Goal: Task Accomplishment & Management: Use online tool/utility

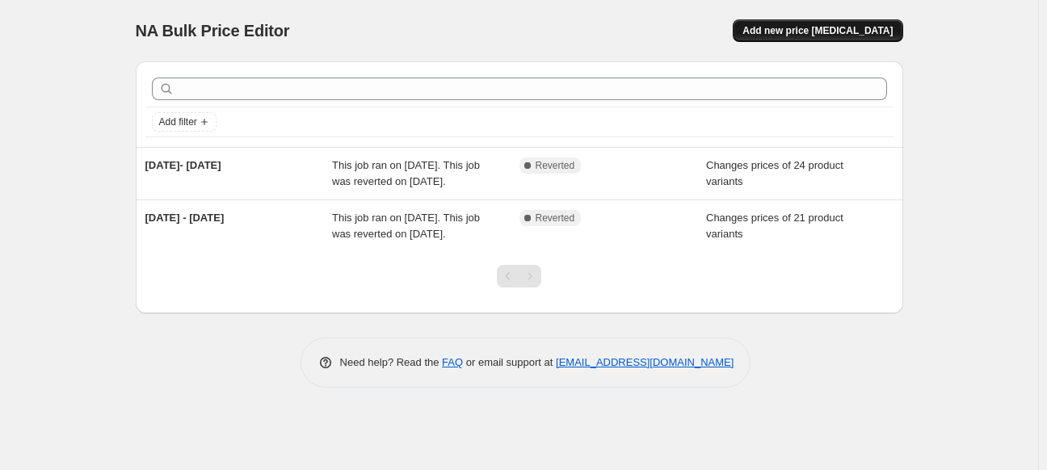
click at [887, 32] on span "Add new price [MEDICAL_DATA]" at bounding box center [817, 30] width 150 height 13
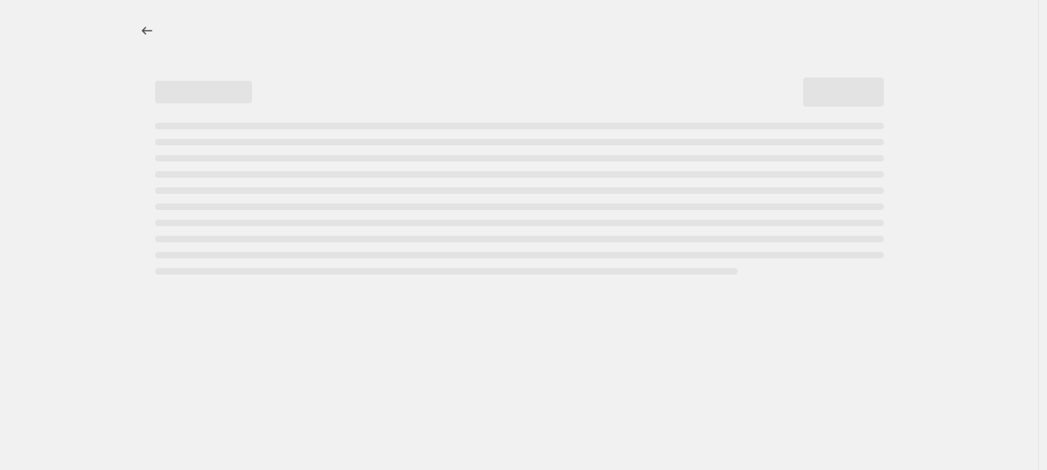
select select "percentage"
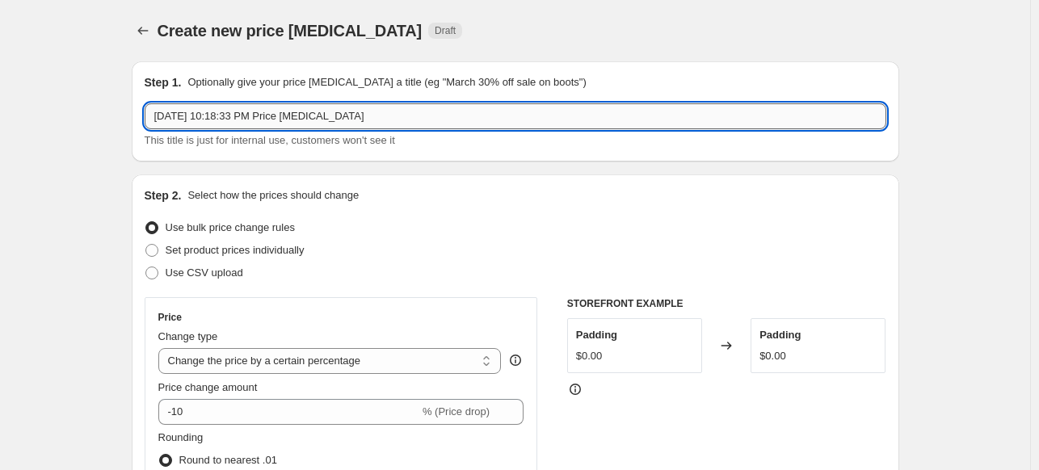
click at [233, 122] on input "[DATE] 10:18:33 PM Price [MEDICAL_DATA]" at bounding box center [516, 116] width 742 height 26
drag, startPoint x: 372, startPoint y: 120, endPoint x: 116, endPoint y: 120, distance: 255.3
type input "[DATE] - [DATE]"
click at [194, 269] on span "Use CSV upload" at bounding box center [205, 273] width 78 height 12
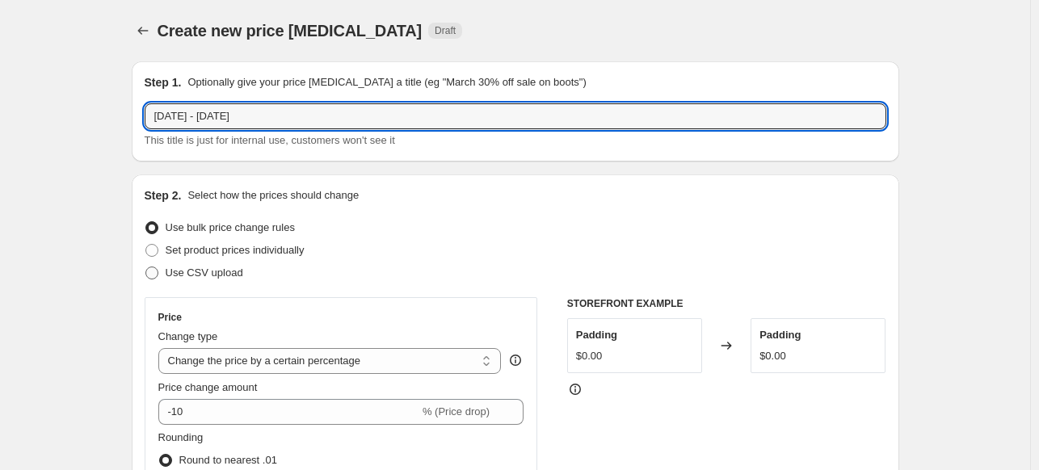
click at [146, 267] on input "Use CSV upload" at bounding box center [145, 267] width 1 height 1
radio input "true"
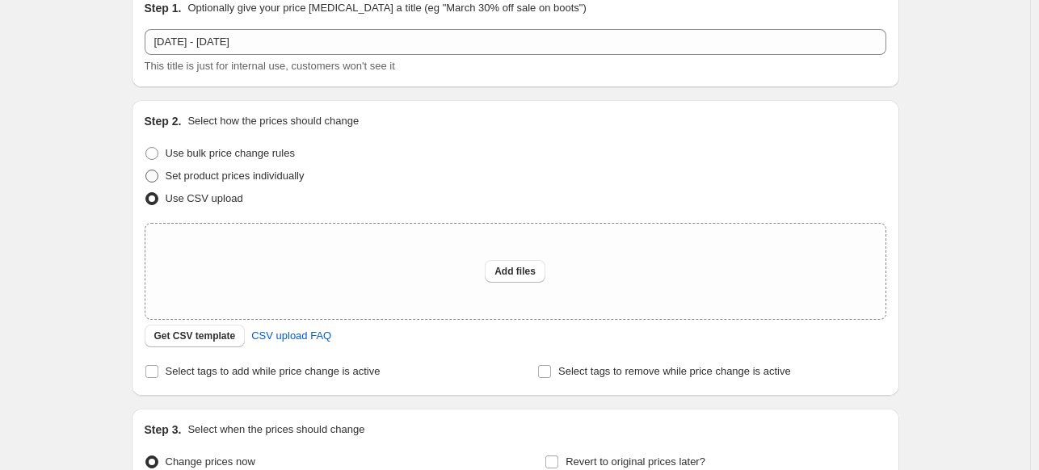
scroll to position [162, 0]
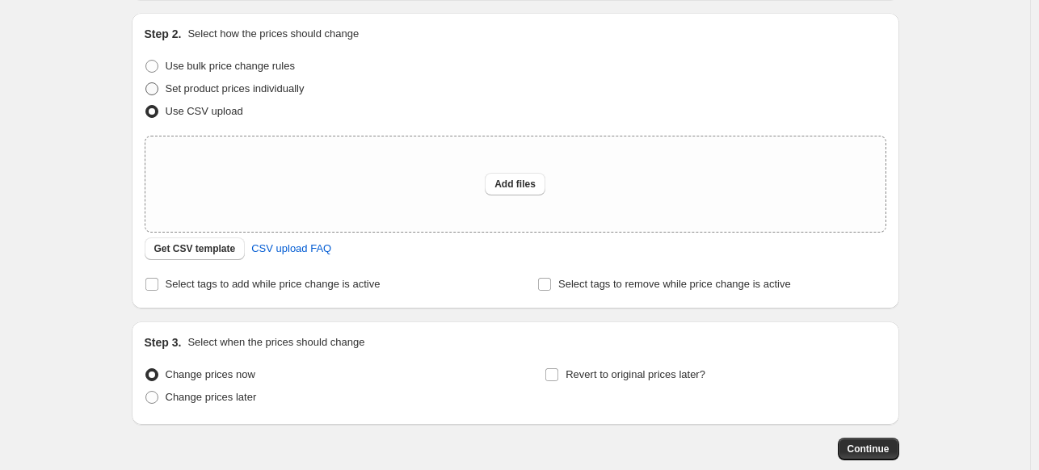
click at [197, 86] on span "Set product prices individually" at bounding box center [235, 88] width 139 height 12
click at [146, 83] on input "Set product prices individually" at bounding box center [145, 82] width 1 height 1
radio input "true"
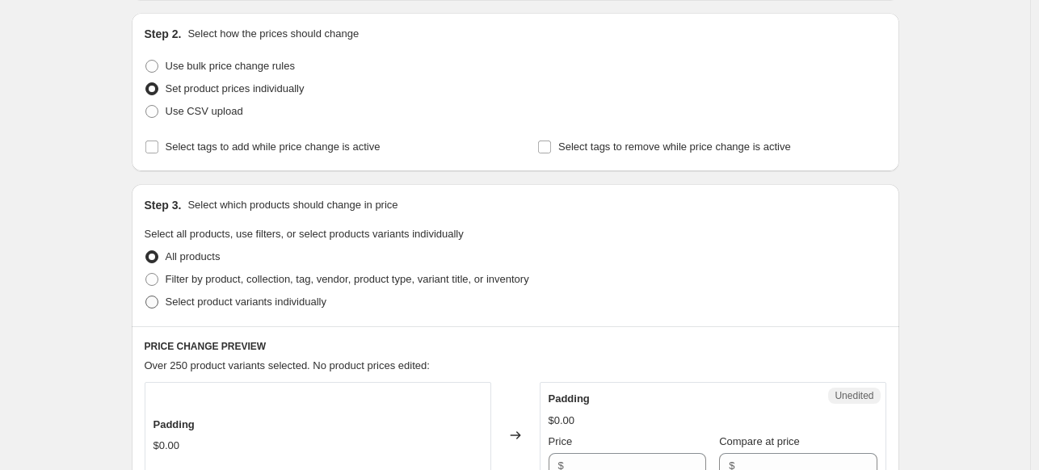
click at [191, 300] on span "Select product variants individually" at bounding box center [246, 302] width 161 height 12
click at [146, 296] on input "Select product variants individually" at bounding box center [145, 296] width 1 height 1
radio input "true"
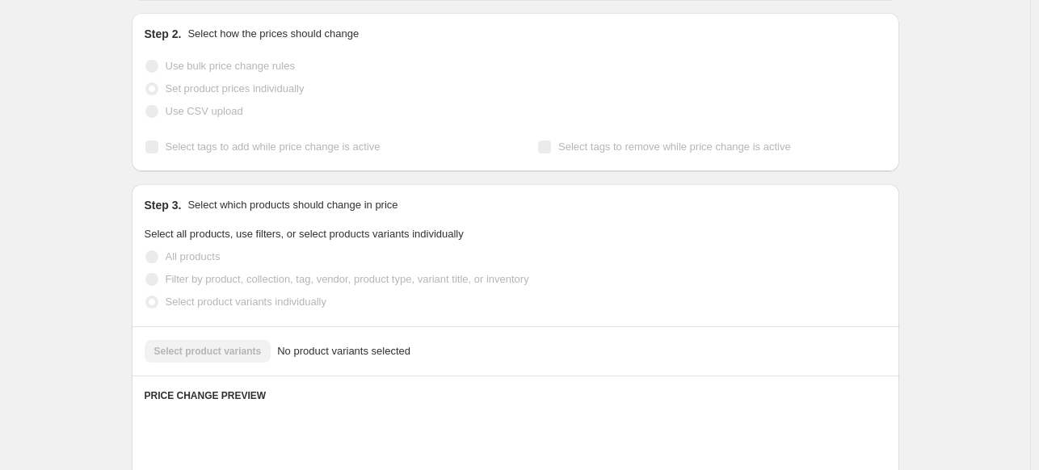
scroll to position [242, 0]
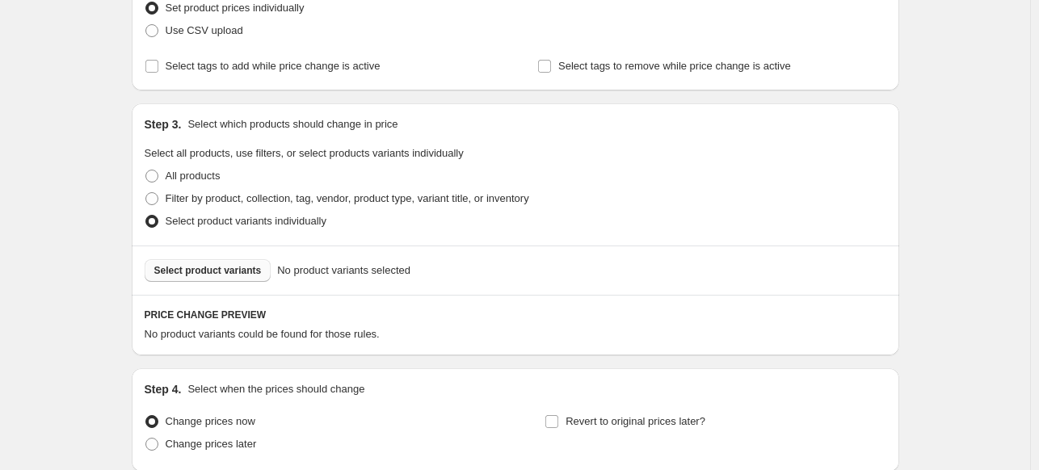
click at [223, 280] on button "Select product variants" at bounding box center [208, 270] width 127 height 23
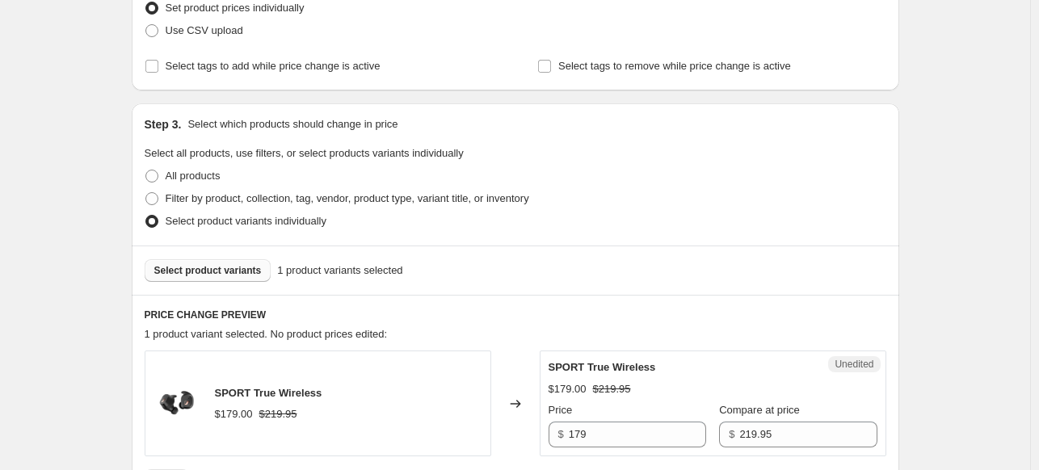
click at [212, 267] on span "Select product variants" at bounding box center [207, 270] width 107 height 13
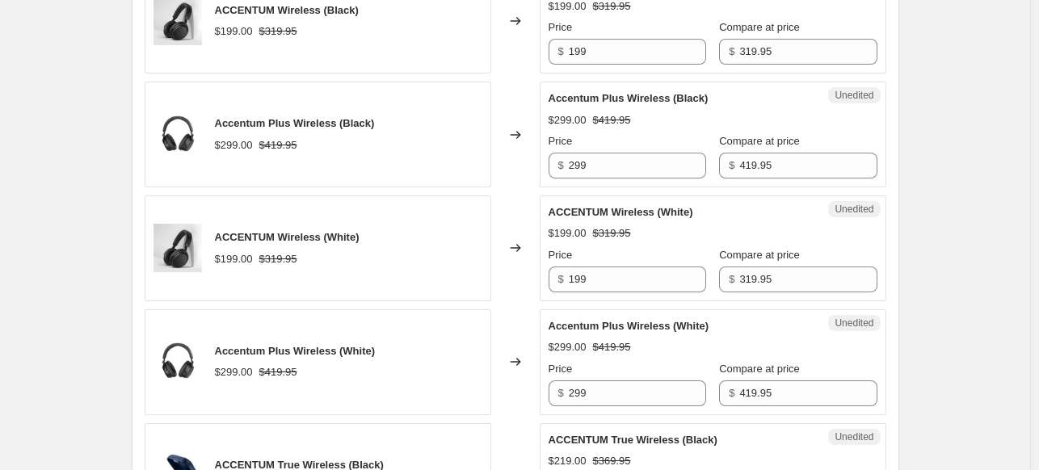
scroll to position [270, 0]
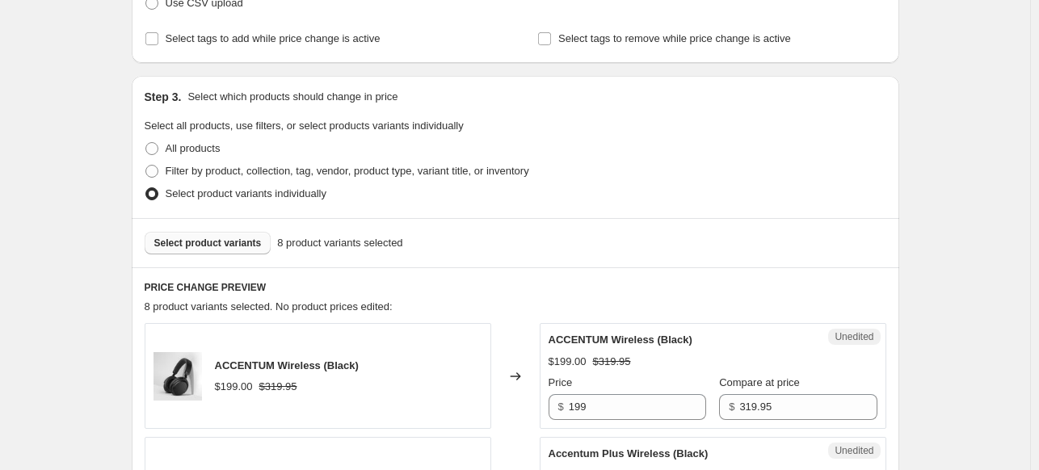
click at [204, 245] on span "Select product variants" at bounding box center [207, 243] width 107 height 13
click at [242, 239] on span "Select product variants" at bounding box center [207, 243] width 107 height 13
click at [207, 242] on span "Select product variants" at bounding box center [207, 243] width 107 height 13
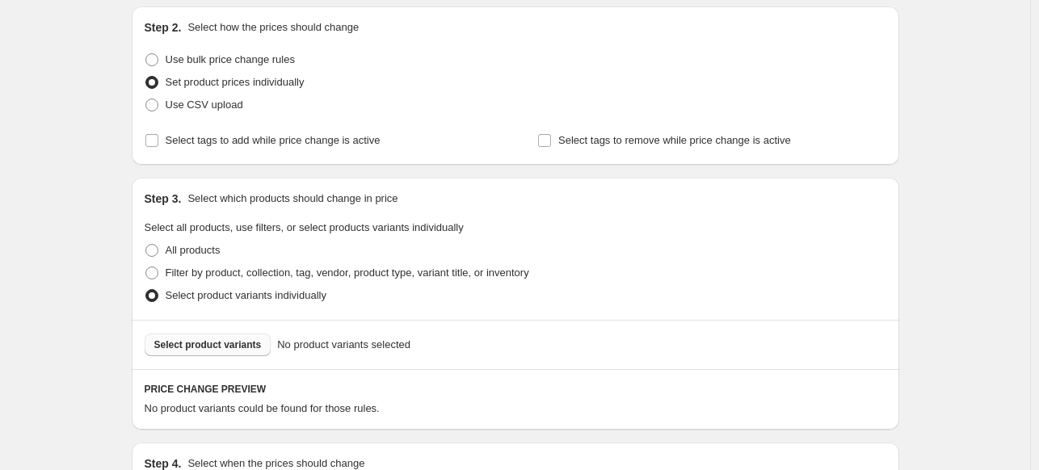
scroll to position [135, 0]
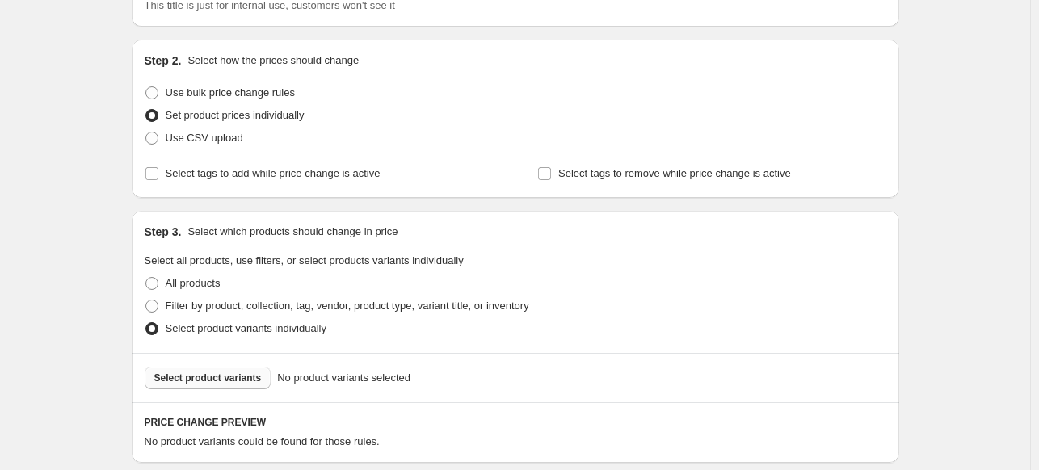
click at [211, 376] on span "Select product variants" at bounding box center [207, 378] width 107 height 13
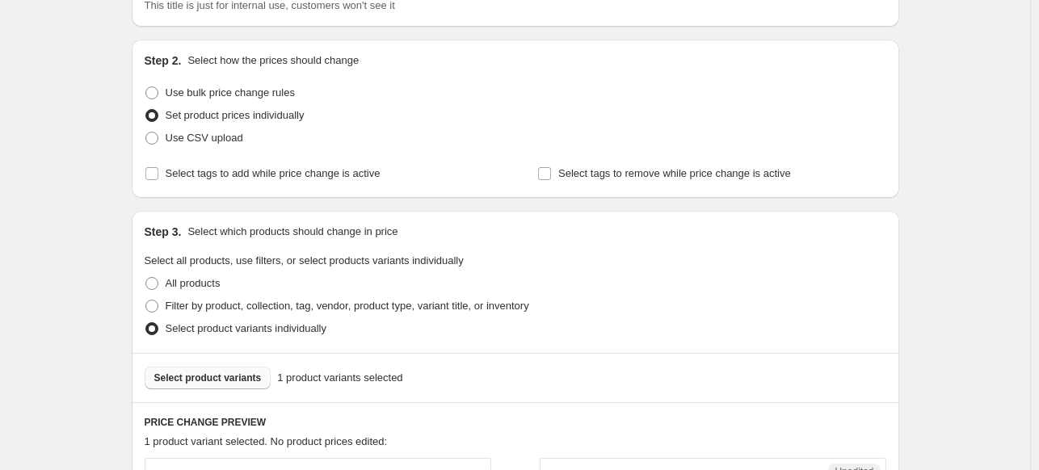
click at [210, 380] on span "Select product variants" at bounding box center [207, 378] width 107 height 13
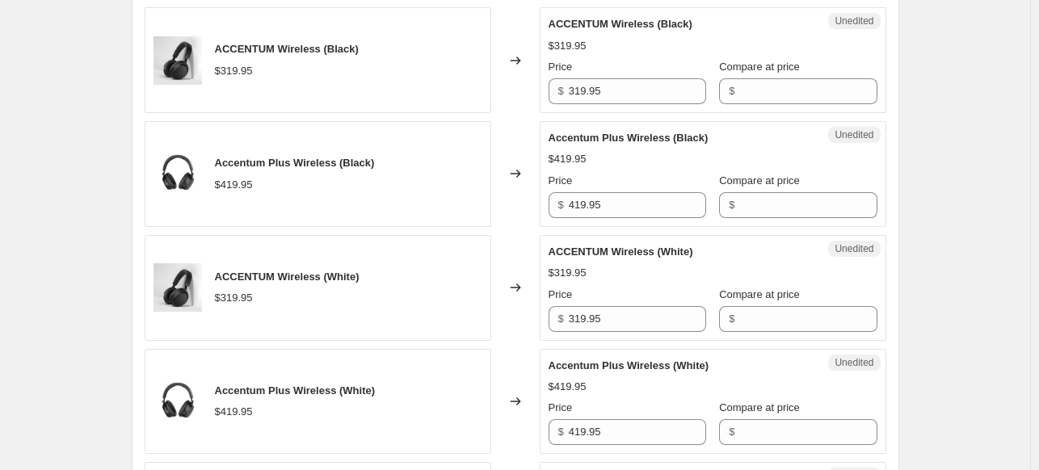
scroll to position [700, 0]
drag, startPoint x: 578, startPoint y: 96, endPoint x: 546, endPoint y: 95, distance: 32.3
click at [546, 95] on div "Unedited ACCENTUM Wireless (Black) $319.95 Price $ 319.95 Compare at price $" at bounding box center [713, 59] width 347 height 106
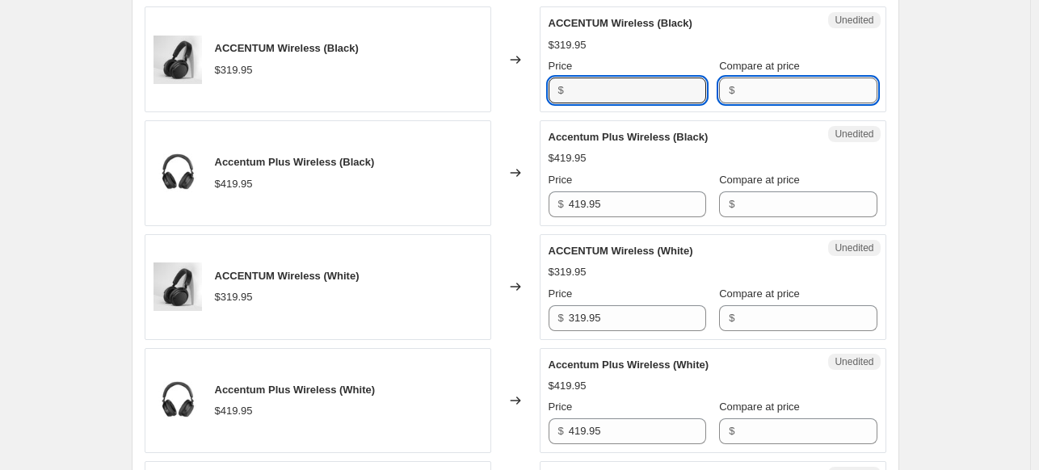
type input "319.95"
click at [802, 92] on input "Compare at price" at bounding box center [807, 91] width 137 height 26
paste input "319.95"
type input "319.95"
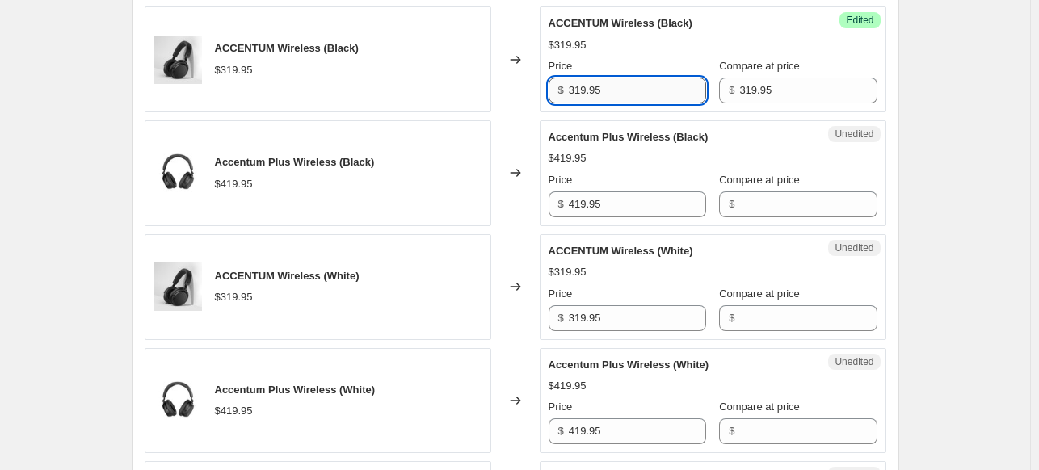
drag, startPoint x: 620, startPoint y: 90, endPoint x: 581, endPoint y: 94, distance: 39.8
click at [582, 94] on input "319.95" at bounding box center [637, 91] width 137 height 26
click at [616, 90] on input "319.95" at bounding box center [637, 91] width 137 height 26
drag, startPoint x: 613, startPoint y: 90, endPoint x: 541, endPoint y: 90, distance: 71.9
click at [541, 90] on div "ACCENTUM Wireless (Black) $319.95 Changed to Success Edited ACCENTUM Wireless (…" at bounding box center [516, 59] width 742 height 106
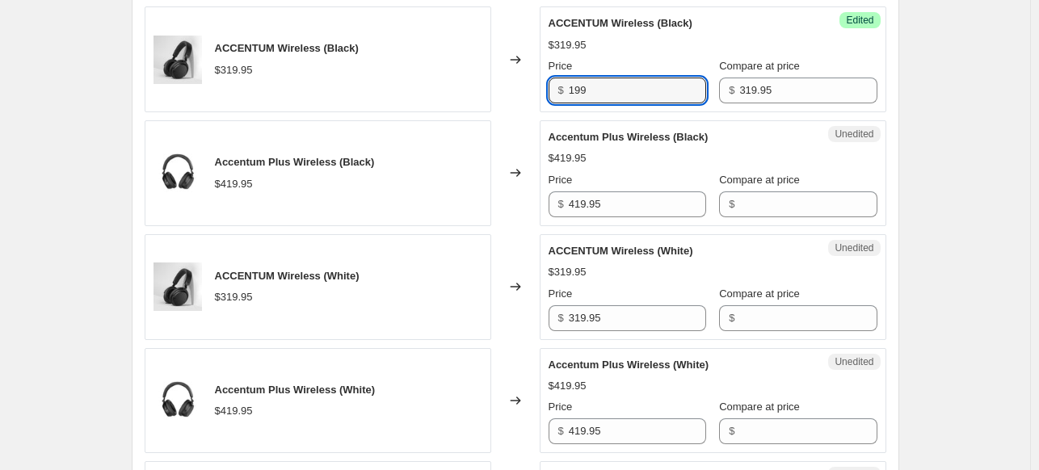
type input "199"
click at [729, 314] on span "$" at bounding box center [732, 318] width 6 height 12
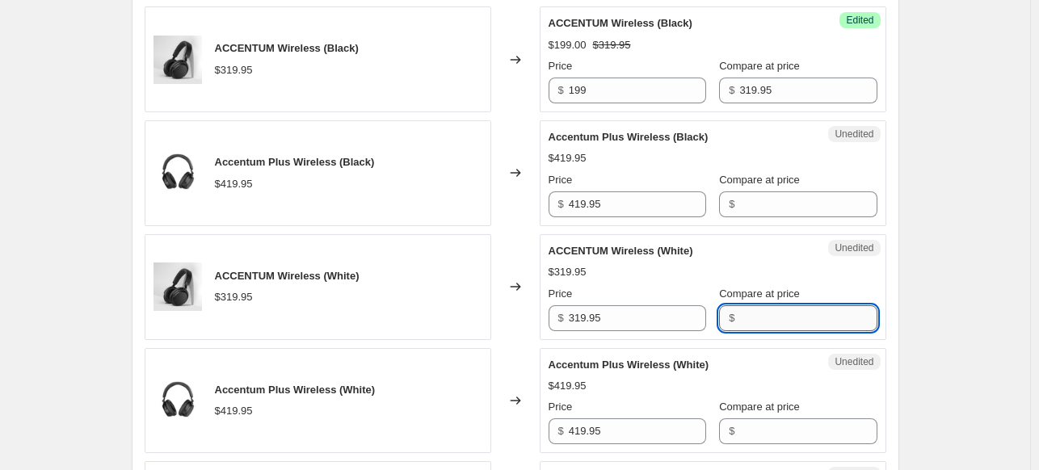
click at [740, 313] on input "Compare at price" at bounding box center [807, 318] width 137 height 26
paste input "319.95"
type input "319.95"
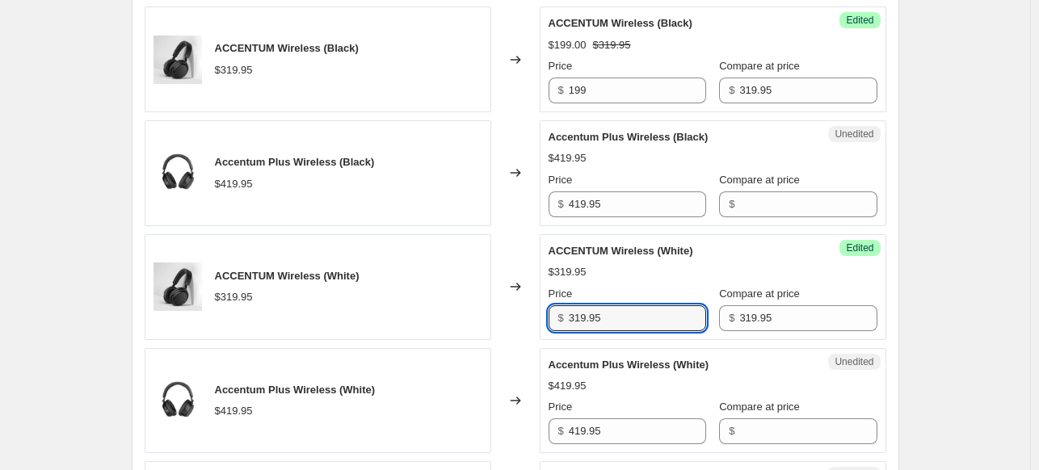
drag, startPoint x: 619, startPoint y: 317, endPoint x: 520, endPoint y: 313, distance: 98.6
click at [520, 313] on div "ACCENTUM Wireless (White) $319.95 Changed to Success Edited ACCENTUM Wireless (…" at bounding box center [516, 287] width 742 height 106
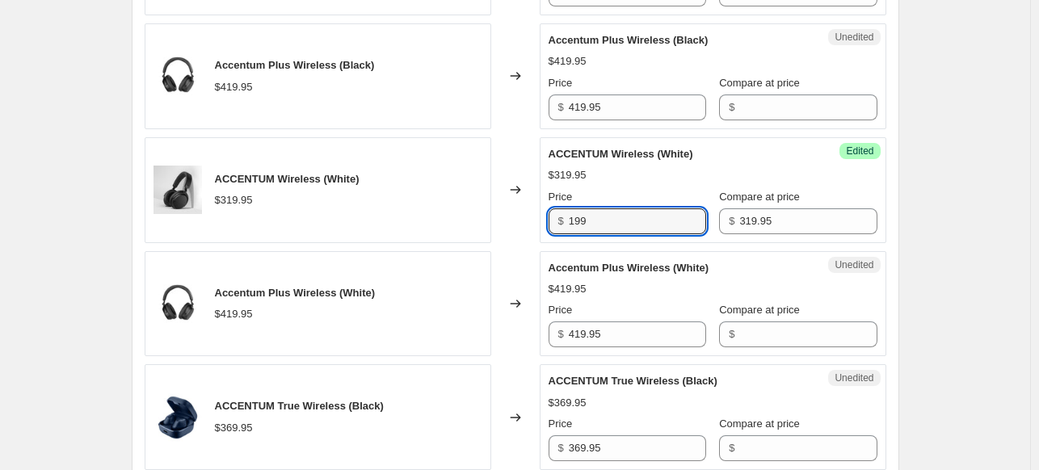
scroll to position [781, 0]
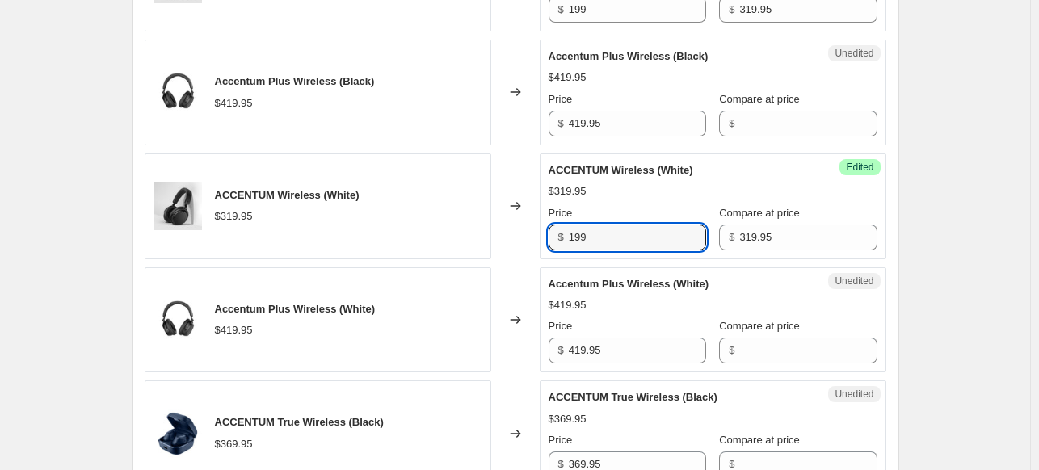
type input "199"
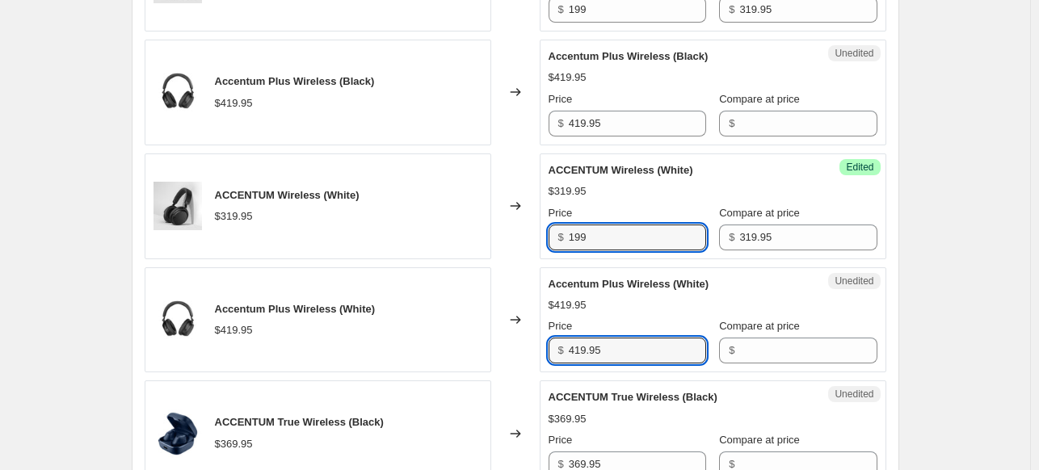
drag, startPoint x: 556, startPoint y: 345, endPoint x: 543, endPoint y: 345, distance: 12.9
click at [543, 345] on div "Unedited Accentum Plus Wireless (White) $419.95 Price $ 419.95 Compare at price…" at bounding box center [713, 320] width 347 height 106
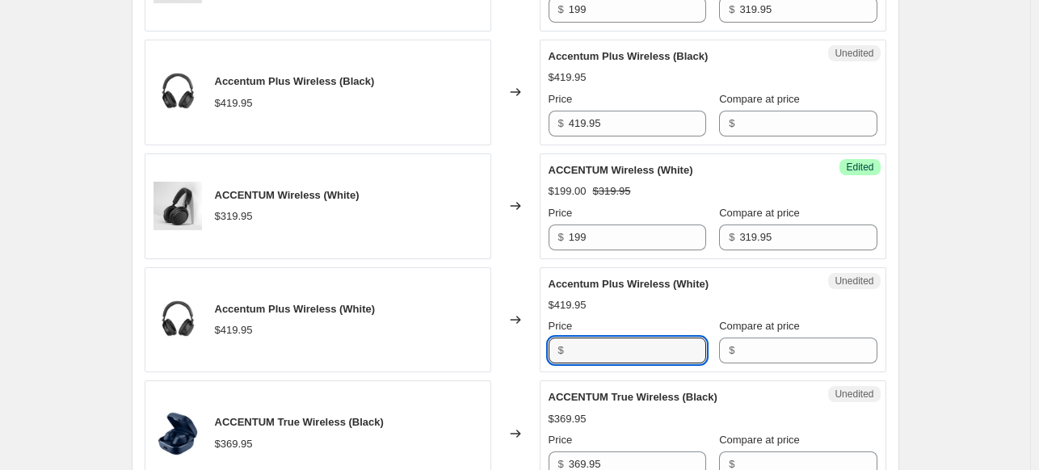
type input "419.95"
click at [752, 368] on div "Unedited Accentum Plus Wireless (White) $419.95 Price $ 419.95 Compare at price…" at bounding box center [713, 320] width 347 height 106
click at [753, 364] on div "Unedited Accentum Plus Wireless (White) $419.95 Price $ 419.95 Compare at price…" at bounding box center [713, 320] width 347 height 106
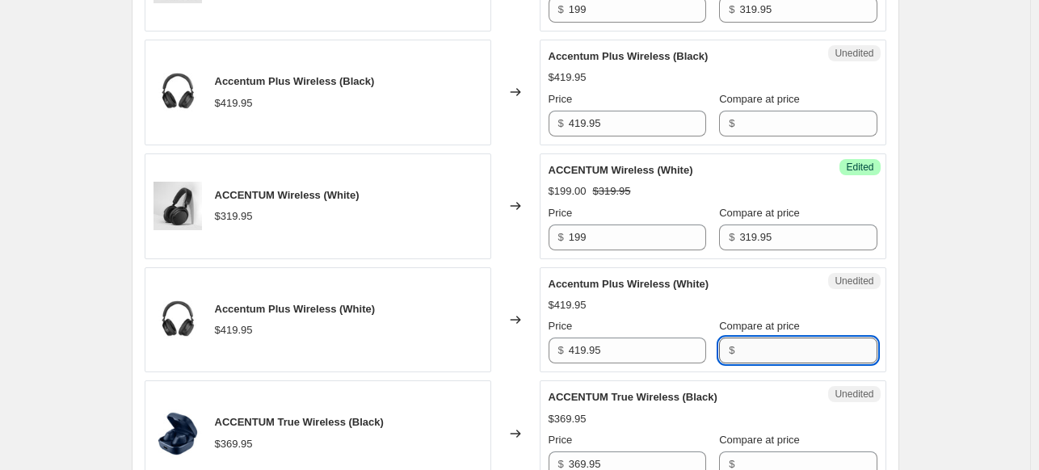
click at [754, 358] on input "Compare at price" at bounding box center [807, 351] width 137 height 26
paste input "419.95"
type input "419.95"
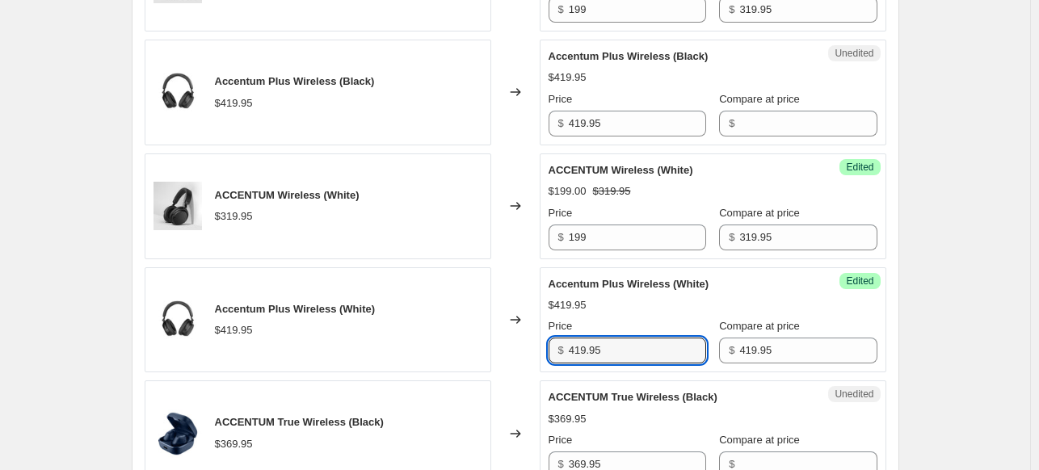
drag, startPoint x: 568, startPoint y: 361, endPoint x: 540, endPoint y: 361, distance: 27.5
click at [540, 361] on div "Accentum Plus Wireless (White) $419.95 Changed to Success Edited Accentum Plus …" at bounding box center [516, 320] width 742 height 106
type input "299"
click at [747, 125] on input "Compare at price" at bounding box center [807, 124] width 137 height 26
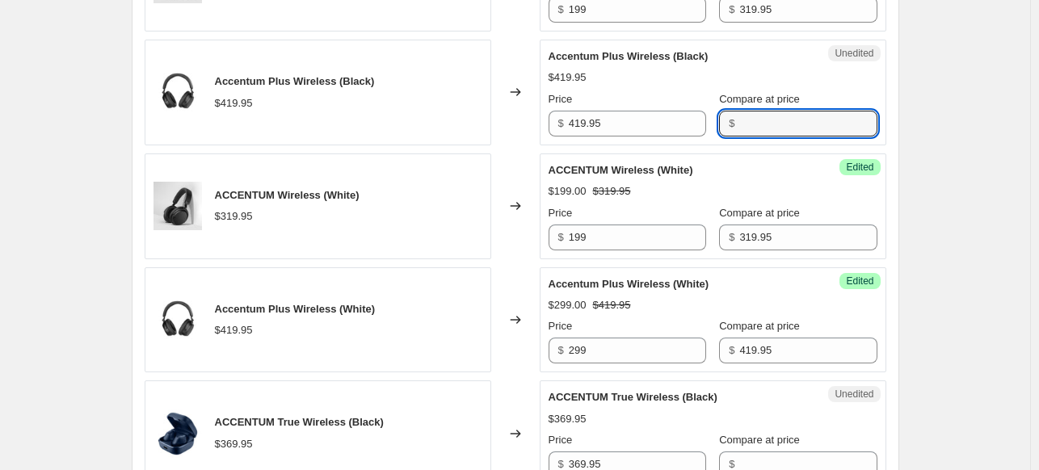
paste input "419.95"
type input "419.95"
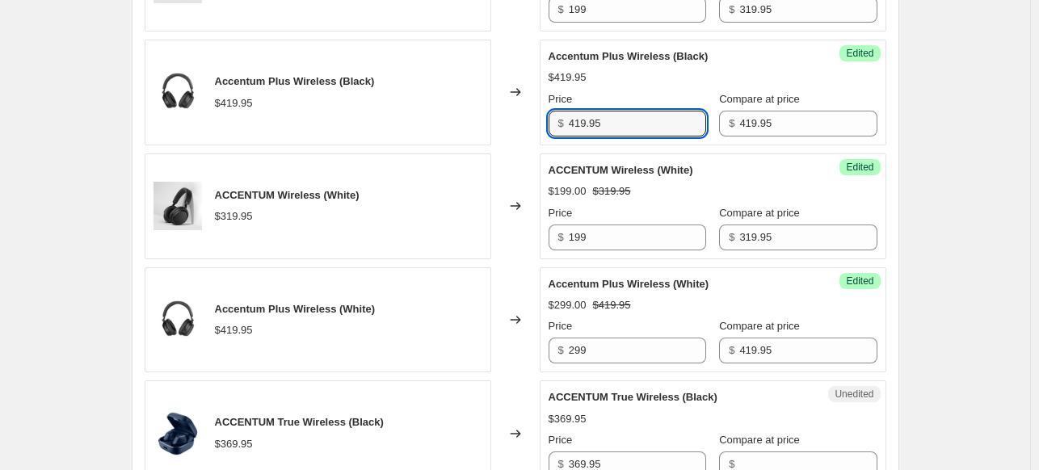
drag, startPoint x: 590, startPoint y: 122, endPoint x: 517, endPoint y: 121, distance: 72.7
click at [517, 121] on div "Accentum Plus Wireless (Black) $419.95 Changed to Success Edited Accentum Plus …" at bounding box center [516, 93] width 742 height 106
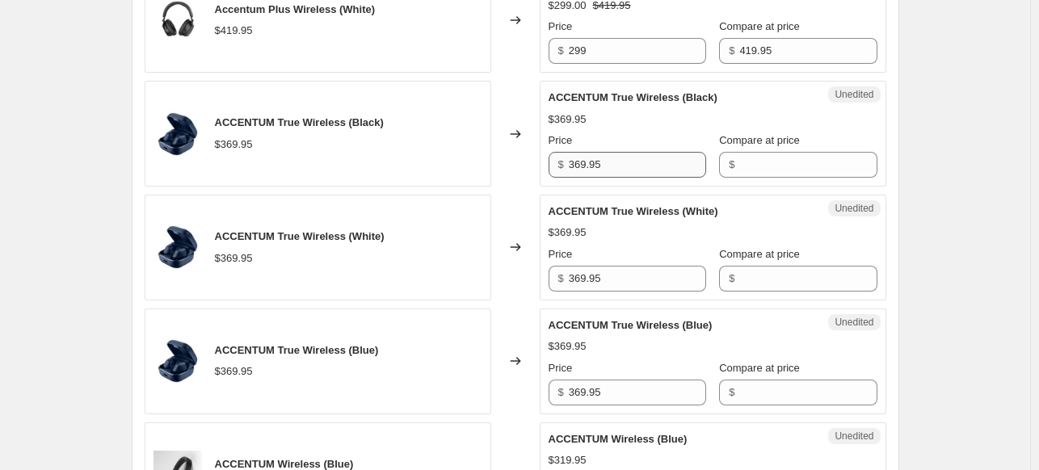
scroll to position [1104, 0]
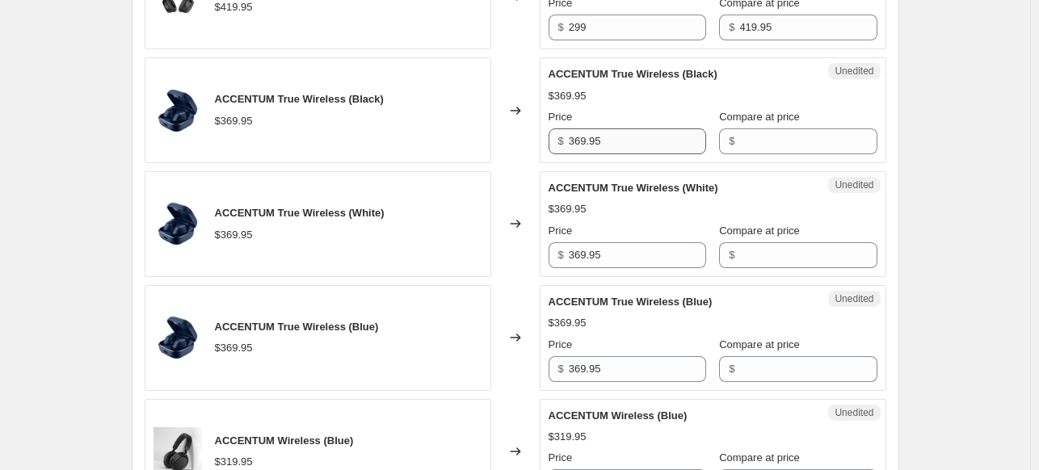
type input "299"
drag, startPoint x: 623, startPoint y: 128, endPoint x: 556, endPoint y: 139, distance: 68.0
click at [557, 139] on div "$ 369.95" at bounding box center [627, 141] width 158 height 26
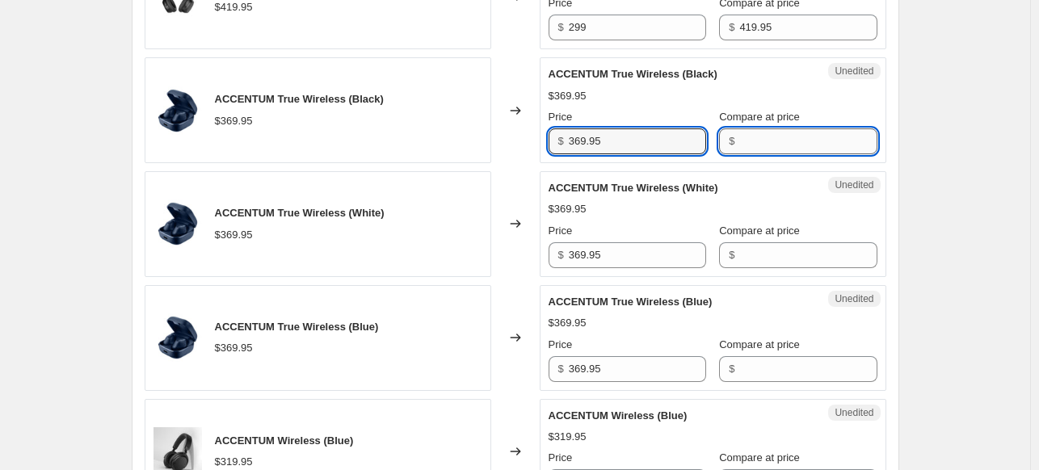
click at [740, 136] on input "Compare at price" at bounding box center [807, 141] width 137 height 26
paste input "369.95"
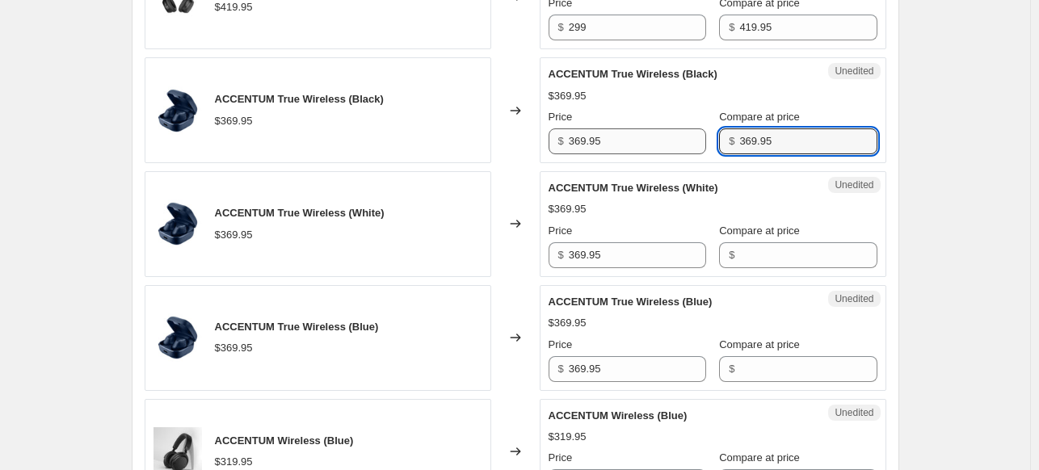
type input "369.95"
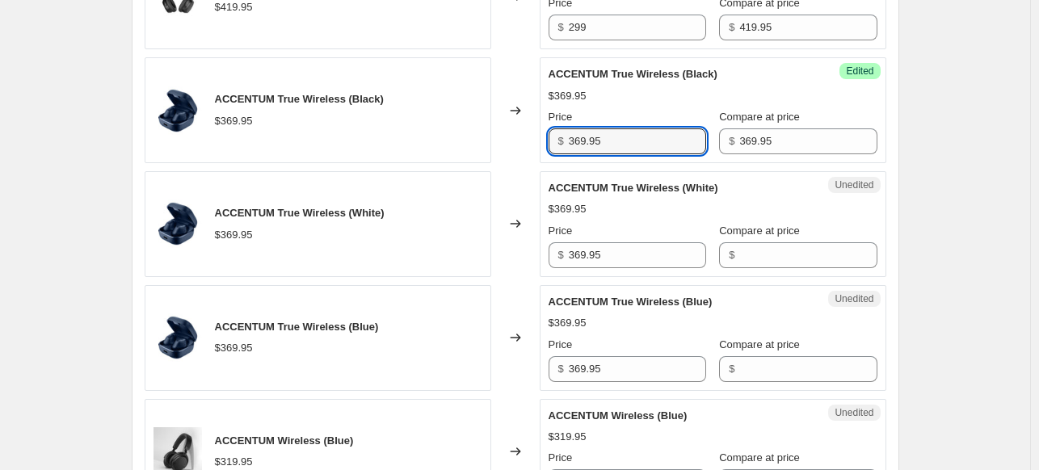
drag, startPoint x: 610, startPoint y: 144, endPoint x: 544, endPoint y: 142, distance: 66.3
click at [544, 142] on div "Success Edited ACCENTUM True Wireless (Black) $369.95 Price $ 369.95 Compare at…" at bounding box center [713, 110] width 347 height 106
type input "219"
click at [741, 257] on input "Compare at price" at bounding box center [807, 255] width 137 height 26
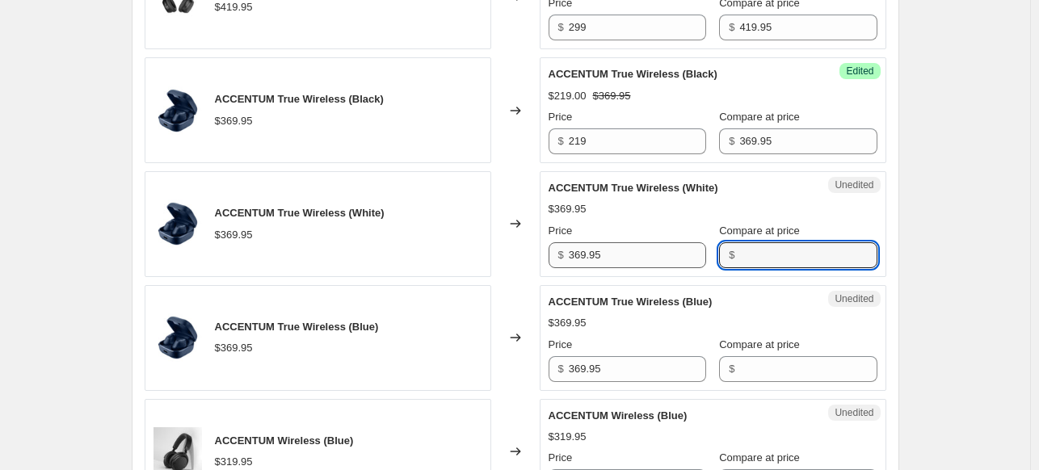
paste input "369.95"
type input "369.95"
drag, startPoint x: 585, startPoint y: 250, endPoint x: 520, endPoint y: 243, distance: 64.9
click at [520, 243] on div "ACCENTUM True Wireless (White) $369.95 Changed to Unedited ACCENTUM True Wirele…" at bounding box center [516, 224] width 742 height 106
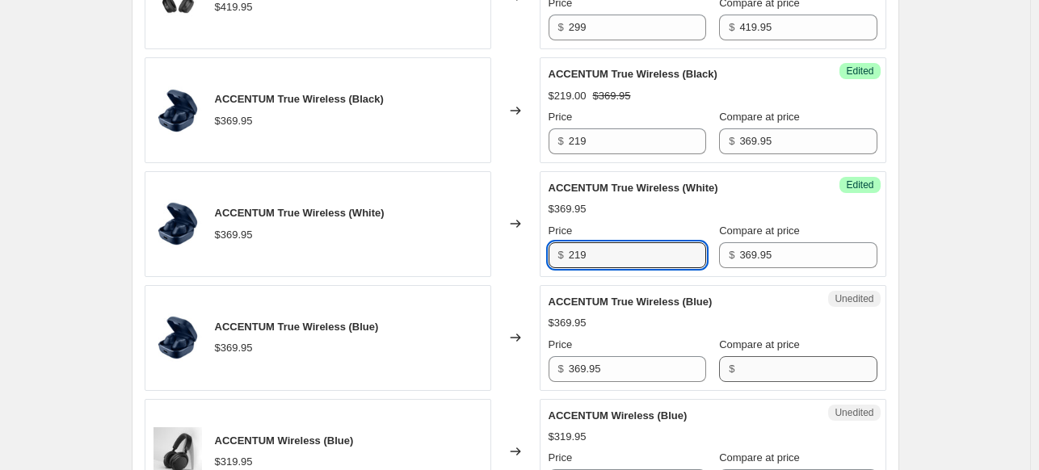
type input "219"
click at [748, 364] on input "Compare at price" at bounding box center [807, 369] width 137 height 26
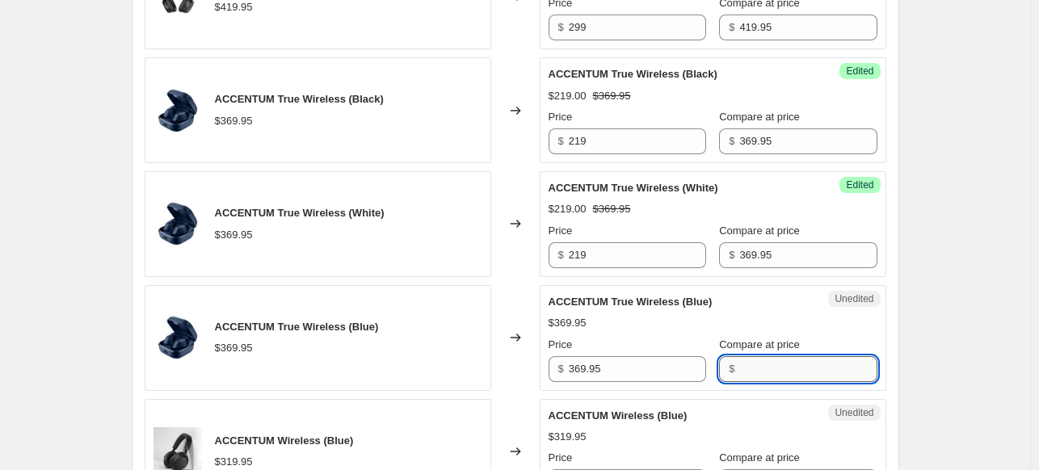
paste input "369.95"
type input "369.95"
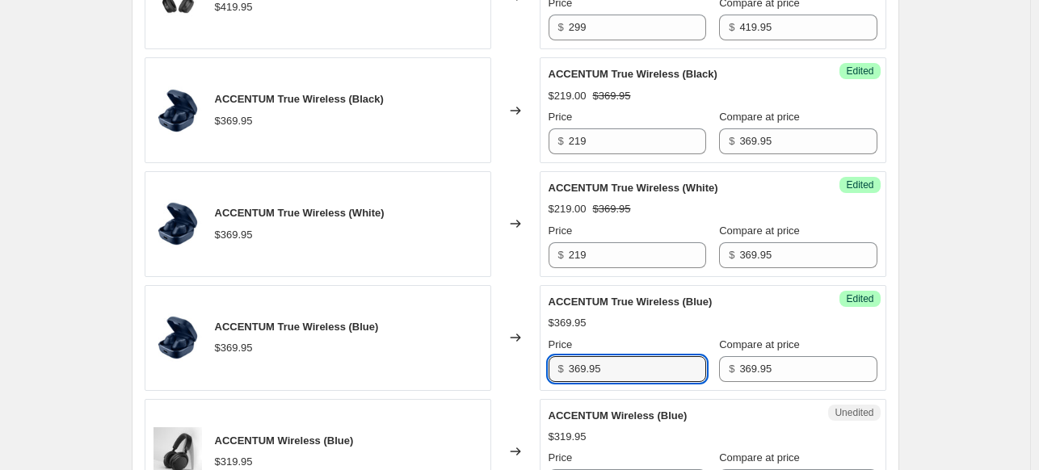
drag, startPoint x: 637, startPoint y: 369, endPoint x: 556, endPoint y: 370, distance: 81.6
click at [556, 370] on div "$ 369.95" at bounding box center [627, 369] width 158 height 26
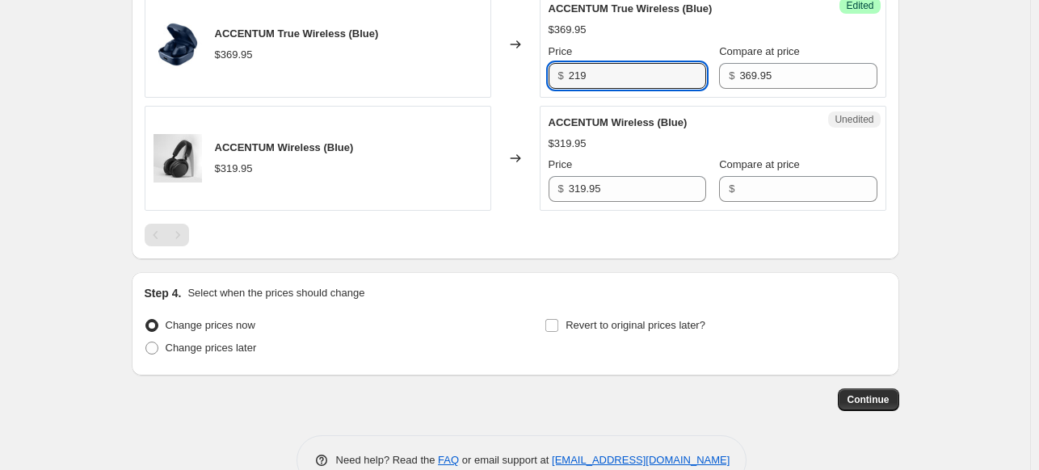
scroll to position [1427, 0]
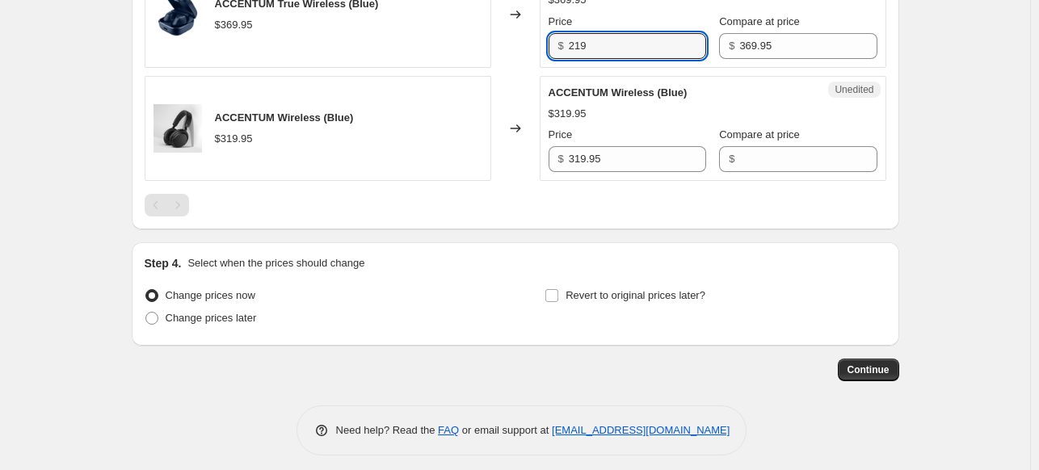
type input "219"
click at [614, 175] on div "Unedited ACCENTUM Wireless (Blue) $319.95 Price $ 319.95 Compare at price $" at bounding box center [713, 129] width 347 height 106
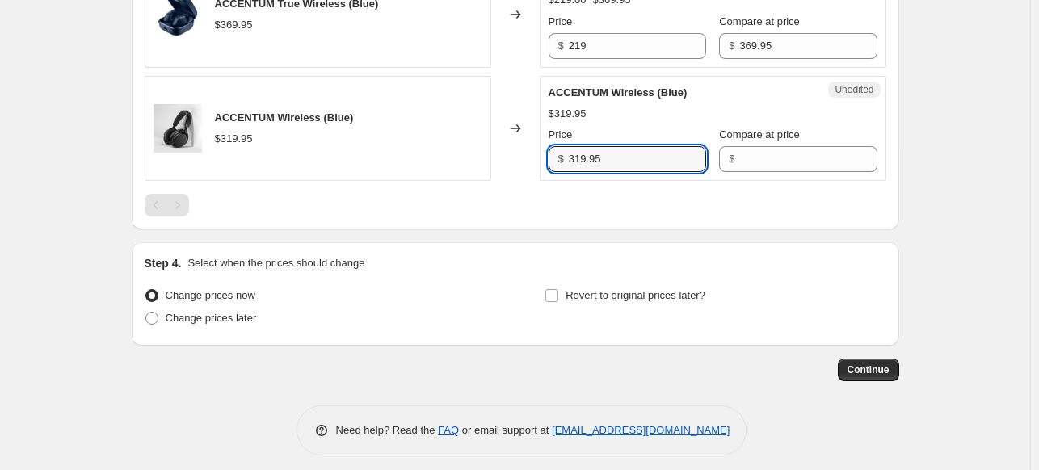
drag, startPoint x: 614, startPoint y: 155, endPoint x: 553, endPoint y: 158, distance: 61.4
click at [552, 158] on div "$ 319.95" at bounding box center [627, 159] width 158 height 26
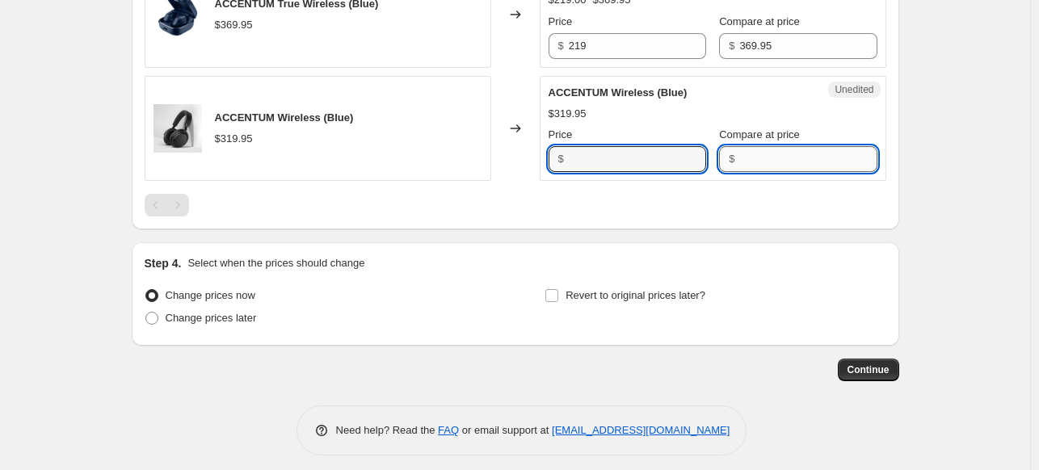
type input "319.95"
click at [759, 163] on input "Compare at price" at bounding box center [807, 159] width 137 height 26
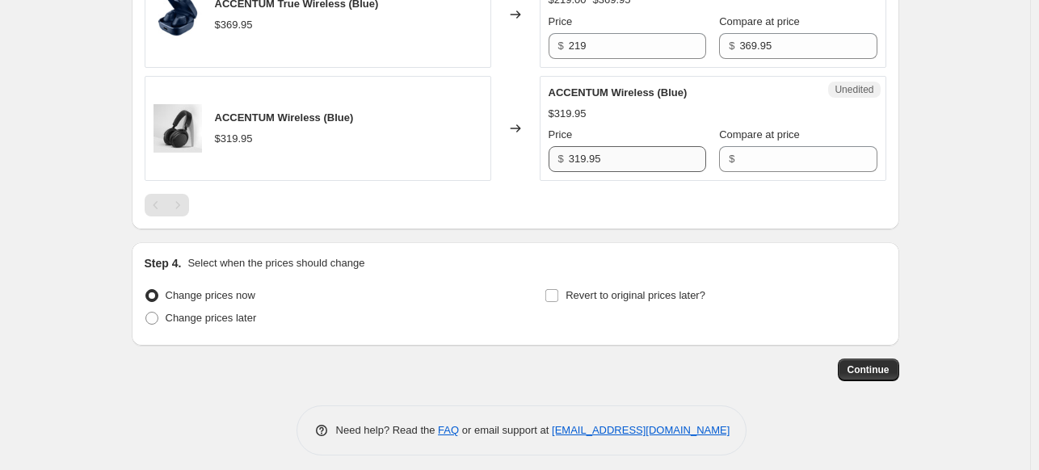
drag, startPoint x: 674, startPoint y: 170, endPoint x: 643, endPoint y: 163, distance: 31.5
click at [643, 163] on div "Unedited ACCENTUM Wireless (Blue) $319.95 Price $ 319.95 Compare at price $" at bounding box center [713, 129] width 347 height 106
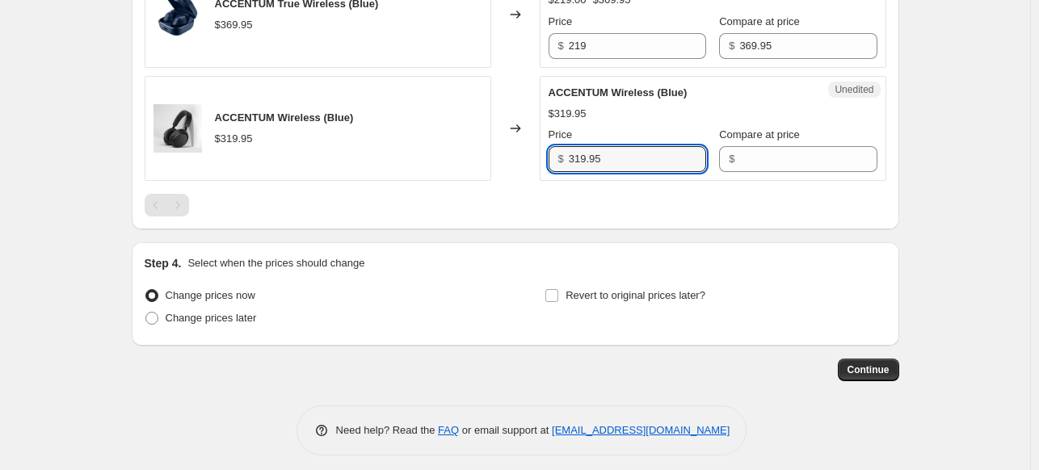
drag, startPoint x: 628, startPoint y: 154, endPoint x: 546, endPoint y: 153, distance: 82.4
click at [546, 153] on div "Unedited ACCENTUM Wireless (Blue) $319.95 Price $ 319.95 Compare at price $" at bounding box center [713, 129] width 347 height 106
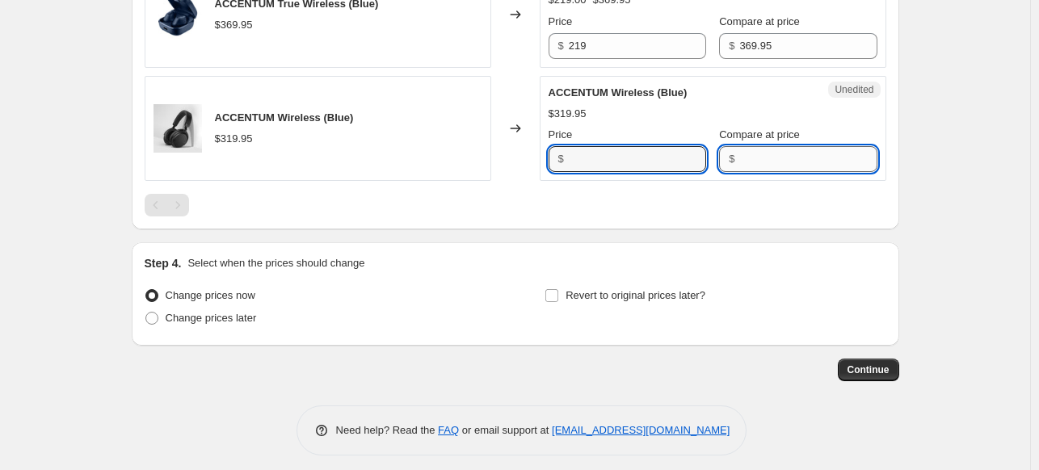
type input "319.95"
click at [766, 156] on input "Compare at price" at bounding box center [807, 159] width 137 height 26
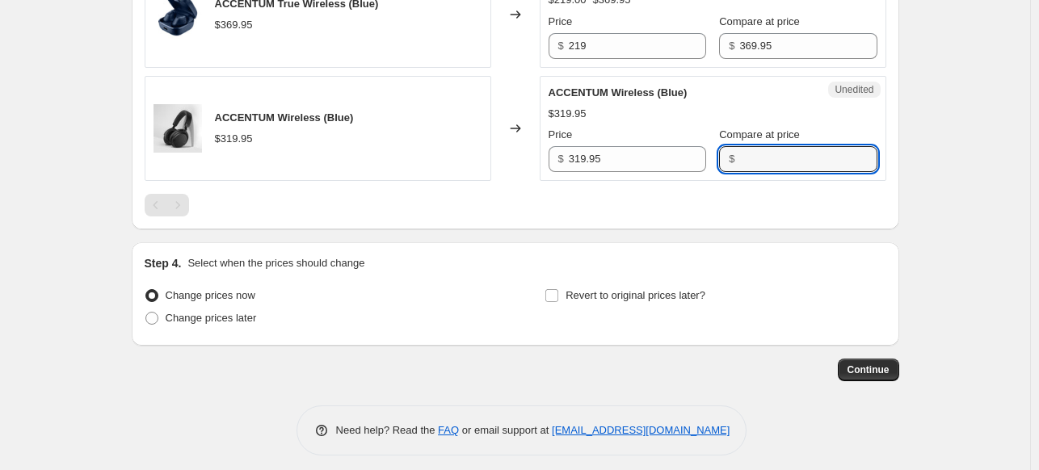
paste input "319.95"
type input "319.95"
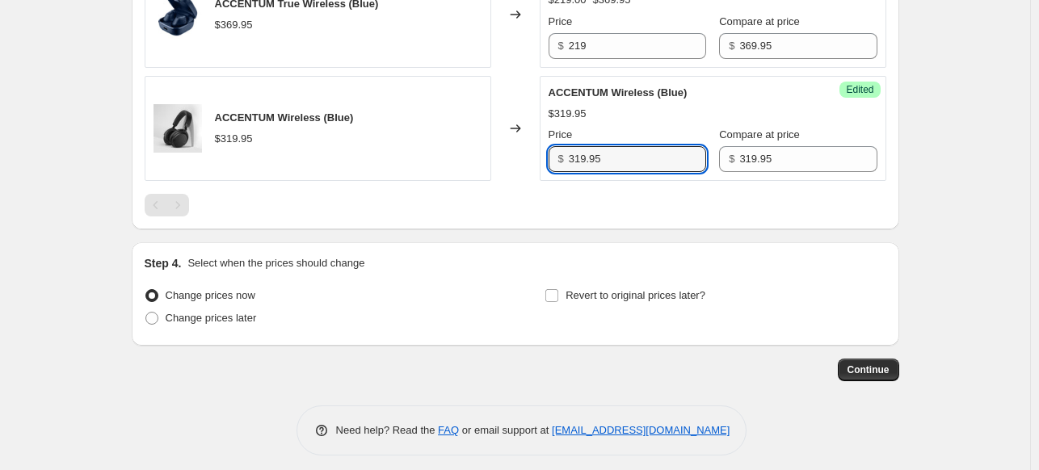
click at [567, 158] on div "$ 319.95" at bounding box center [627, 159] width 158 height 26
type input "149"
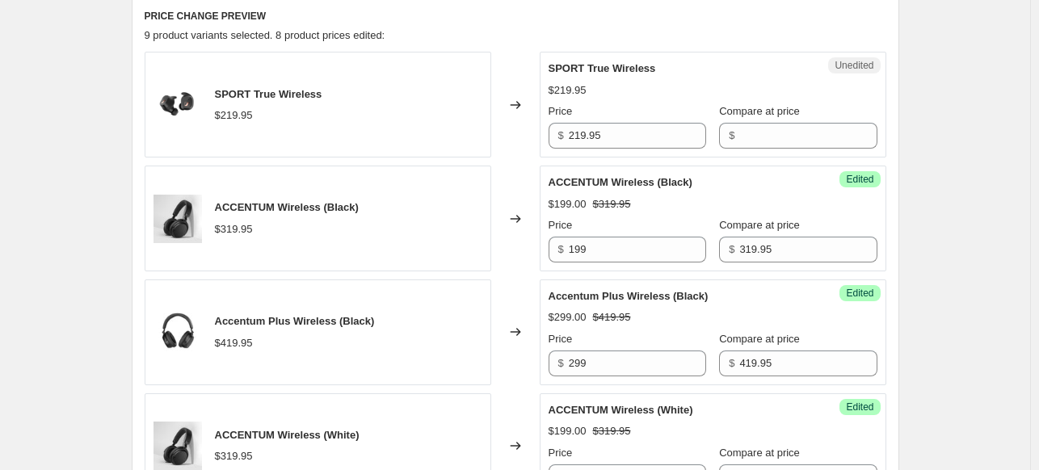
scroll to position [458, 0]
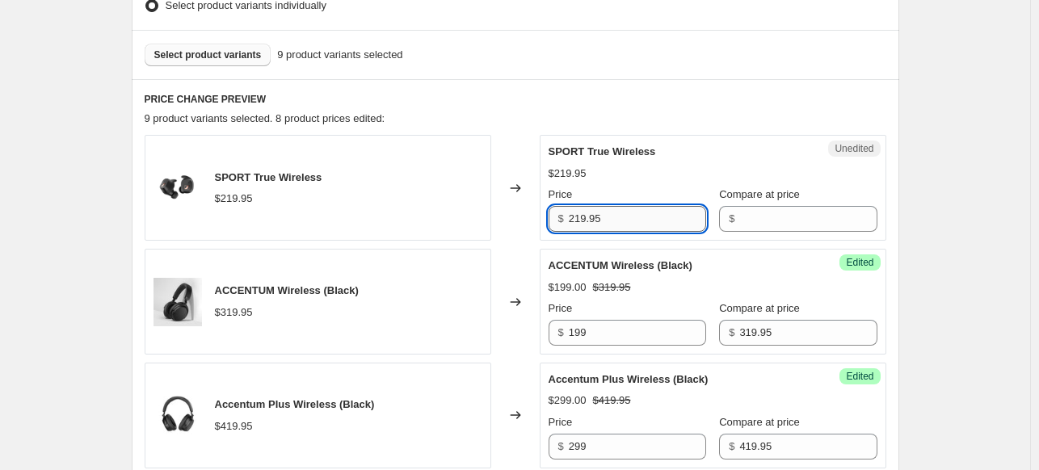
drag, startPoint x: 640, startPoint y: 227, endPoint x: 573, endPoint y: 231, distance: 67.2
click at [573, 231] on input "219.95" at bounding box center [637, 219] width 137 height 26
type input "219.95"
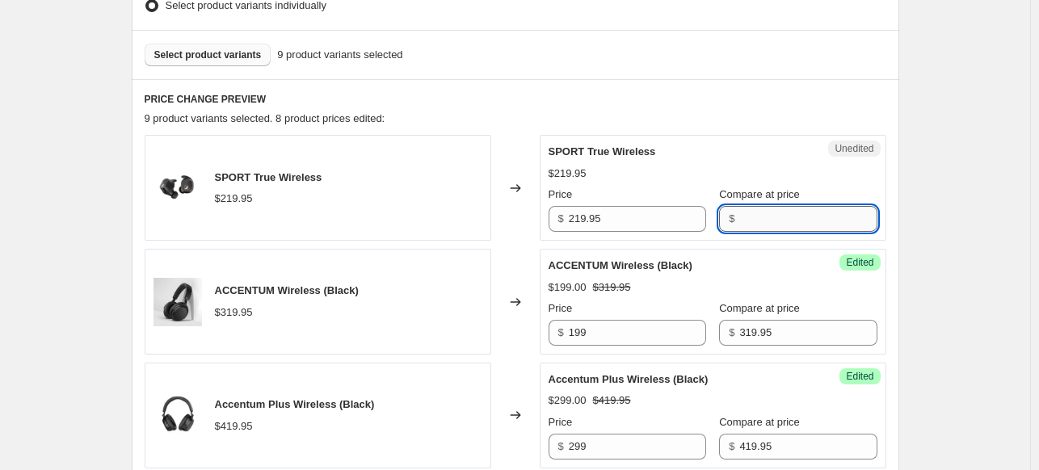
click at [789, 221] on input "Compare at price" at bounding box center [807, 219] width 137 height 26
paste input "219.95"
type input "219.95"
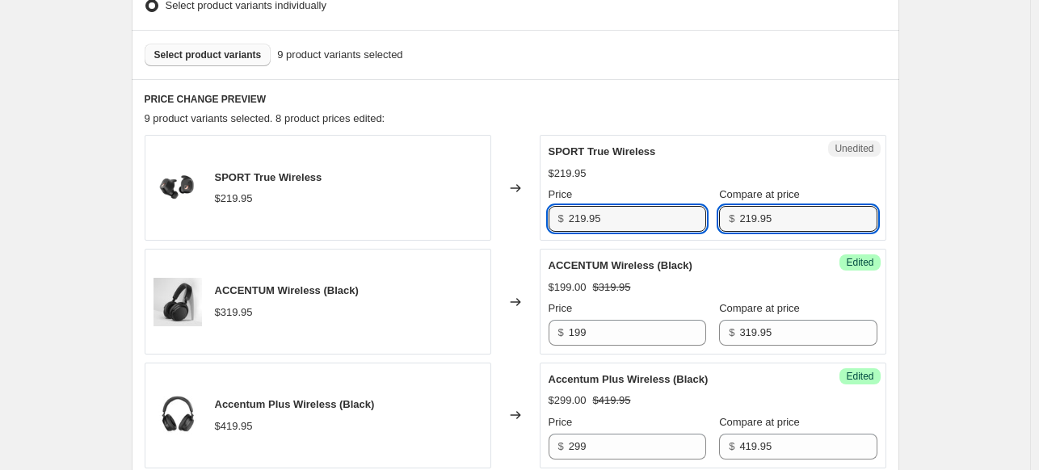
drag, startPoint x: 557, startPoint y: 220, endPoint x: 545, endPoint y: 220, distance: 11.3
click at [545, 220] on div "Unedited SPORT True Wireless $219.95 Price $ 219.95 Compare at price $ 219.95" at bounding box center [713, 188] width 347 height 106
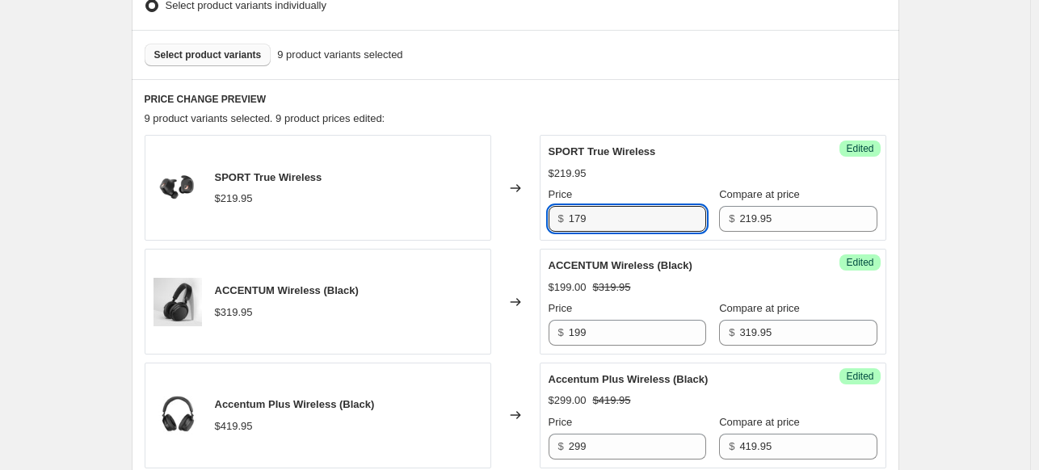
type input "179"
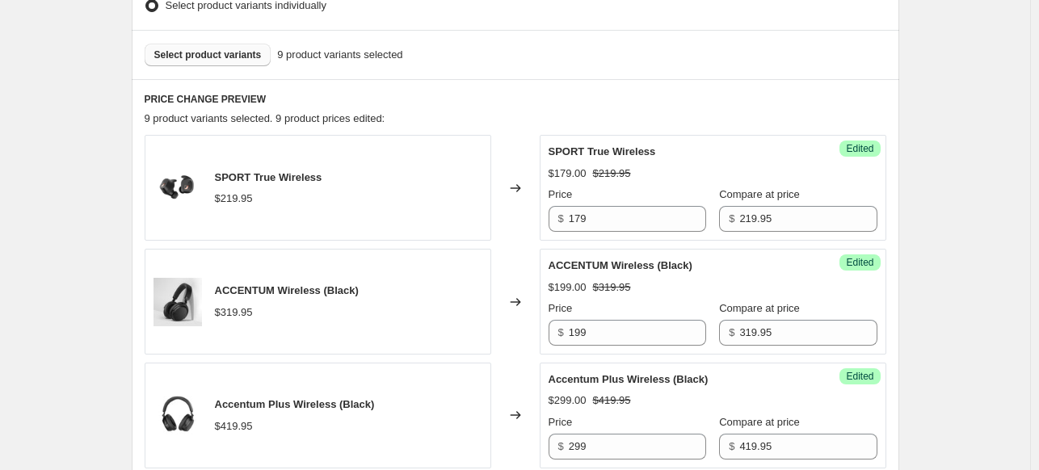
click at [208, 53] on span "Select product variants" at bounding box center [207, 54] width 107 height 13
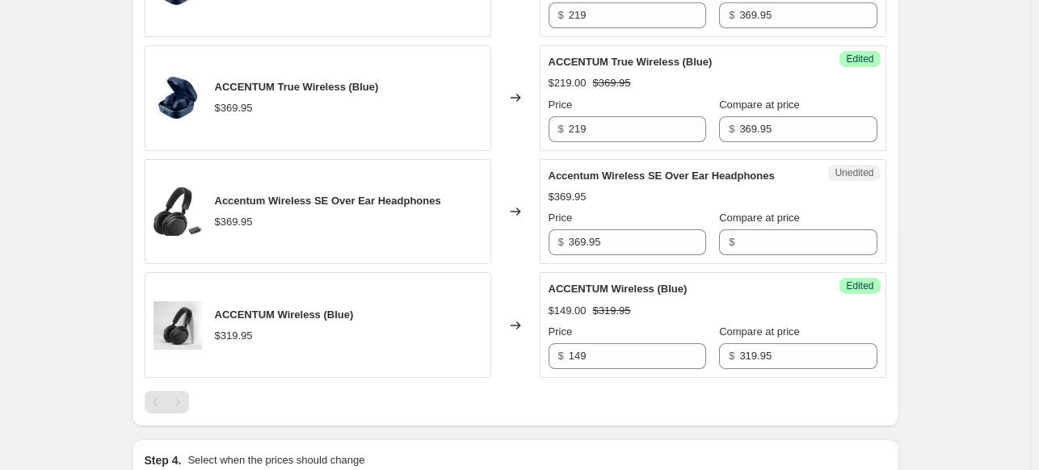
scroll to position [1347, 0]
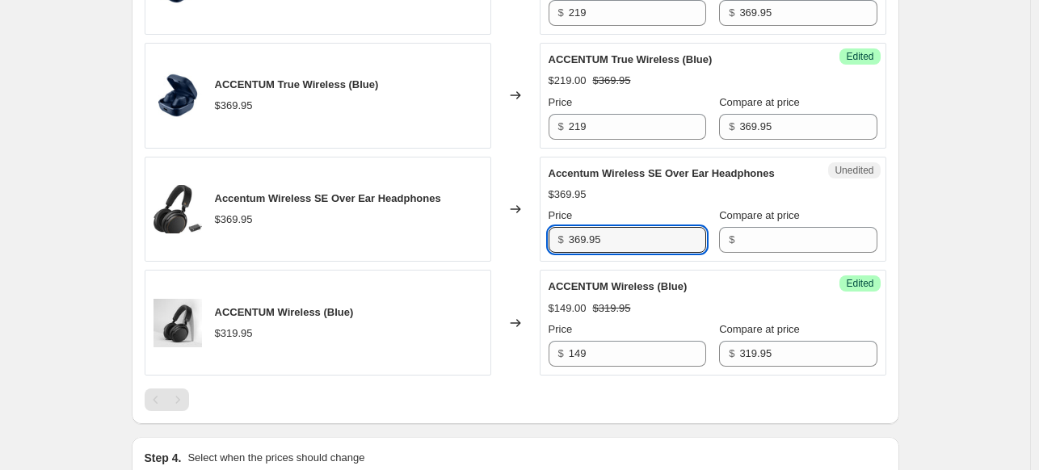
drag, startPoint x: 582, startPoint y: 233, endPoint x: 516, endPoint y: 232, distance: 66.3
click at [516, 232] on div "Accentum Wireless SE Over Ear Headphones $369.95 Changed to Unedited Accentum W…" at bounding box center [516, 210] width 742 height 106
type input "369.95"
click at [766, 222] on div "Compare at price $" at bounding box center [798, 230] width 158 height 45
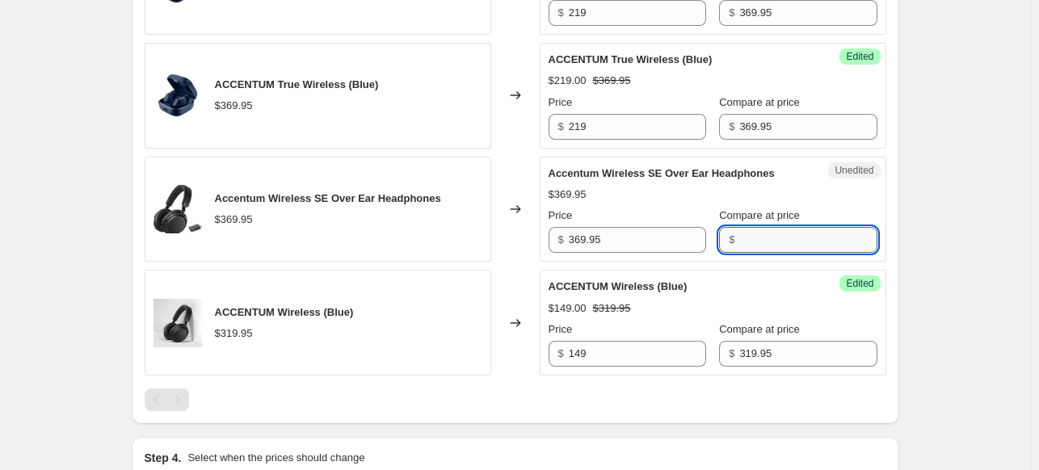
click at [768, 242] on input "Compare at price" at bounding box center [807, 240] width 137 height 26
paste input "369.95"
type input "369.95"
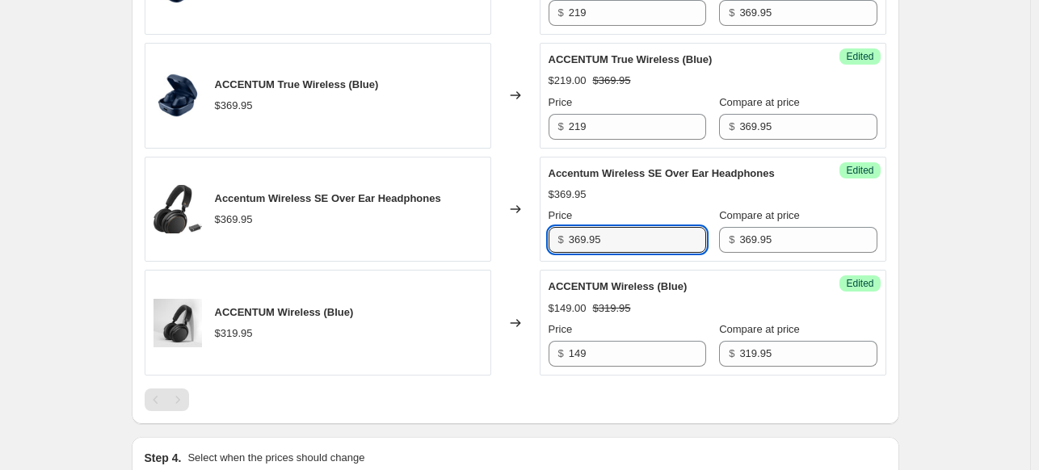
drag, startPoint x: 645, startPoint y: 238, endPoint x: 532, endPoint y: 236, distance: 113.1
click at [532, 236] on div "Accentum Wireless SE Over Ear Headphones $369.95 Changed to Success Edited Acce…" at bounding box center [516, 210] width 742 height 106
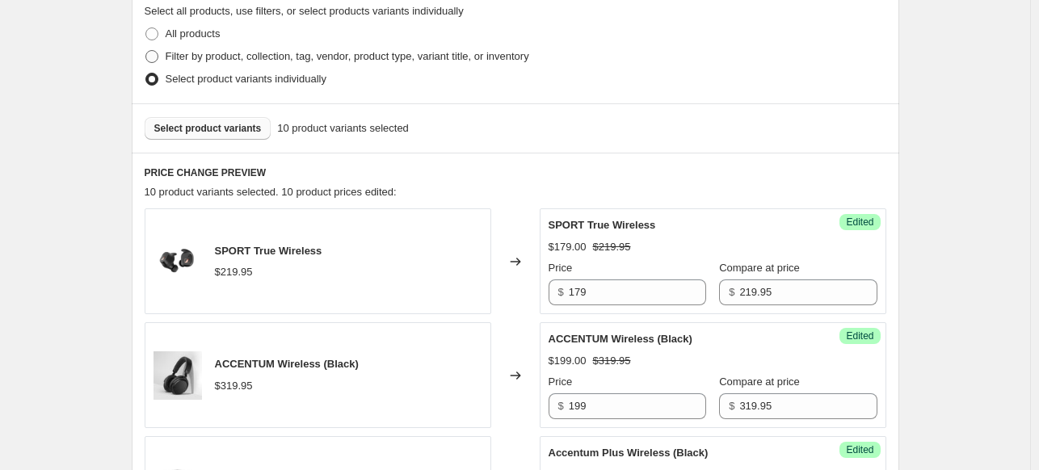
scroll to position [296, 0]
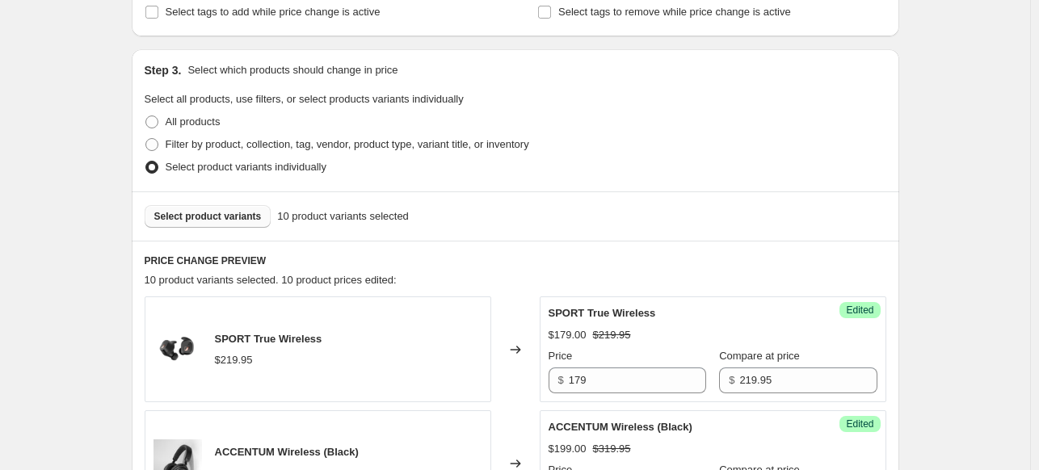
type input "199"
click at [198, 216] on span "Select product variants" at bounding box center [207, 216] width 107 height 13
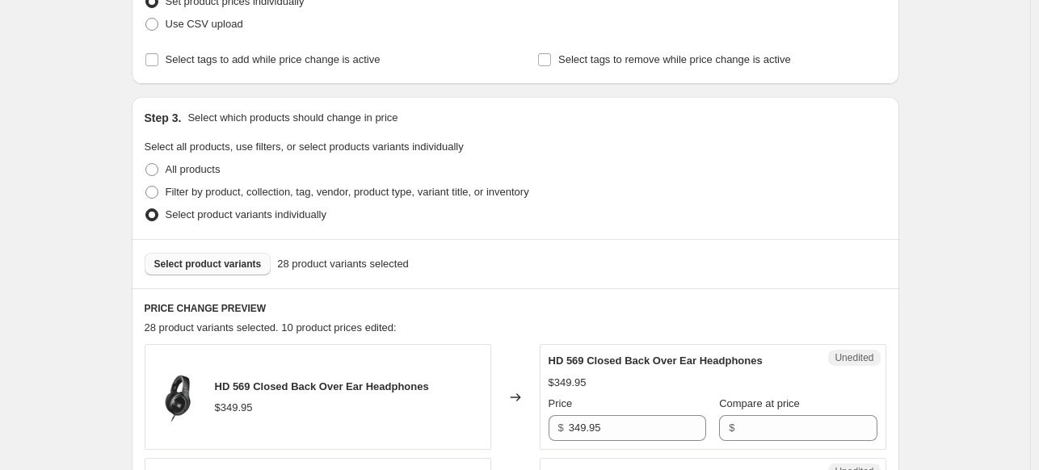
scroll to position [377, 0]
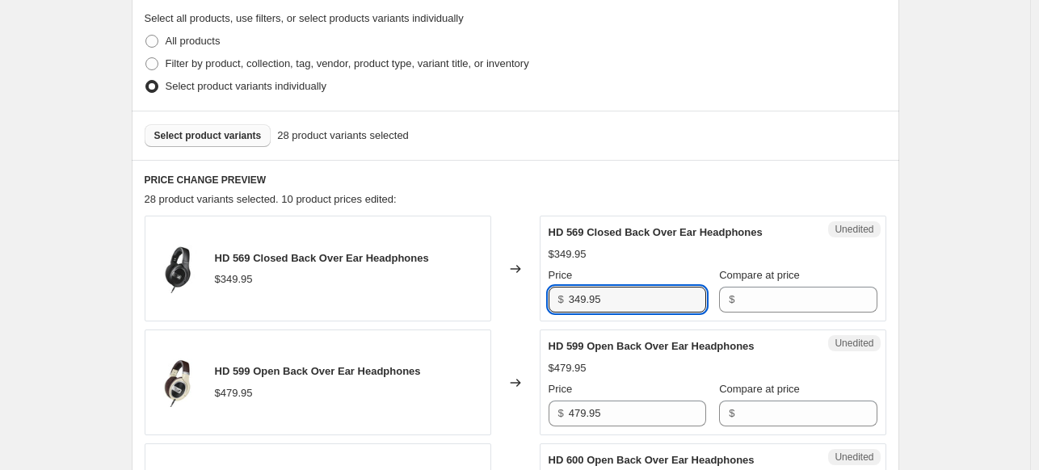
drag, startPoint x: 611, startPoint y: 302, endPoint x: 557, endPoint y: 307, distance: 53.5
click at [557, 307] on div "$ 349.95" at bounding box center [627, 300] width 158 height 26
type input "349.95"
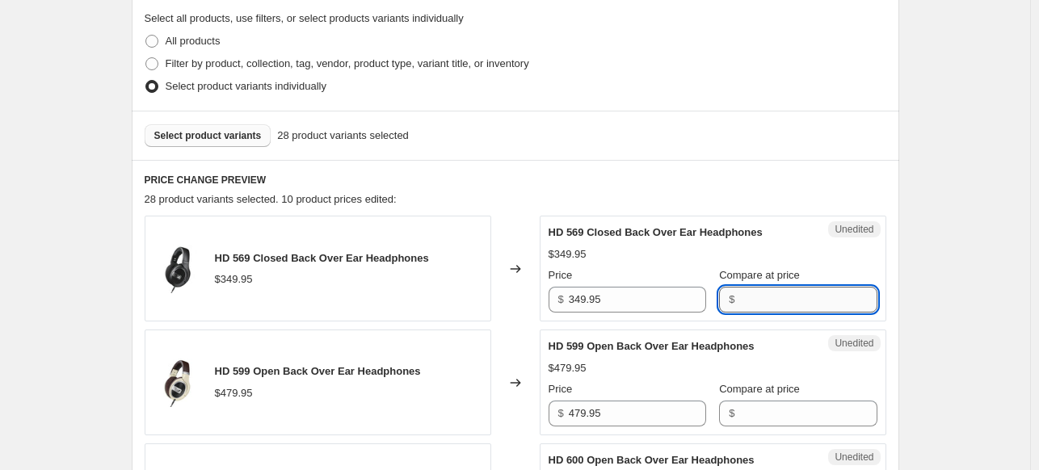
click at [750, 290] on input "Compare at price" at bounding box center [807, 300] width 137 height 26
paste input "349.95"
type input "349.95"
drag, startPoint x: 601, startPoint y: 298, endPoint x: 541, endPoint y: 296, distance: 59.8
click at [543, 296] on div "Unedited HD 569 Closed Back Over Ear Headphones $349.95 Price $ 349.95 Compare …" at bounding box center [713, 269] width 347 height 106
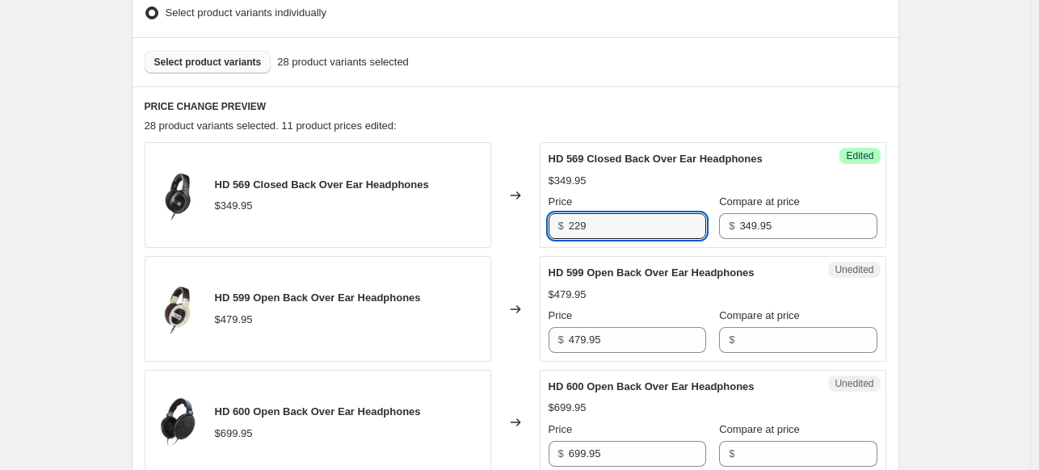
scroll to position [539, 0]
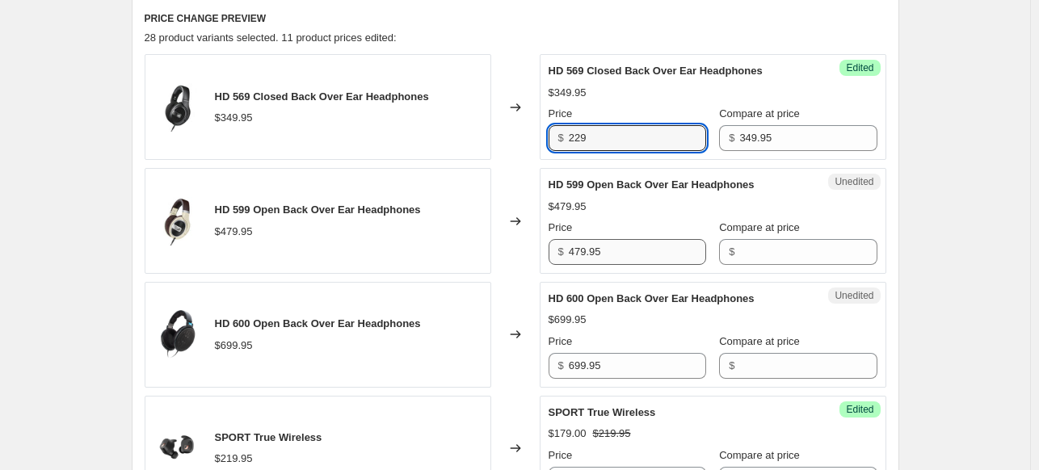
type input "229"
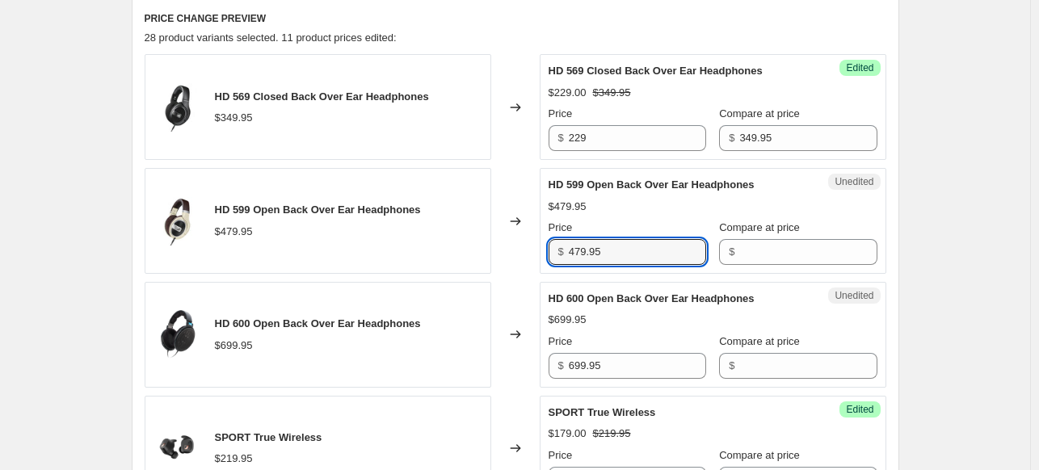
drag, startPoint x: 587, startPoint y: 255, endPoint x: 561, endPoint y: 254, distance: 26.7
click at [561, 254] on div "$ 479.95" at bounding box center [627, 252] width 158 height 26
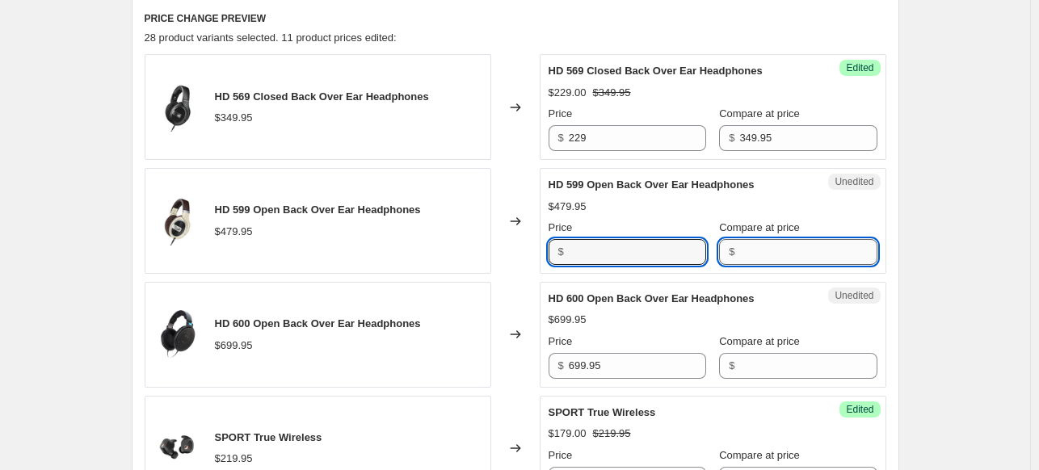
type input "479.95"
click at [771, 251] on input "Compare at price" at bounding box center [807, 252] width 137 height 26
paste input "479.95"
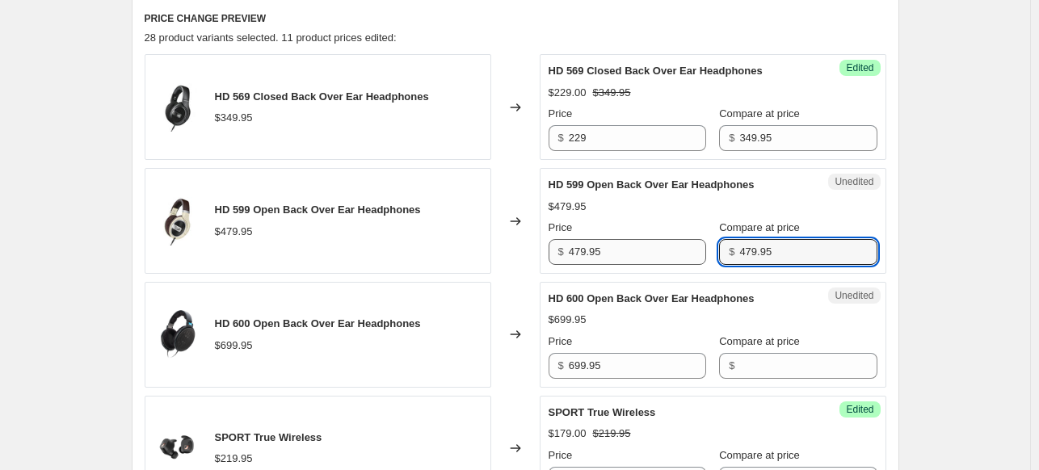
type input "479.95"
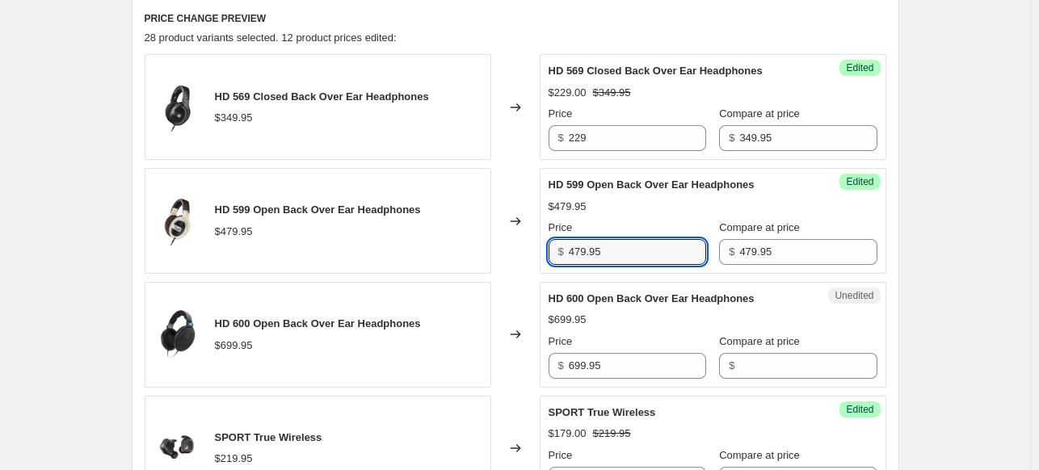
drag, startPoint x: 649, startPoint y: 258, endPoint x: 534, endPoint y: 258, distance: 114.7
click at [534, 258] on div "HD 599 Open Back Over Ear Headphones $479.95 Changed to Success Edited HD 599 O…" at bounding box center [516, 221] width 742 height 106
click at [656, 255] on input "479.95" at bounding box center [637, 252] width 137 height 26
drag, startPoint x: 605, startPoint y: 251, endPoint x: 576, endPoint y: 249, distance: 29.2
click at [576, 249] on input "479.95" at bounding box center [637, 252] width 137 height 26
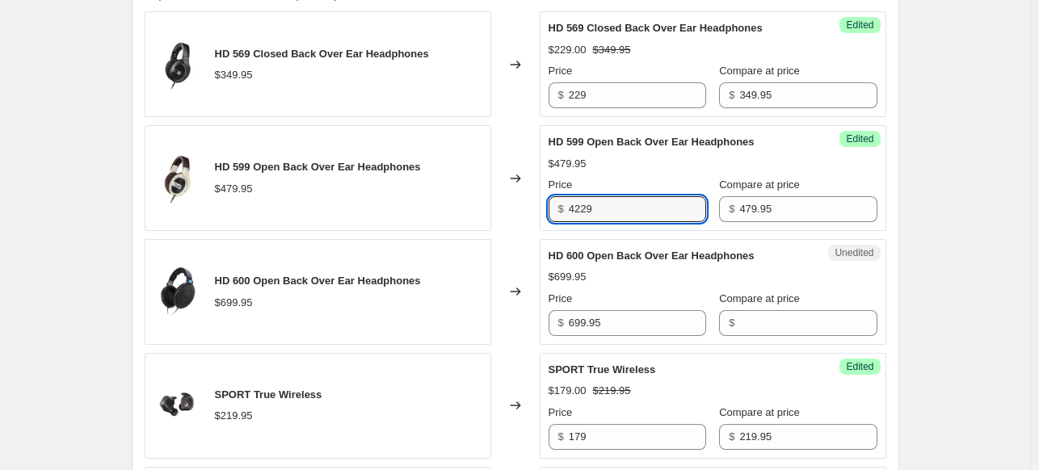
scroll to position [620, 0]
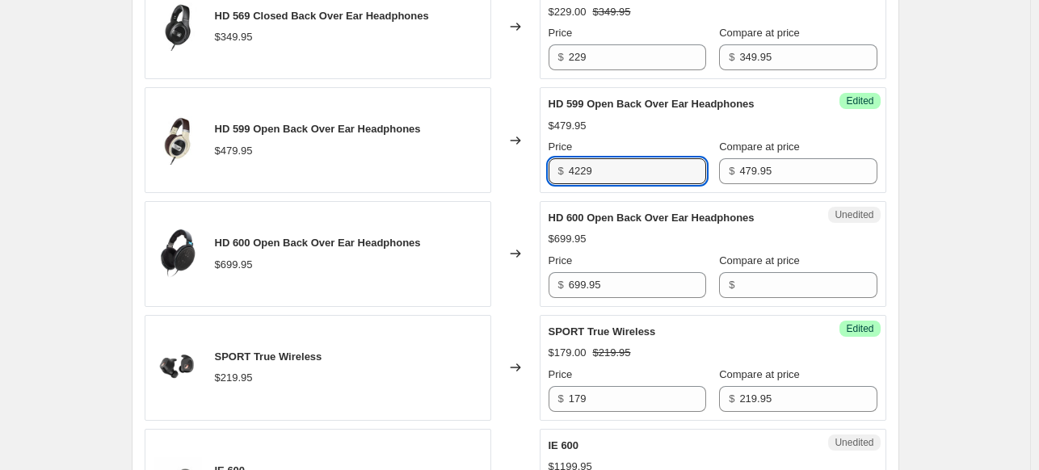
drag, startPoint x: 578, startPoint y: 167, endPoint x: 565, endPoint y: 168, distance: 12.9
click at [565, 168] on div "$ 4229" at bounding box center [627, 171] width 158 height 26
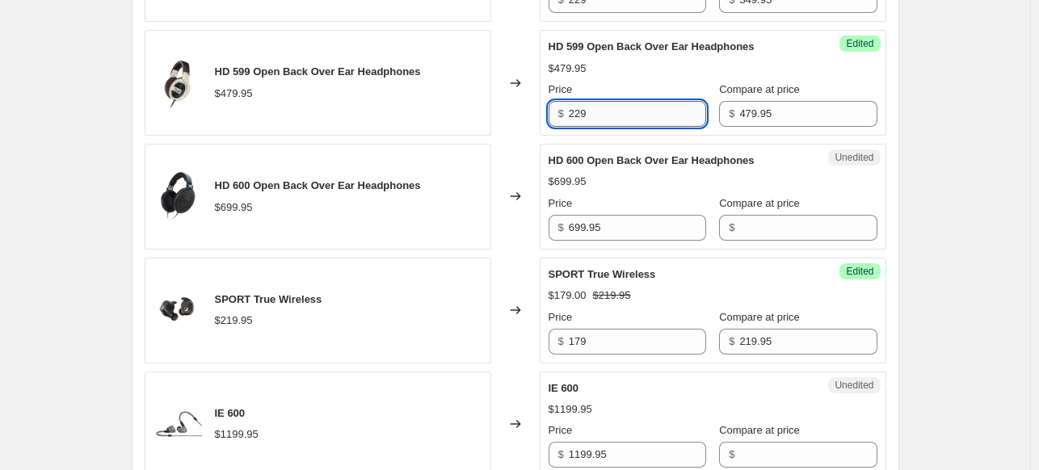
scroll to position [700, 0]
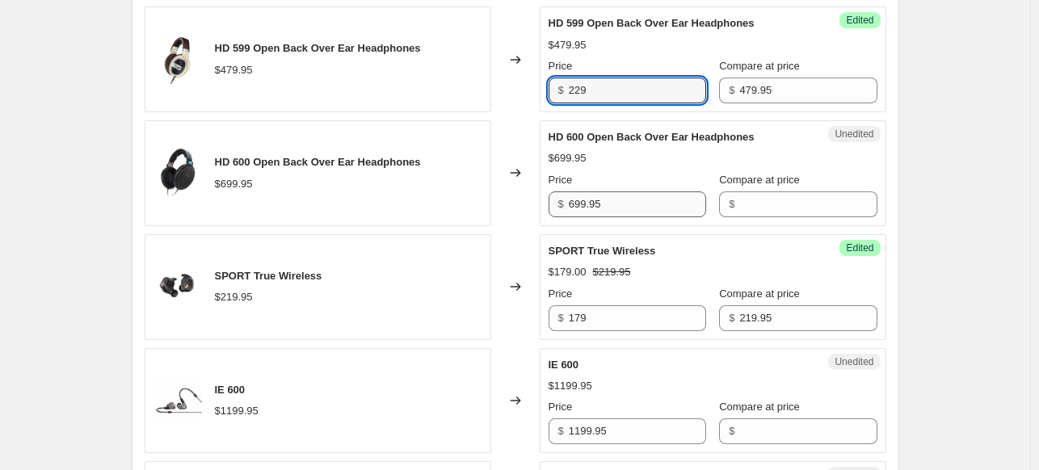
type input "229"
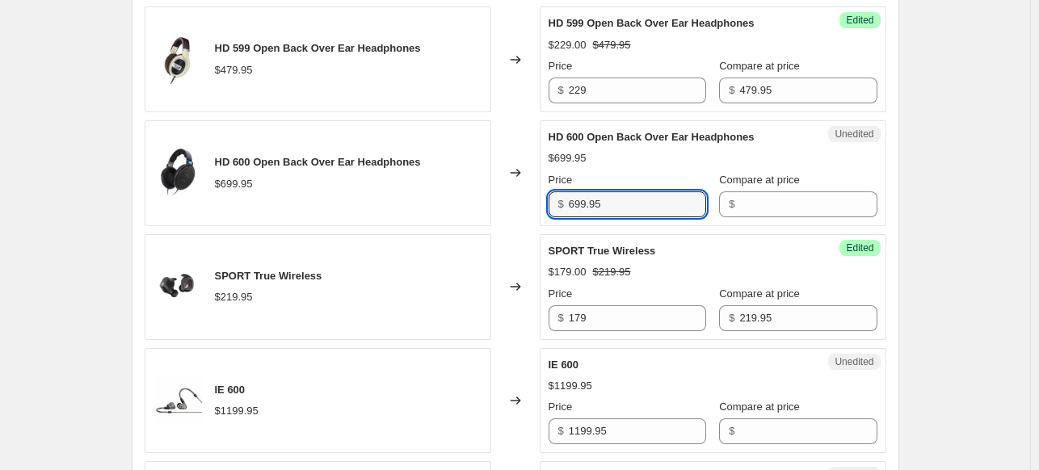
drag, startPoint x: 627, startPoint y: 203, endPoint x: 560, endPoint y: 203, distance: 67.0
click at [560, 203] on div "$ 699.95" at bounding box center [627, 204] width 158 height 26
type input "699.95"
click at [756, 206] on input "Compare at price" at bounding box center [807, 204] width 137 height 26
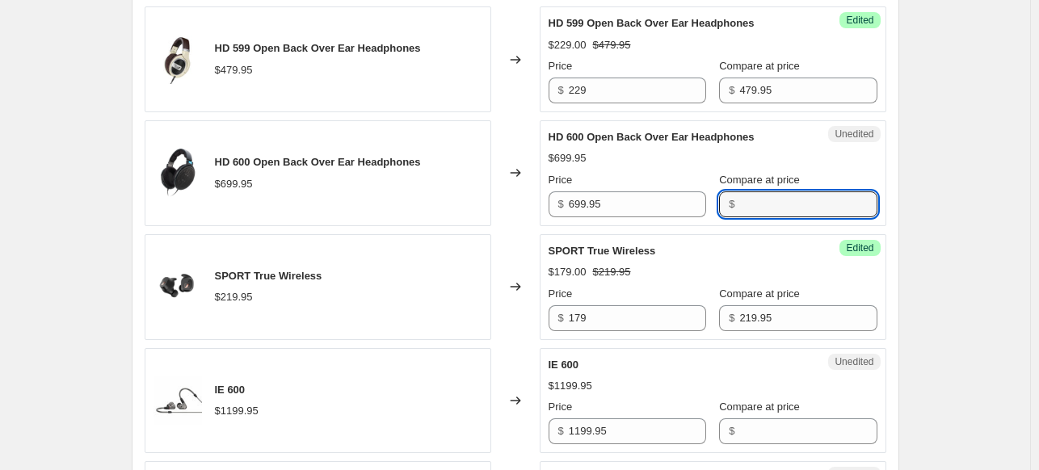
paste input "699.95"
type input "699.95"
click at [624, 200] on input "699.95" at bounding box center [637, 204] width 137 height 26
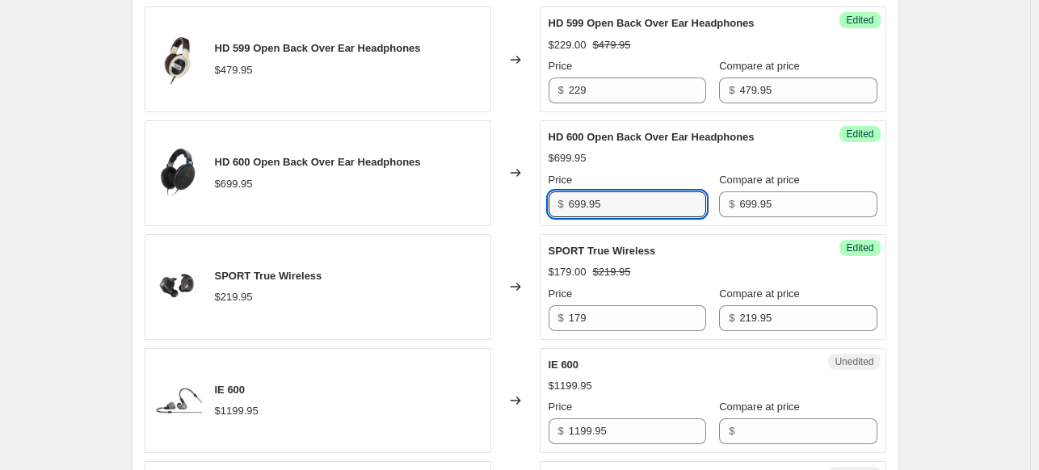
drag, startPoint x: 593, startPoint y: 204, endPoint x: 526, endPoint y: 204, distance: 67.0
click at [526, 204] on div "HD 600 Open Back Over Ear Headphones $699.95 Changed to Success Edited HD 600 O…" at bounding box center [516, 173] width 742 height 106
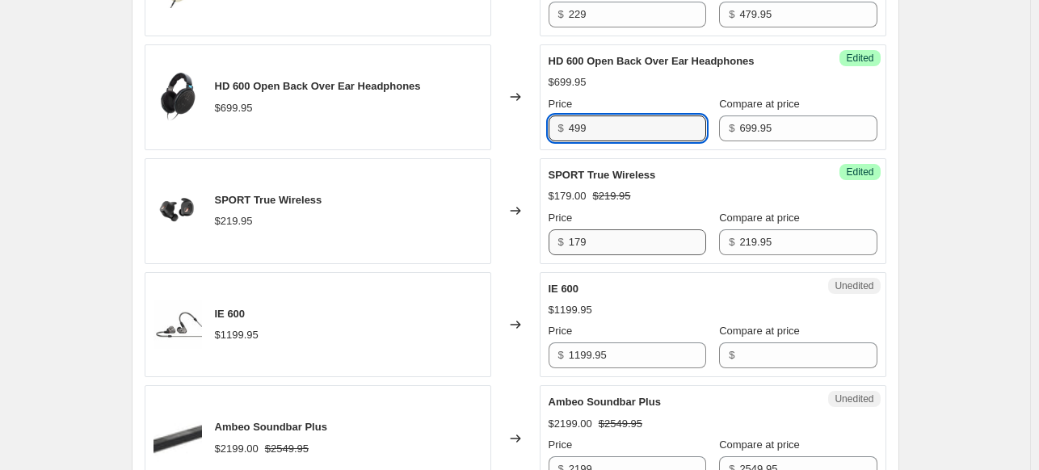
scroll to position [862, 0]
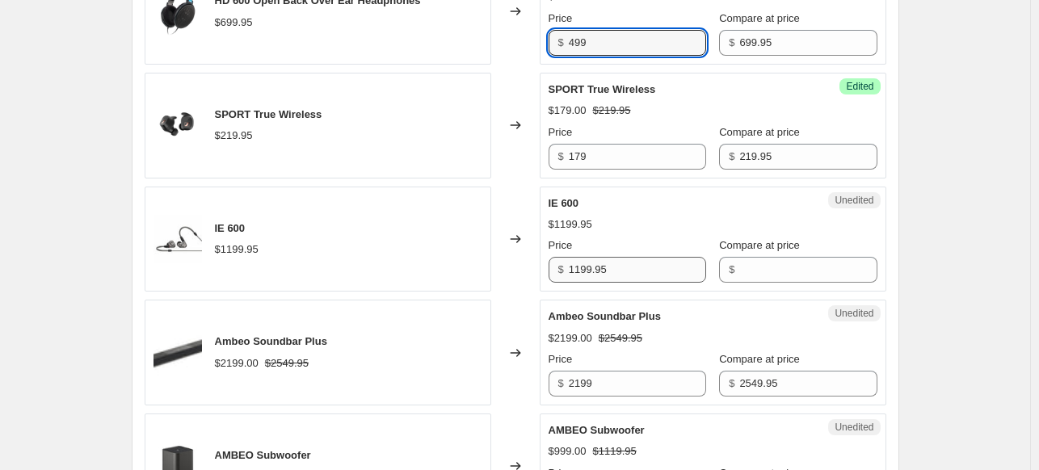
type input "499"
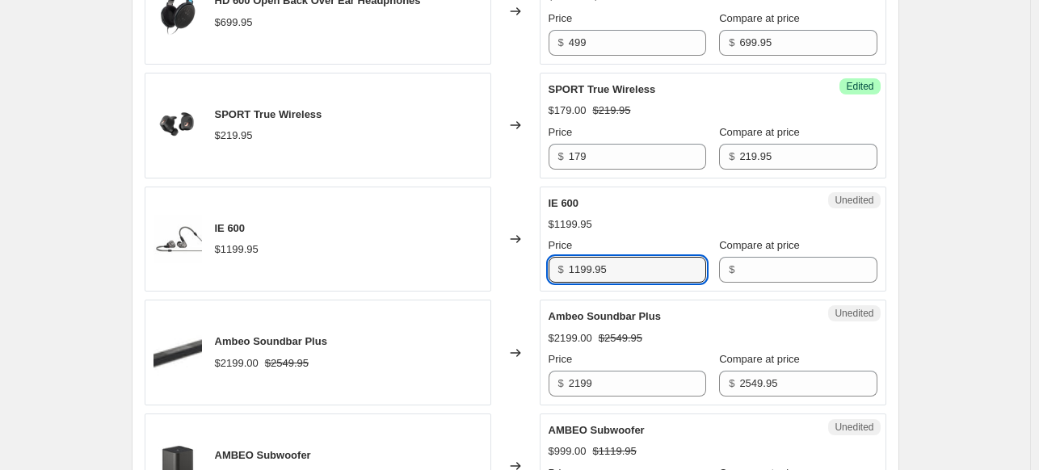
drag, startPoint x: 603, startPoint y: 263, endPoint x: 536, endPoint y: 266, distance: 67.9
click at [536, 266] on div "IE 600 $1199.95 Changed to Unedited IE 600 $1199.95 Price $ 1199.95 Compare at …" at bounding box center [516, 240] width 742 height 106
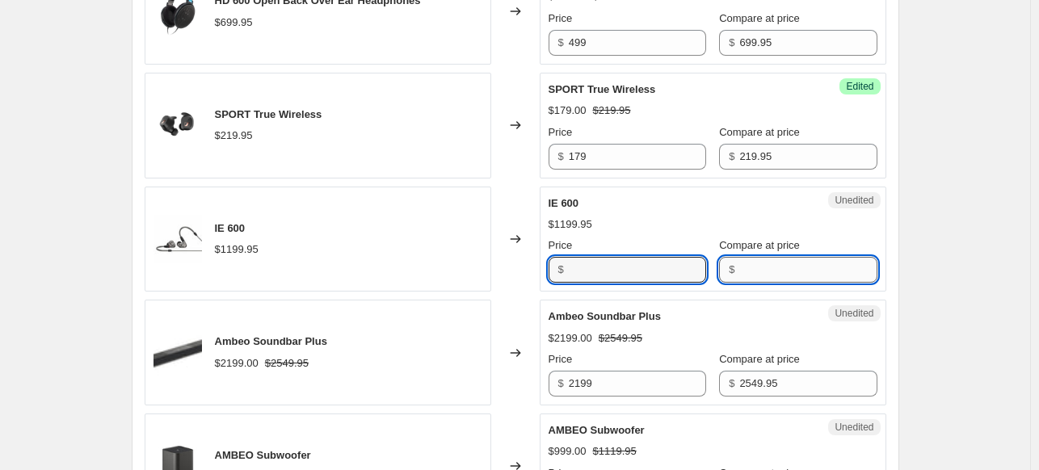
type input "1199.95"
click at [739, 280] on input "Compare at price" at bounding box center [807, 270] width 137 height 26
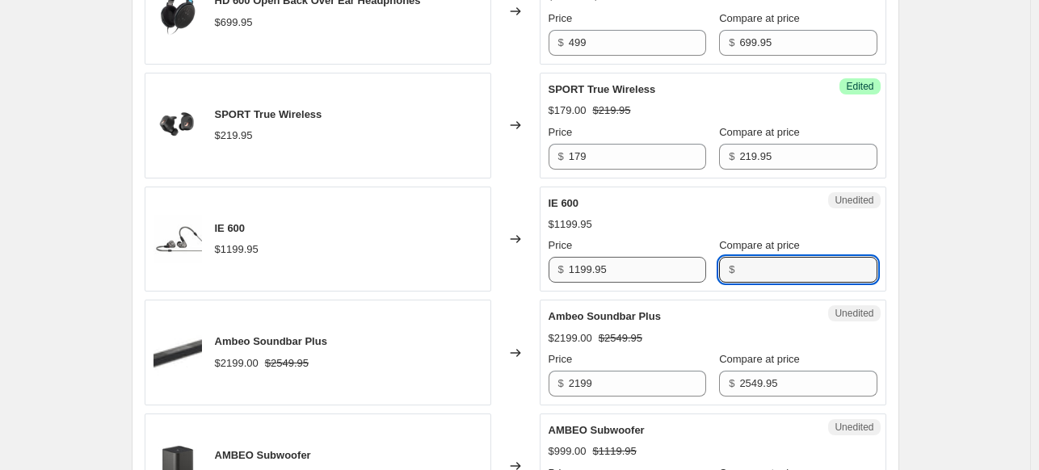
paste input "1199.95"
type input "1199.95"
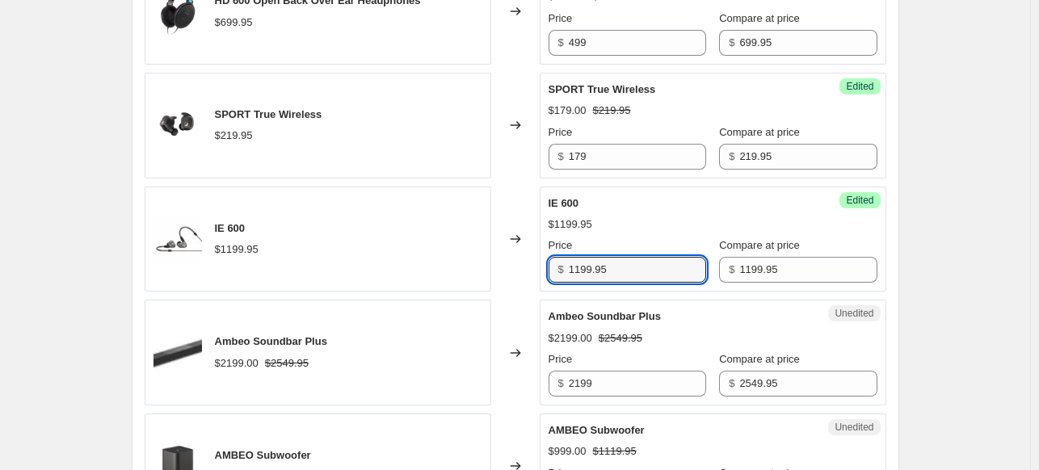
drag, startPoint x: 638, startPoint y: 267, endPoint x: 539, endPoint y: 272, distance: 99.5
click at [539, 272] on div "IE 600 $1199.95 Changed to Success Edited IE 600 $1199.95 Price $ 1199.95 Compa…" at bounding box center [516, 240] width 742 height 106
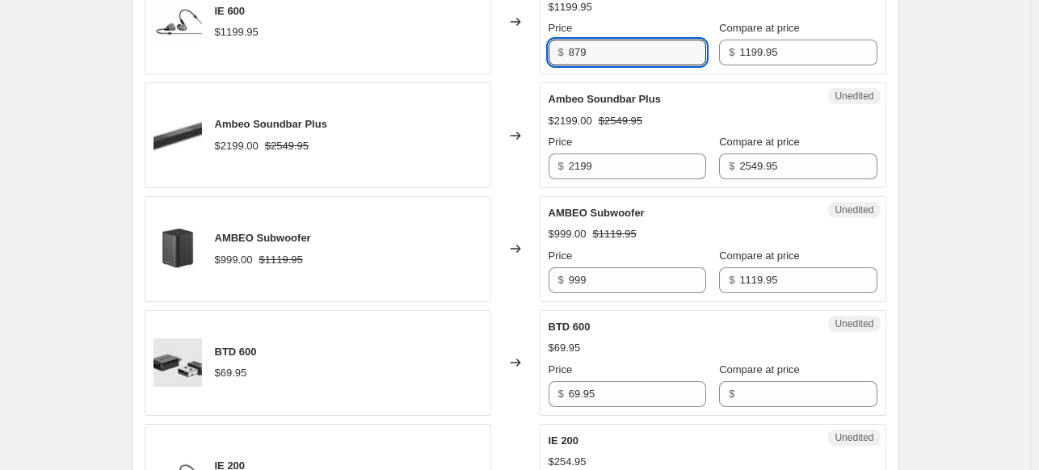
scroll to position [1104, 0]
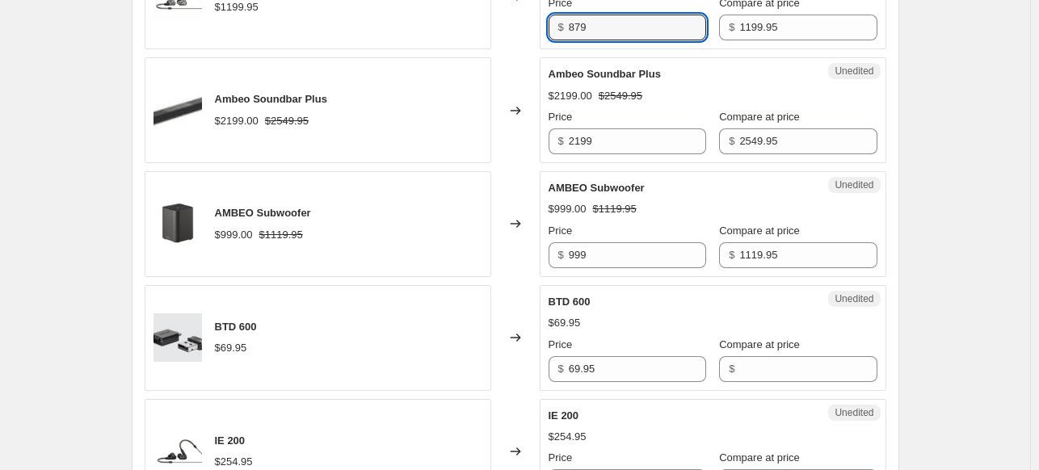
type input "879"
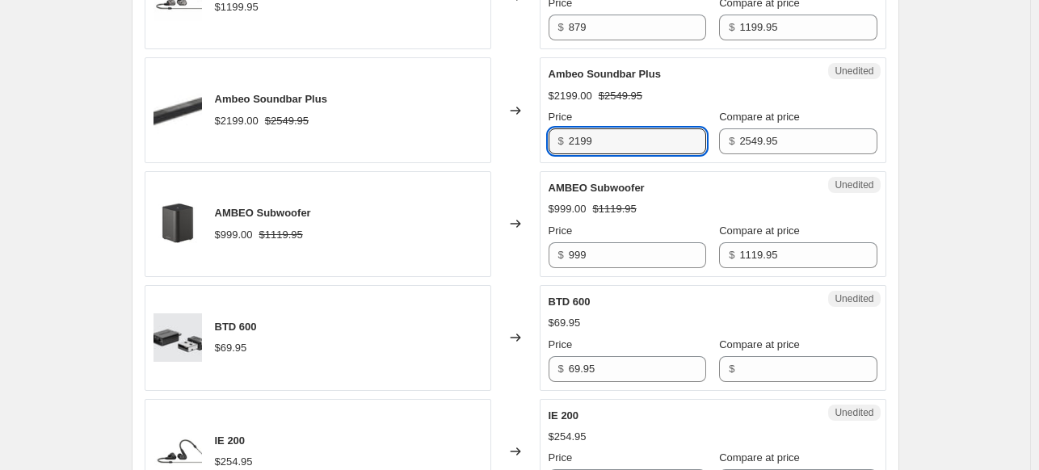
drag, startPoint x: 549, startPoint y: 137, endPoint x: 532, endPoint y: 137, distance: 17.8
click at [532, 137] on div "Ambeo Soundbar Plus $2199.00 $2549.95 Changed to Unedited Ambeo Soundbar Plus $…" at bounding box center [516, 110] width 742 height 106
type input "1699"
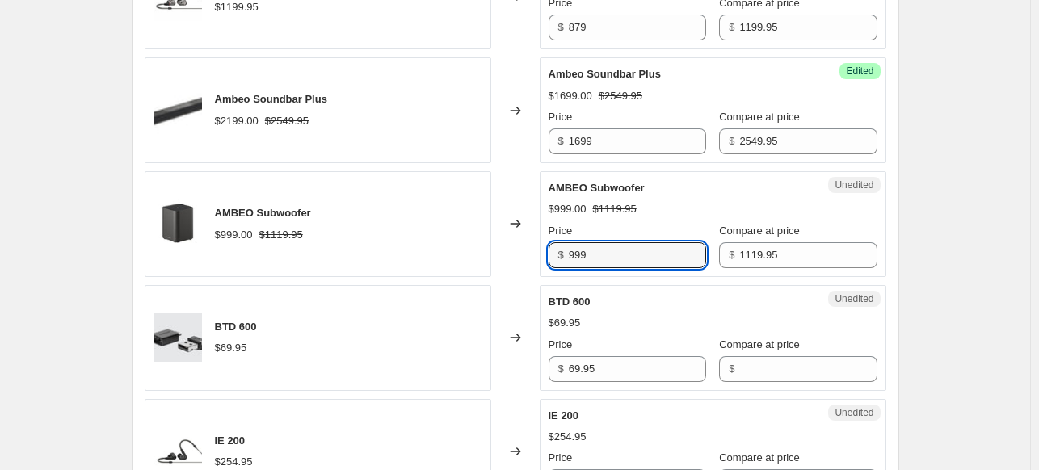
drag, startPoint x: 595, startPoint y: 250, endPoint x: 569, endPoint y: 251, distance: 25.9
click at [569, 251] on div "$ 999" at bounding box center [627, 255] width 158 height 26
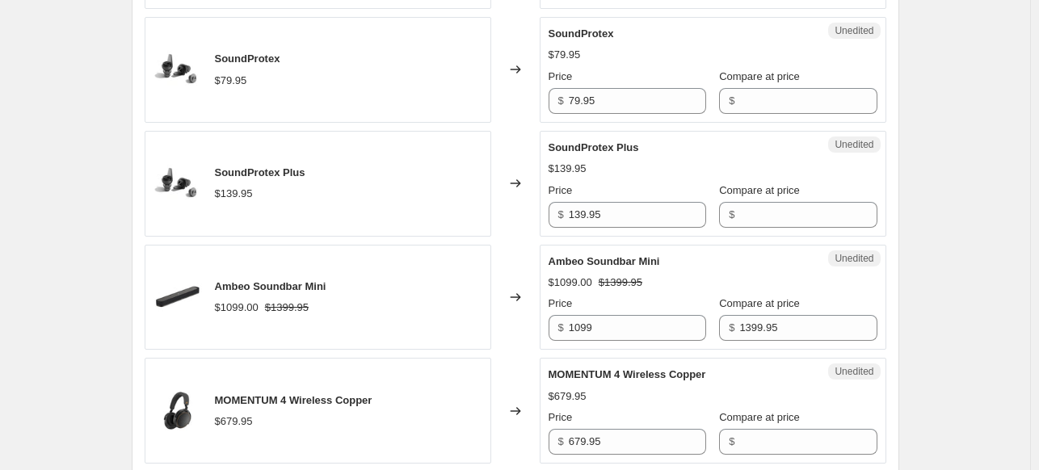
scroll to position [1831, 0]
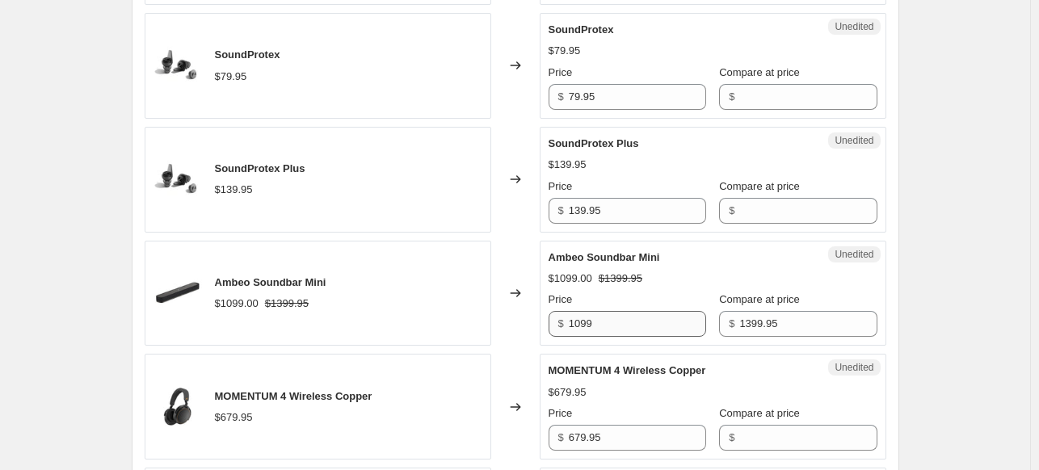
type input "849"
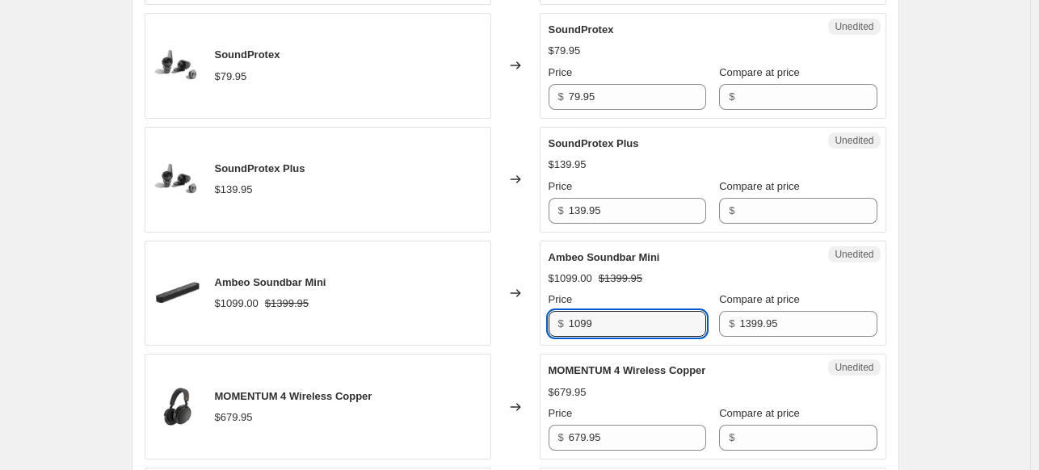
drag, startPoint x: 599, startPoint y: 321, endPoint x: 541, endPoint y: 321, distance: 58.2
click at [541, 321] on div "Ambeo Soundbar Mini $1099.00 $1399.95 Changed to Unedited Ambeo Soundbar Mini $…" at bounding box center [516, 294] width 742 height 106
type input "799"
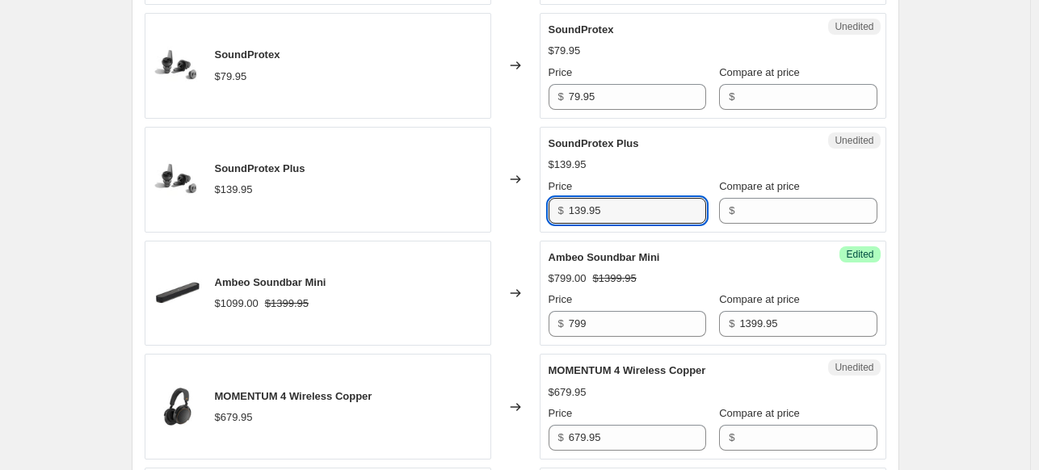
drag, startPoint x: 622, startPoint y: 212, endPoint x: 571, endPoint y: 211, distance: 50.9
click at [565, 212] on div "$ 139.95" at bounding box center [627, 211] width 158 height 26
type input "139.95"
click at [778, 209] on input "Compare at price" at bounding box center [807, 211] width 137 height 26
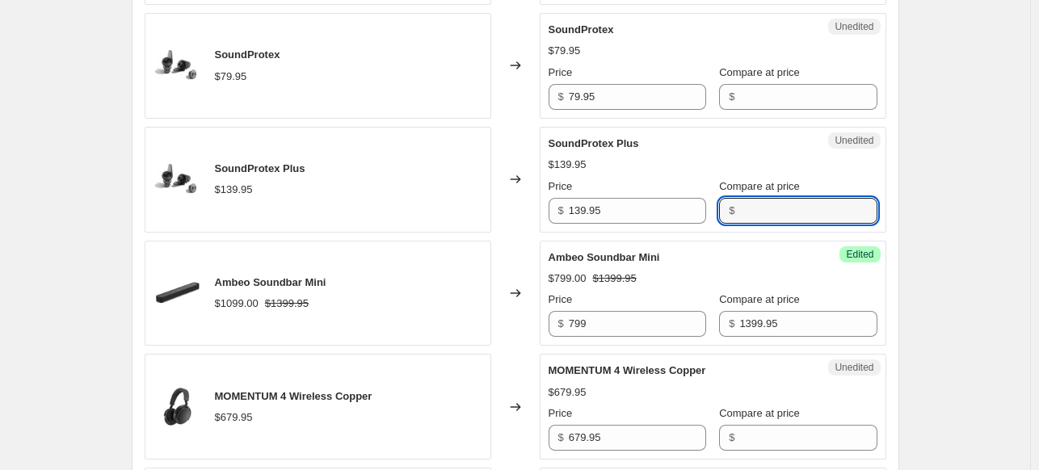
paste input "139.95"
type input "139.95"
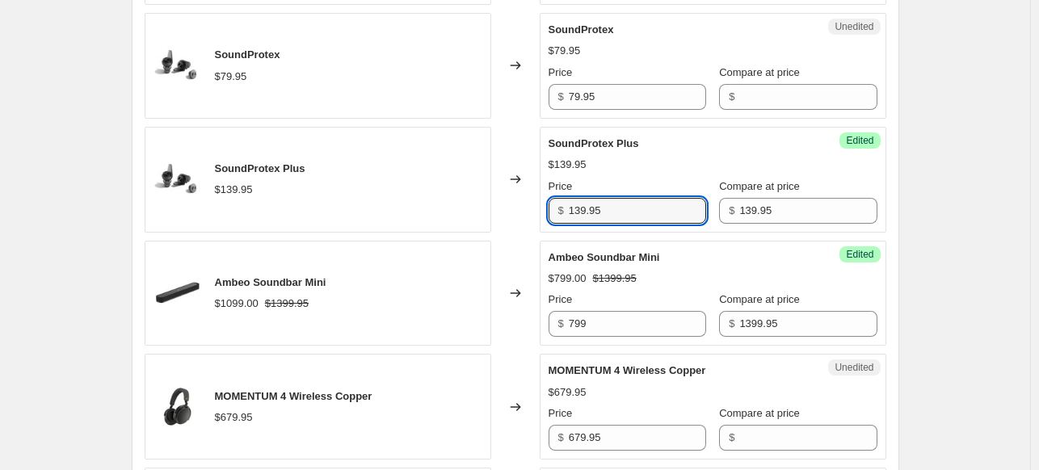
drag, startPoint x: 616, startPoint y: 208, endPoint x: 549, endPoint y: 208, distance: 66.2
click at [549, 208] on div "Success Edited SoundProtex Plus $139.95 Price $ 139.95 Compare at price $ 139.95" at bounding box center [713, 180] width 347 height 106
type input "109"
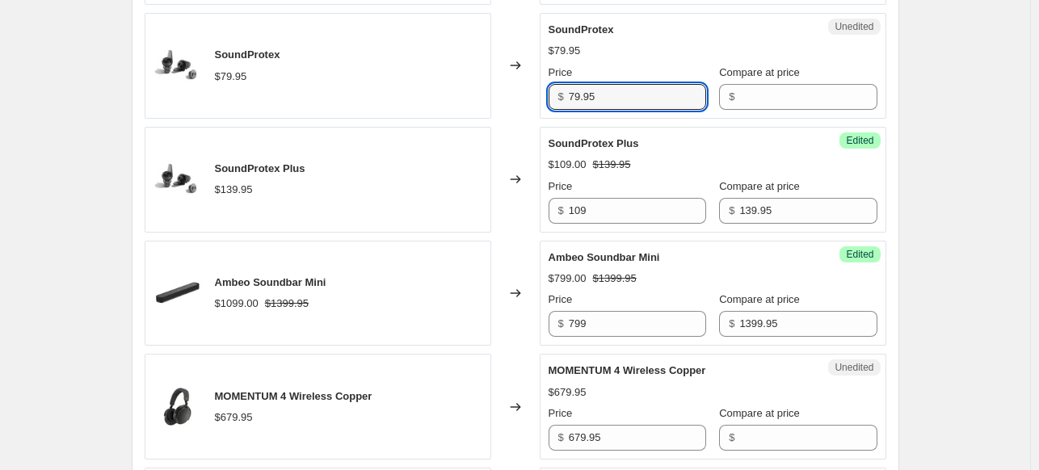
drag, startPoint x: 601, startPoint y: 96, endPoint x: 539, endPoint y: 99, distance: 62.2
click at [539, 98] on div "SoundProtex $79.95 Changed to Unedited SoundProtex $79.95 Price $ 79.95 Compare…" at bounding box center [516, 66] width 742 height 106
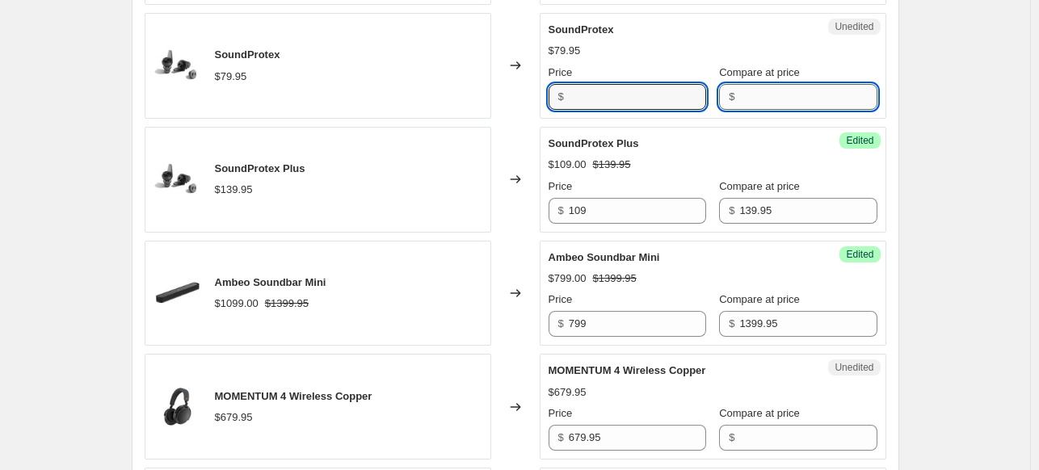
type input "79.95"
click at [739, 95] on input "Compare at price" at bounding box center [807, 97] width 137 height 26
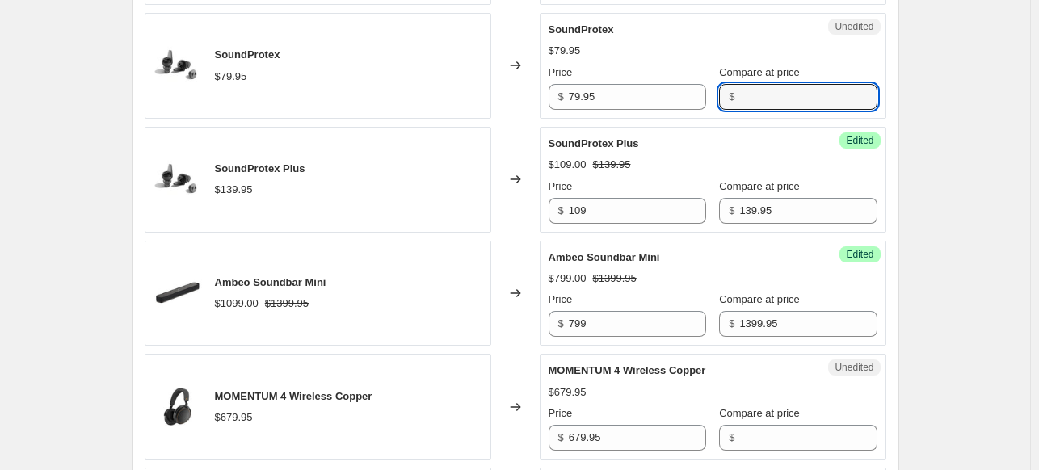
paste input "79.95"
type input "79.95"
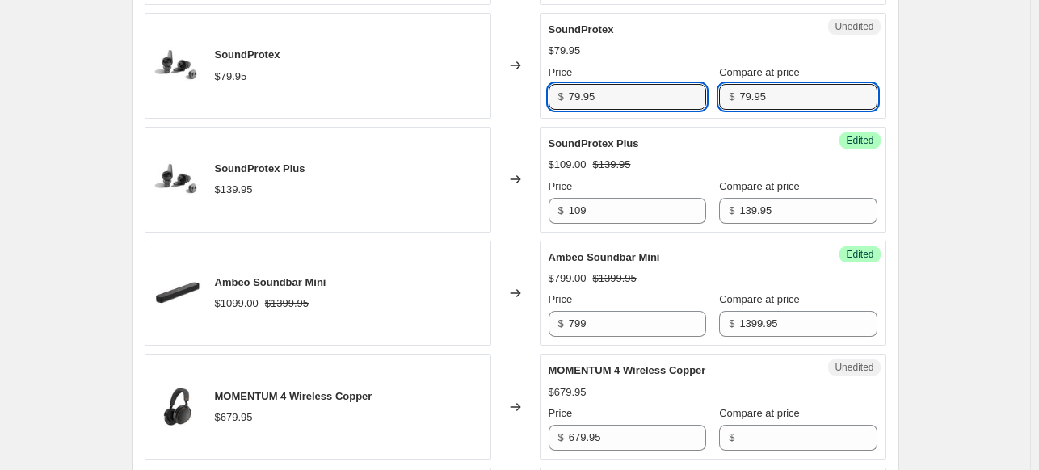
drag, startPoint x: 599, startPoint y: 94, endPoint x: 499, endPoint y: 94, distance: 100.2
click at [499, 94] on div "SoundProtex $79.95 Changed to Unedited SoundProtex $79.95 Price $ 79.95 Compare…" at bounding box center [516, 66] width 742 height 106
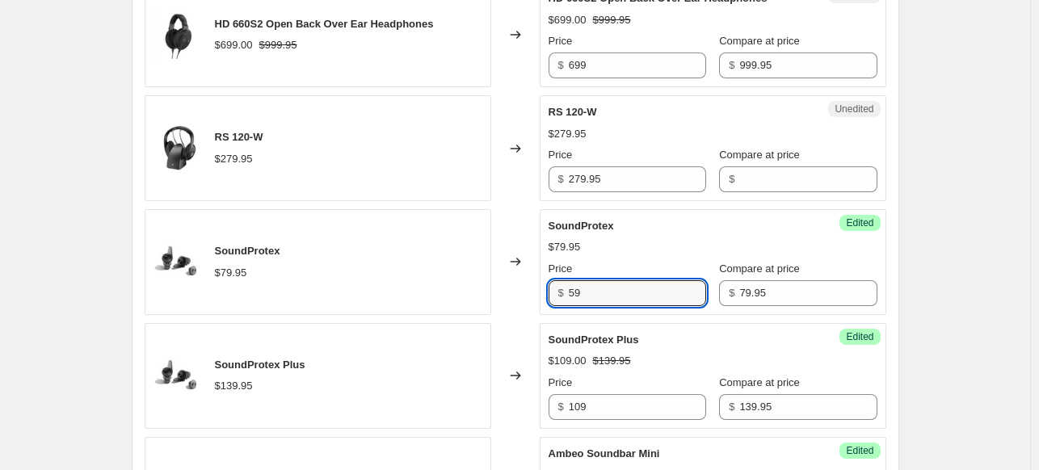
scroll to position [1589, 0]
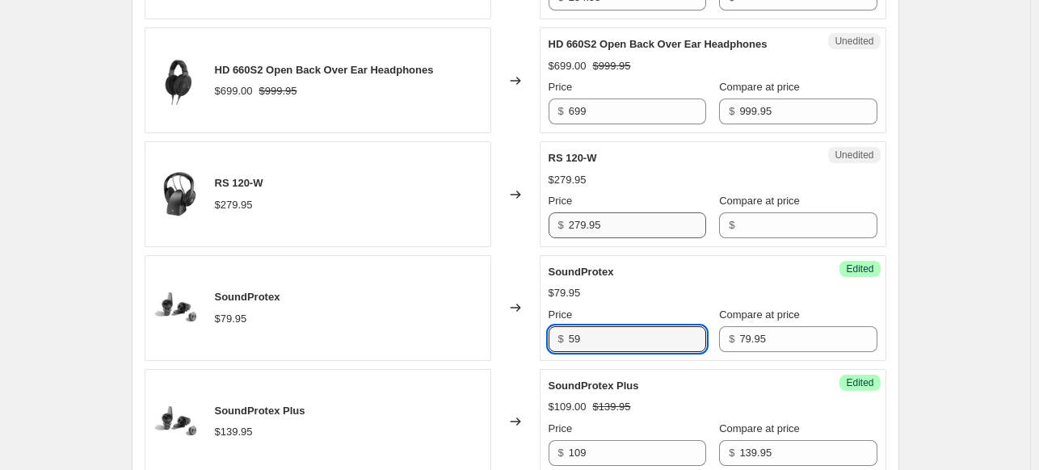
type input "59"
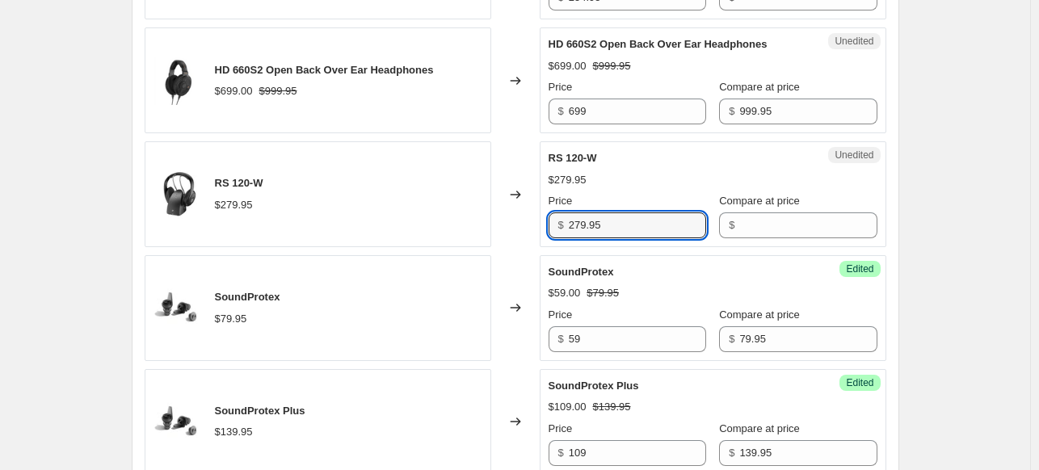
drag, startPoint x: 583, startPoint y: 223, endPoint x: 543, endPoint y: 223, distance: 40.4
click at [543, 223] on div "Unedited RS 120-W $279.95 Price $ 279.95 Compare at price $" at bounding box center [713, 194] width 347 height 106
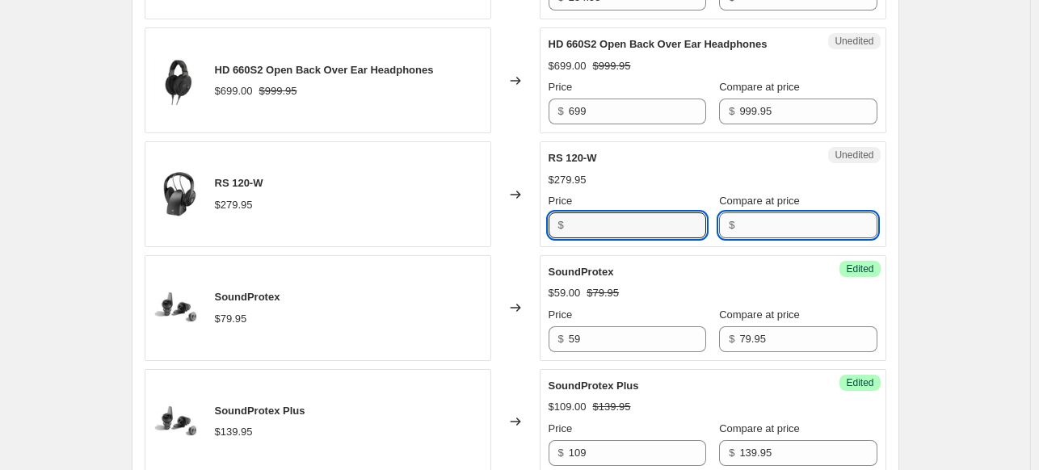
type input "279.95"
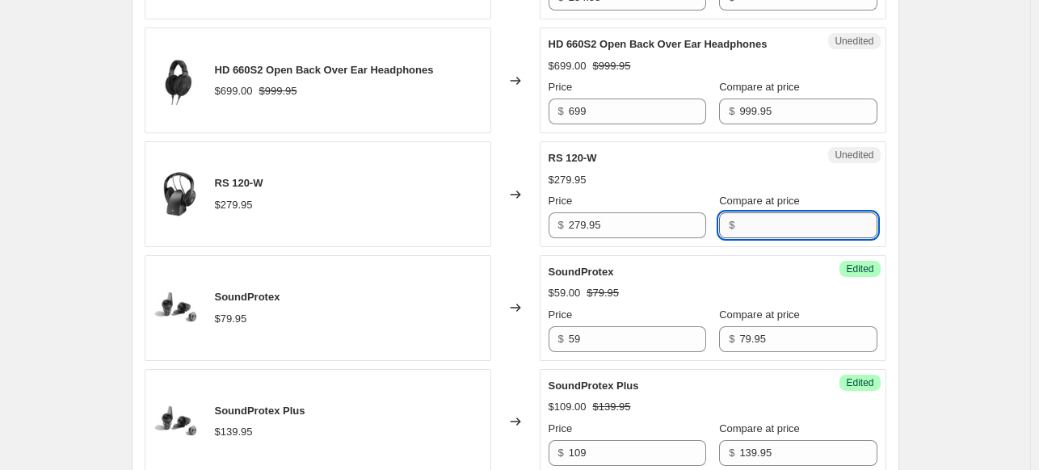
click at [750, 222] on input "Compare at price" at bounding box center [807, 225] width 137 height 26
paste input "279.95"
type input "279.95"
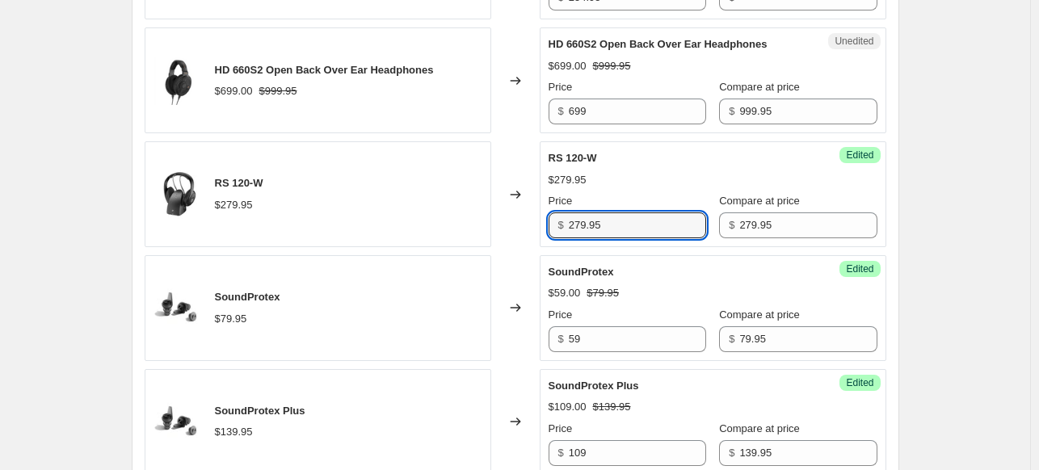
drag, startPoint x: 624, startPoint y: 216, endPoint x: 543, endPoint y: 221, distance: 80.9
click at [543, 221] on div "Success Edited RS 120-W $279.95 Price $ 279.95 Compare at price $ 279.95" at bounding box center [713, 194] width 347 height 106
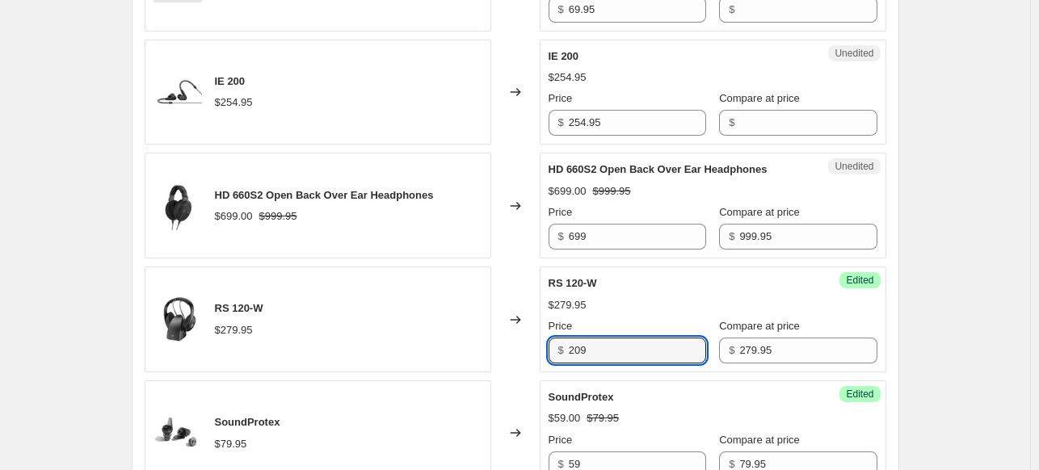
scroll to position [1427, 0]
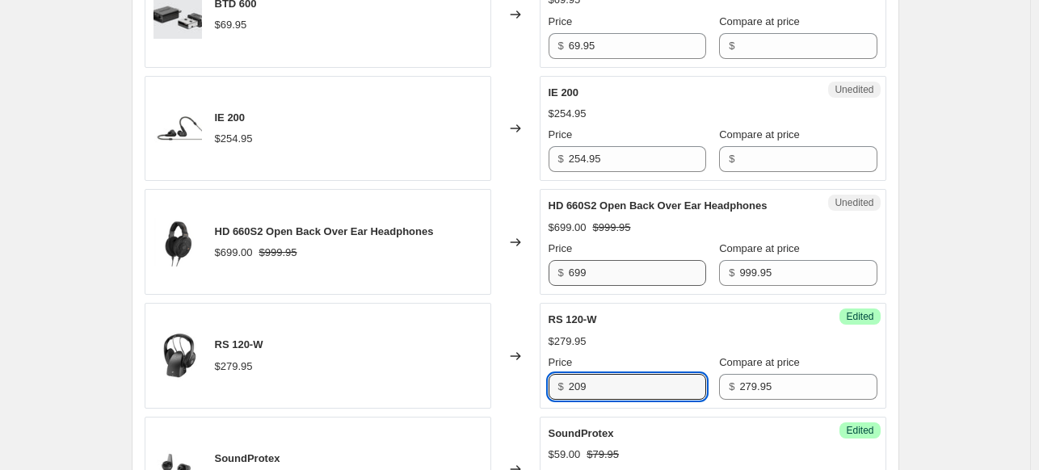
type input "209"
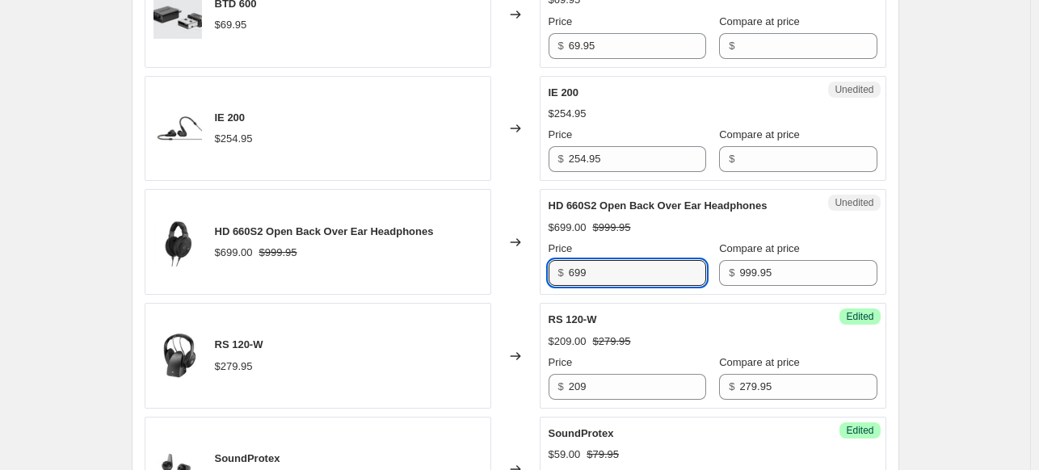
drag, startPoint x: 611, startPoint y: 269, endPoint x: 555, endPoint y: 271, distance: 56.6
click at [555, 271] on div "$ 699" at bounding box center [627, 273] width 158 height 26
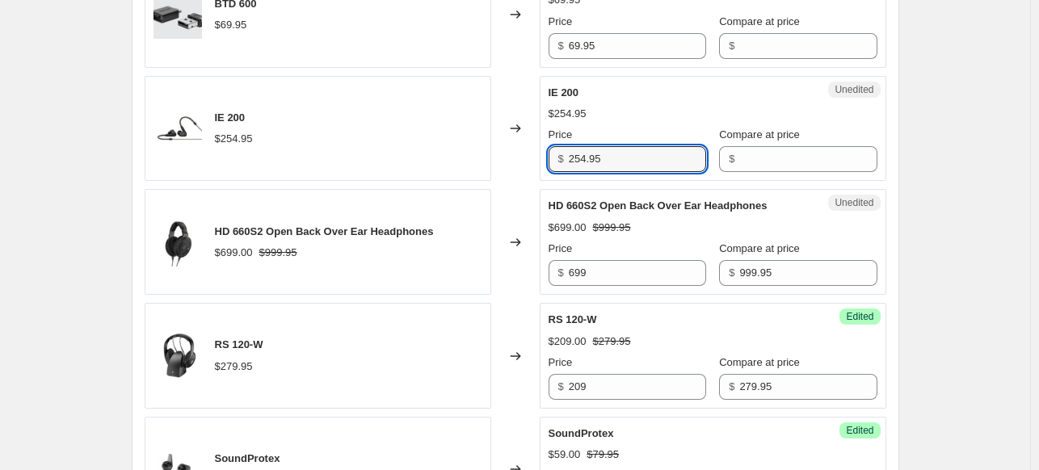
drag, startPoint x: 612, startPoint y: 161, endPoint x: 542, endPoint y: 164, distance: 70.4
click at [542, 164] on div "IE 200 $254.95 Changed to Unedited IE 200 $254.95 Price $ 254.95 Compare at pri…" at bounding box center [516, 129] width 742 height 106
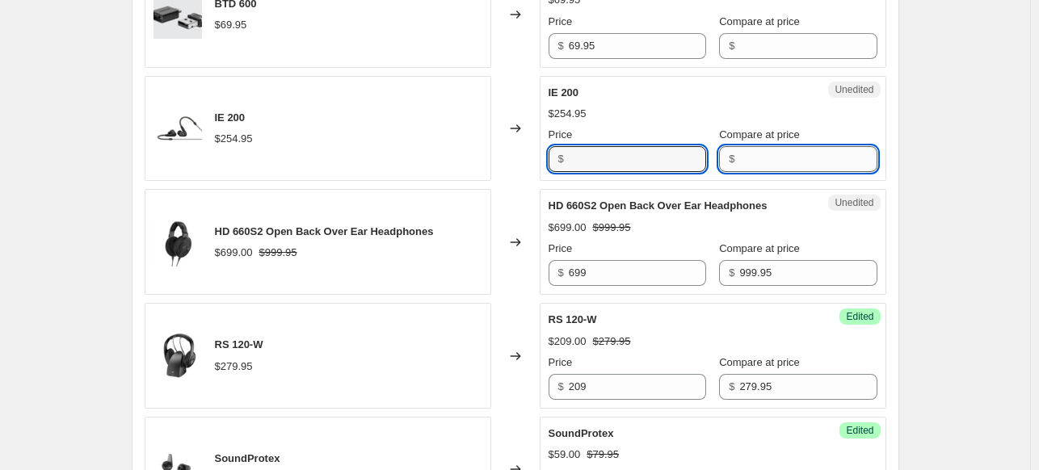
type input "254.95"
click at [788, 163] on input "Compare at price" at bounding box center [807, 159] width 137 height 26
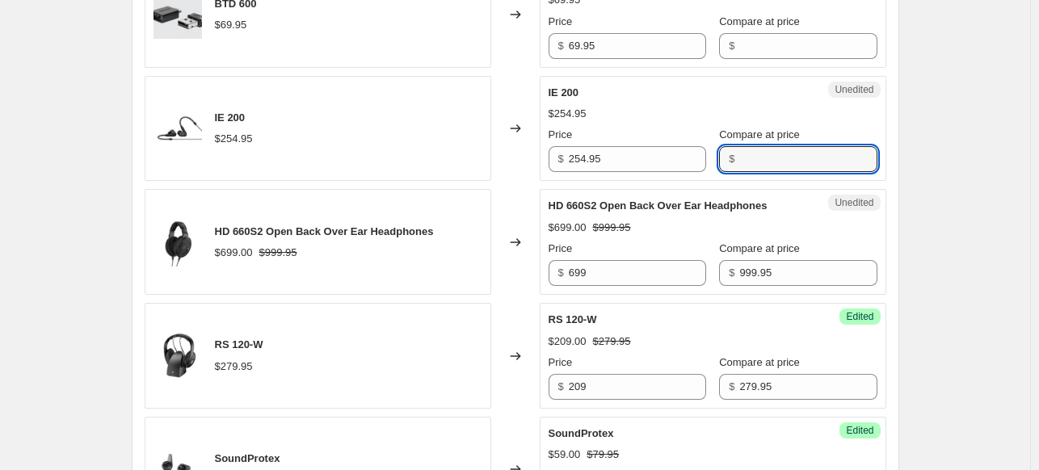
paste input "254.95"
type input "254.95"
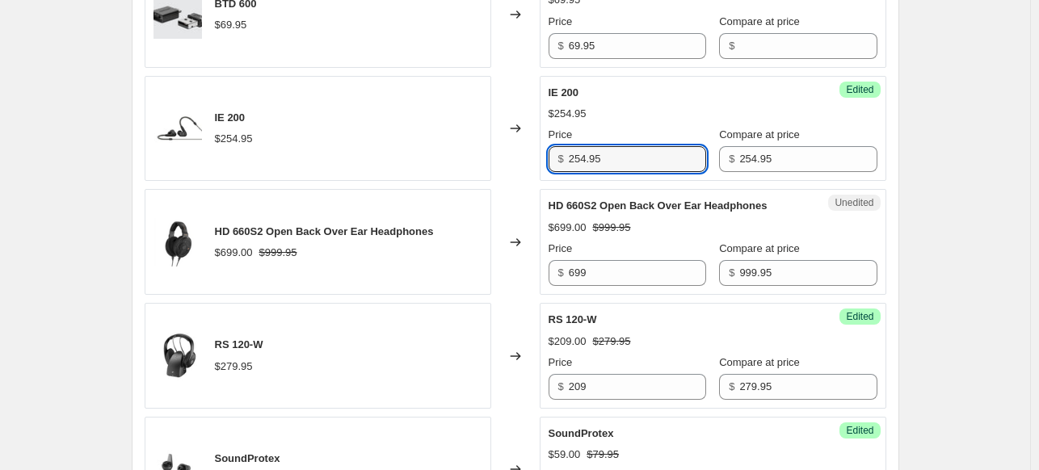
drag, startPoint x: 622, startPoint y: 156, endPoint x: 564, endPoint y: 160, distance: 58.3
click at [565, 159] on div "$ 254.95" at bounding box center [627, 159] width 158 height 26
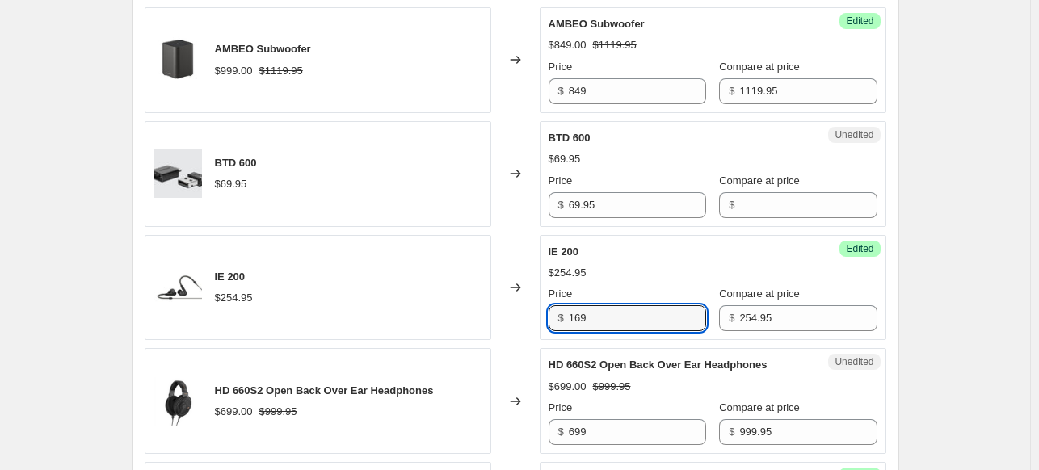
scroll to position [1266, 0]
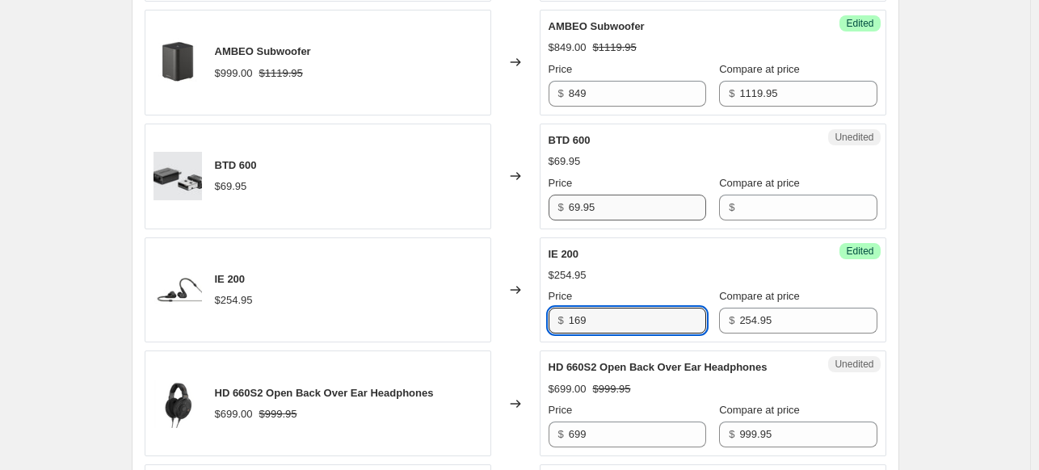
type input "169"
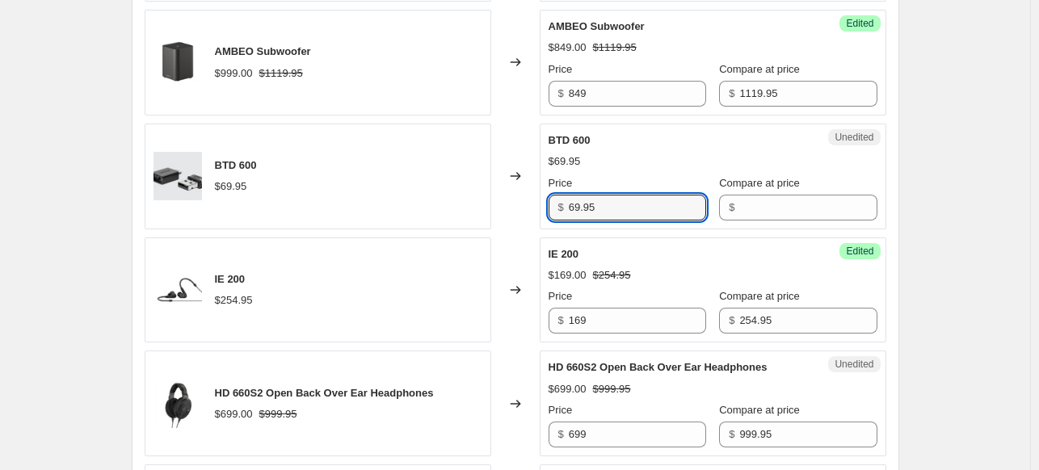
drag, startPoint x: 606, startPoint y: 196, endPoint x: 556, endPoint y: 200, distance: 50.2
click at [556, 200] on div "$ 69.95" at bounding box center [627, 208] width 158 height 26
type input "69.95"
click at [767, 208] on input "Compare at price" at bounding box center [807, 208] width 137 height 26
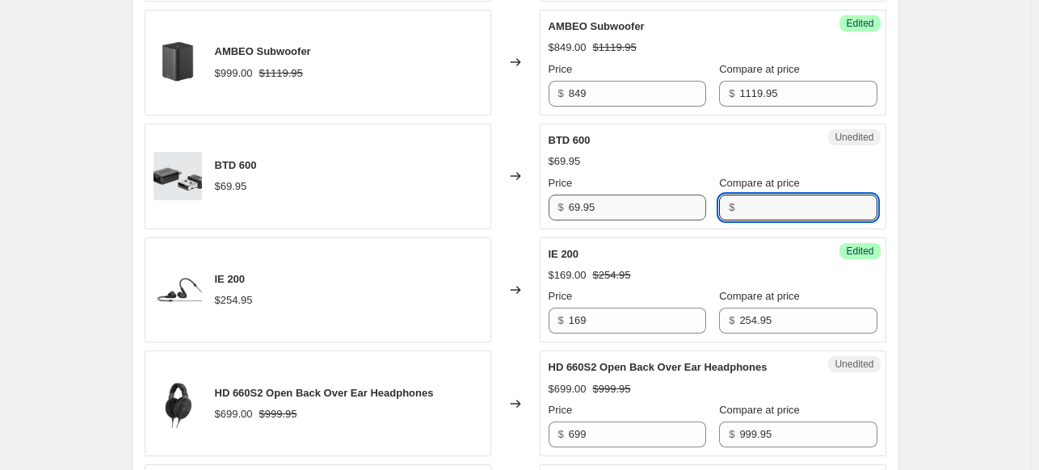
paste input "69.95"
type input "69.95"
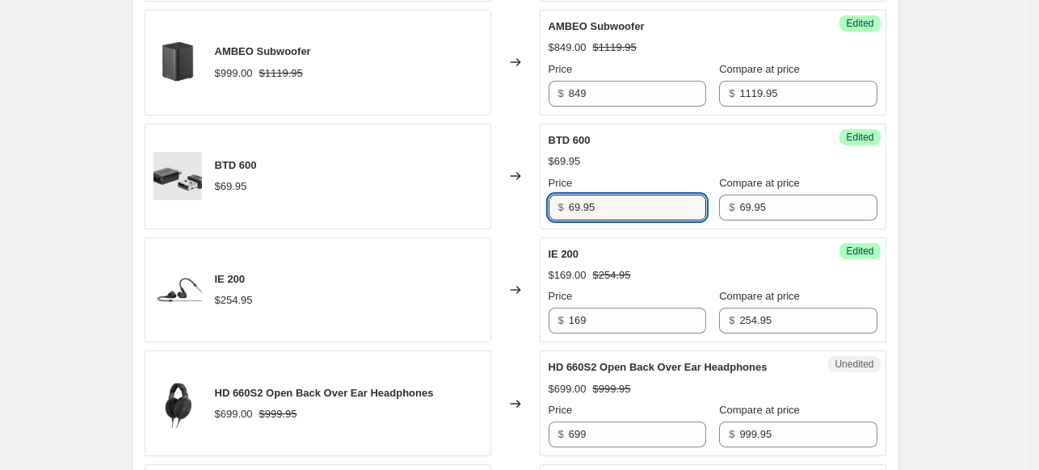
drag, startPoint x: 621, startPoint y: 205, endPoint x: 542, endPoint y: 205, distance: 79.2
click at [542, 205] on div "BTD 600 $69.95 Changed to Success Edited BTD 600 $69.95 Price $ 69.95 Compare a…" at bounding box center [516, 177] width 742 height 106
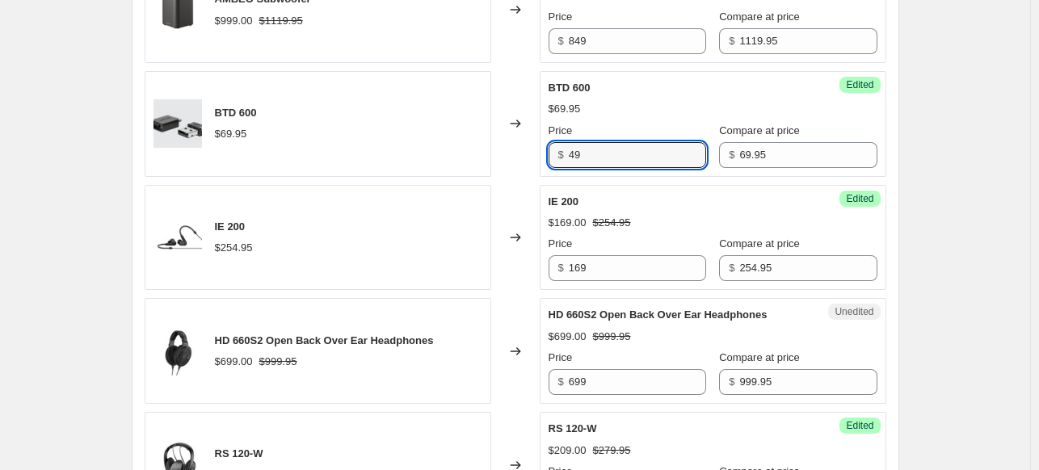
scroll to position [1347, 0]
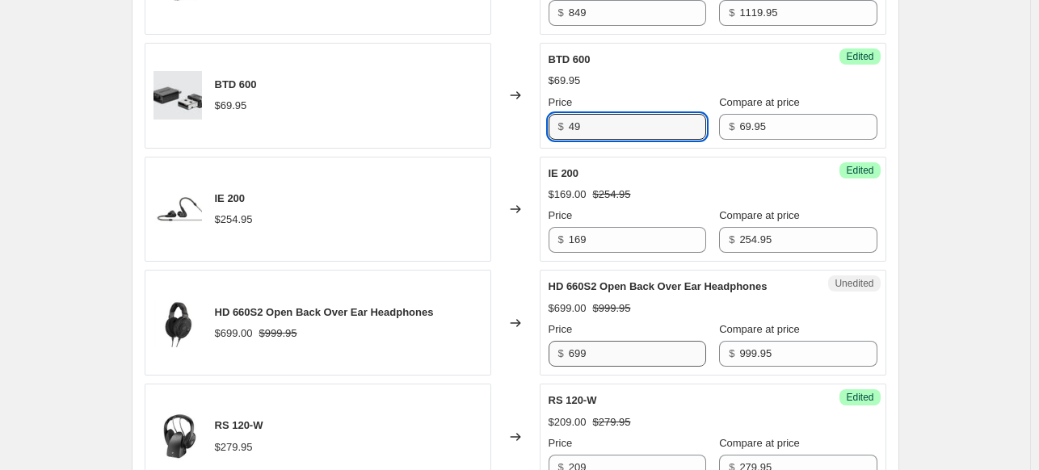
type input "49"
click at [592, 355] on input "699" at bounding box center [637, 354] width 137 height 26
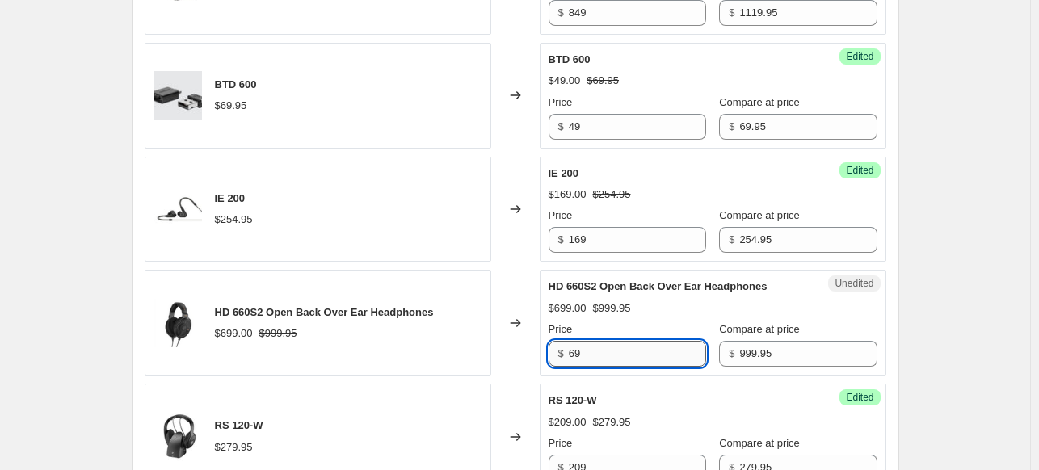
type input "699"
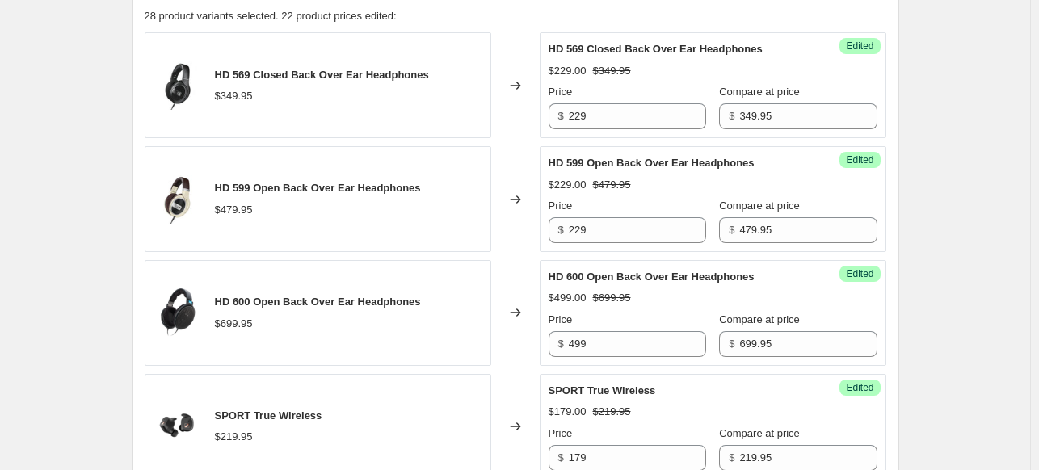
scroll to position [296, 0]
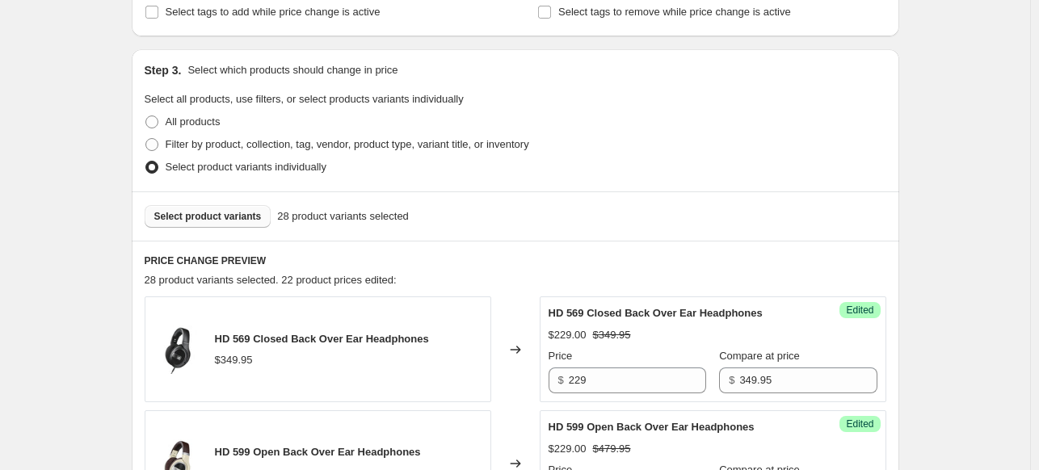
click at [178, 213] on span "Select product variants" at bounding box center [207, 216] width 107 height 13
click at [229, 209] on button "Select product variants" at bounding box center [208, 216] width 127 height 23
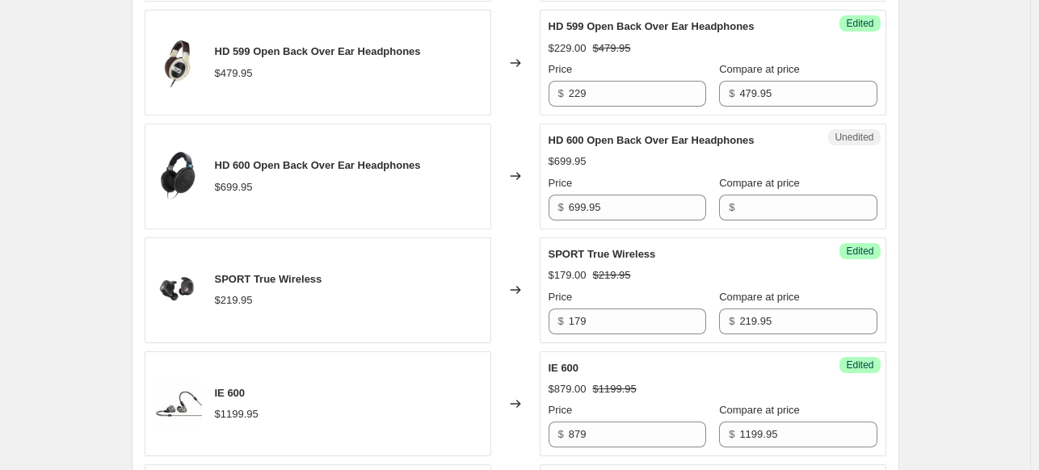
scroll to position [700, 0]
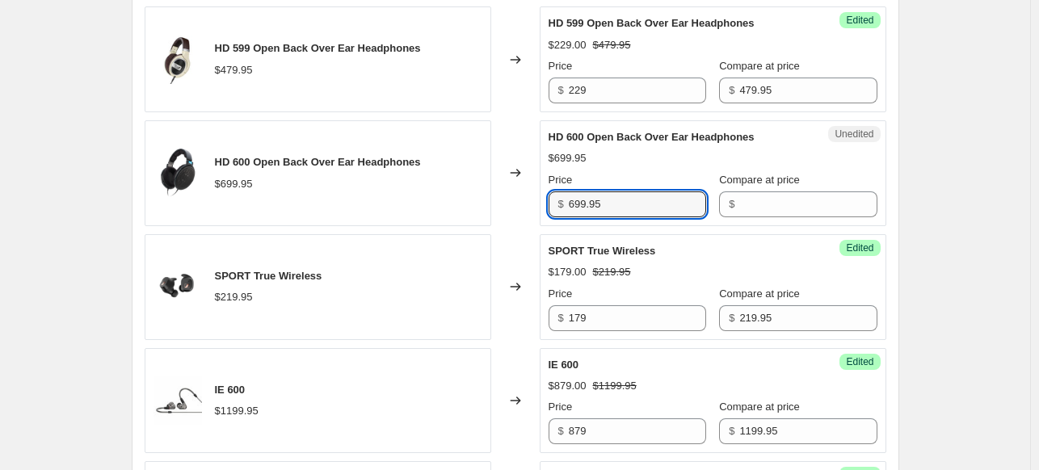
drag, startPoint x: 614, startPoint y: 199, endPoint x: 551, endPoint y: 200, distance: 63.0
click at [551, 200] on div "Unedited HD 600 Open Back Over Ear Headphones $699.95 Price $ 699.95 Compare at…" at bounding box center [713, 173] width 347 height 106
type input "699.95"
click at [732, 220] on div "Unedited HD 600 Open Back Over Ear Headphones $699.95 Price $ 699.95 Compare at…" at bounding box center [713, 173] width 347 height 106
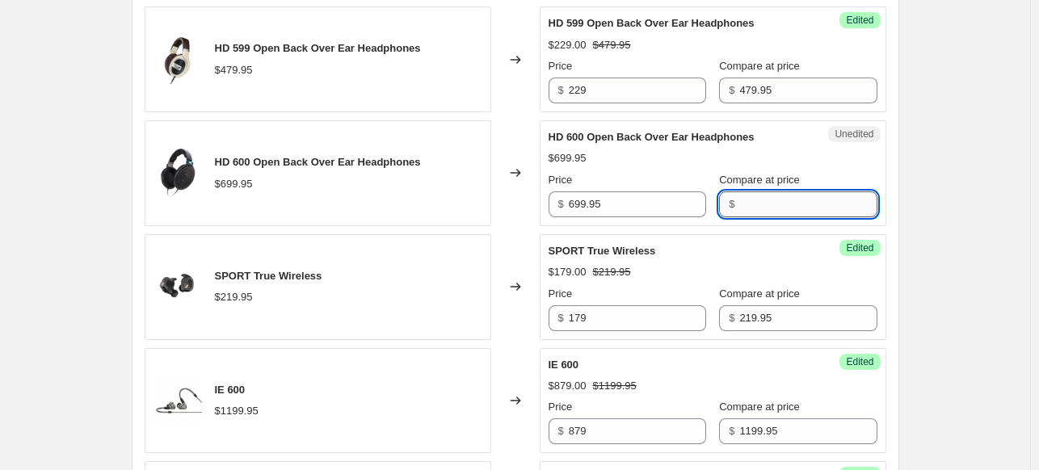
click at [739, 206] on input "Compare at price" at bounding box center [807, 204] width 137 height 26
paste input "699.95"
type input "699.95"
drag, startPoint x: 574, startPoint y: 208, endPoint x: 523, endPoint y: 208, distance: 50.9
click at [523, 208] on div "HD 600 Open Back Over Ear Headphones $699.95 Changed to Unedited HD 600 Open Ba…" at bounding box center [516, 173] width 742 height 106
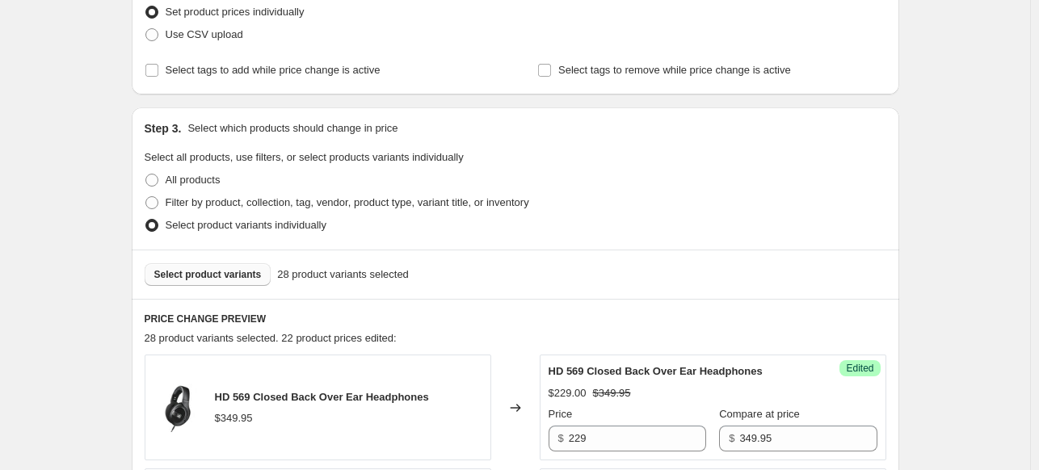
scroll to position [296, 0]
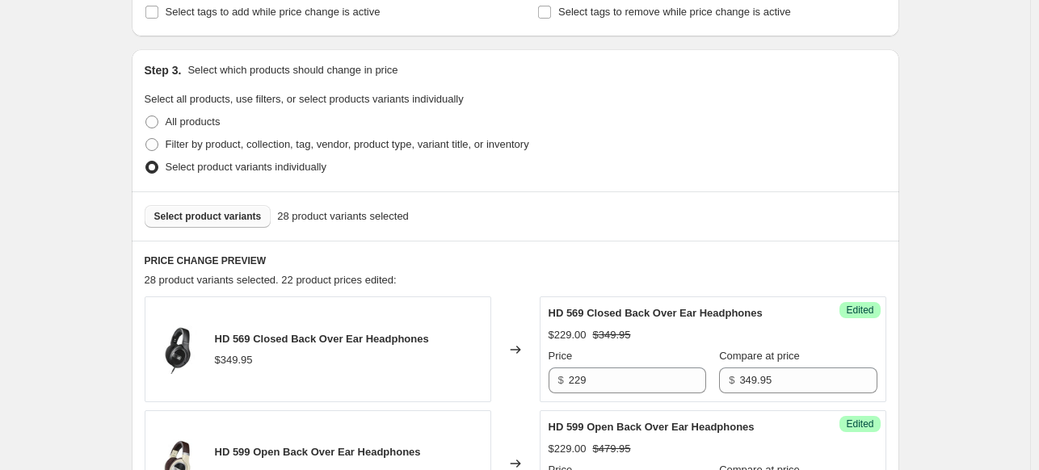
type input "499"
click at [209, 203] on div "Select product variants 28 product variants selected" at bounding box center [515, 215] width 767 height 49
click at [211, 212] on span "Select product variants" at bounding box center [207, 216] width 107 height 13
click at [204, 215] on span "Select product variants" at bounding box center [207, 216] width 107 height 13
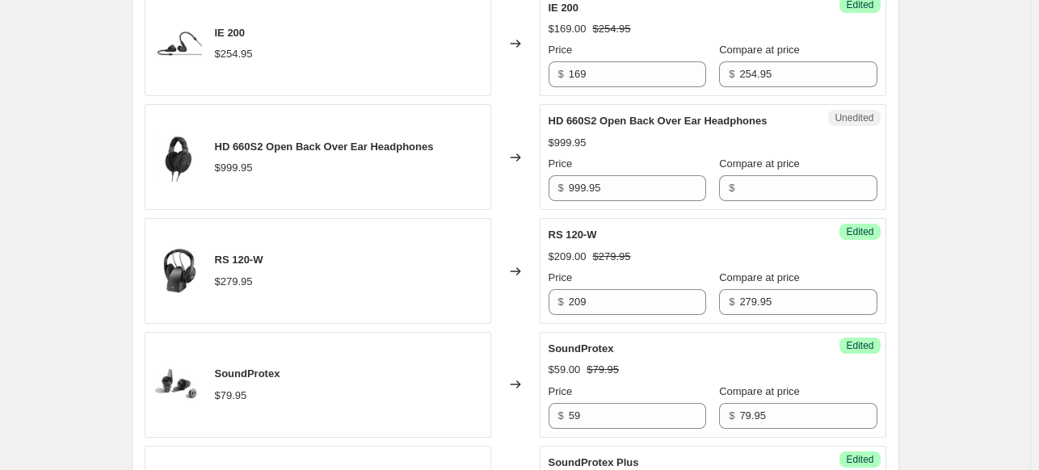
scroll to position [1427, 0]
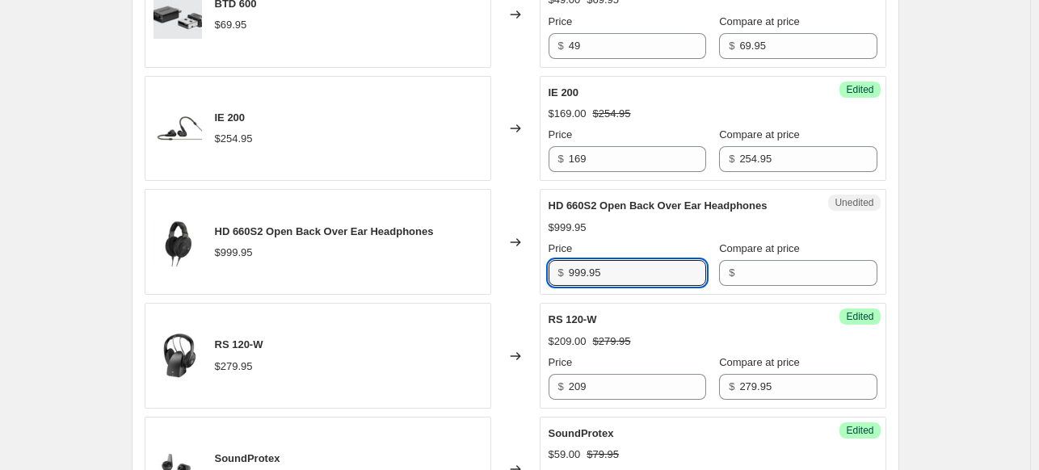
drag, startPoint x: 608, startPoint y: 273, endPoint x: 555, endPoint y: 270, distance: 53.4
click at [555, 270] on div "$ 999.95" at bounding box center [627, 273] width 158 height 26
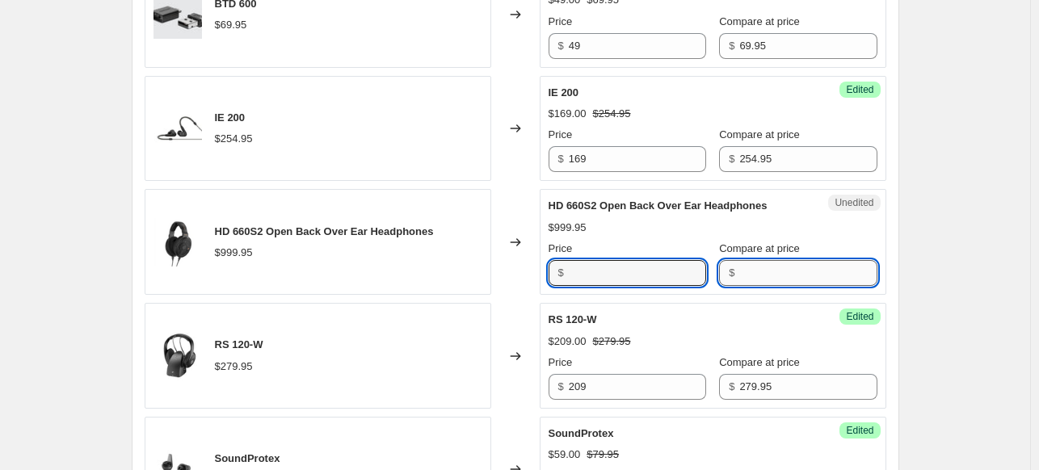
type input "999.95"
click at [781, 276] on input "Compare at price" at bounding box center [807, 273] width 137 height 26
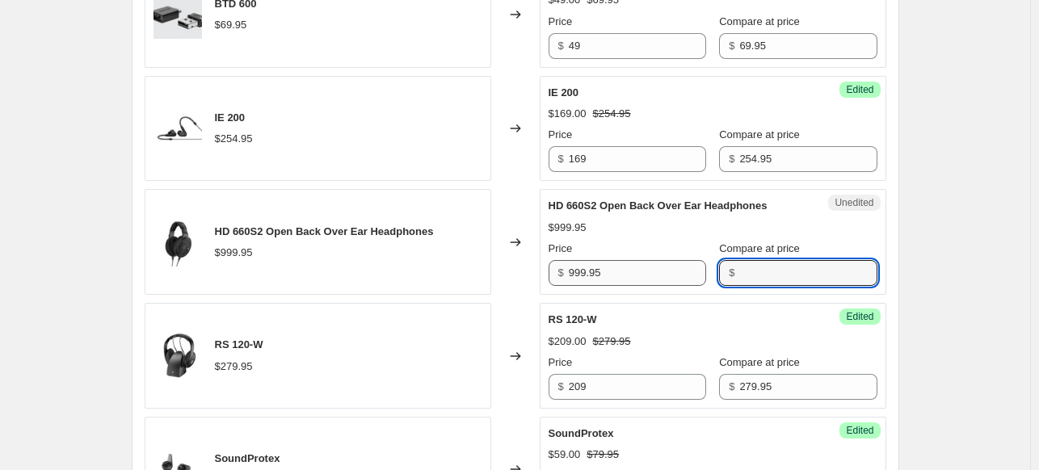
paste input "999.95"
type input "999.95"
click at [628, 267] on input "999.95" at bounding box center [637, 273] width 137 height 26
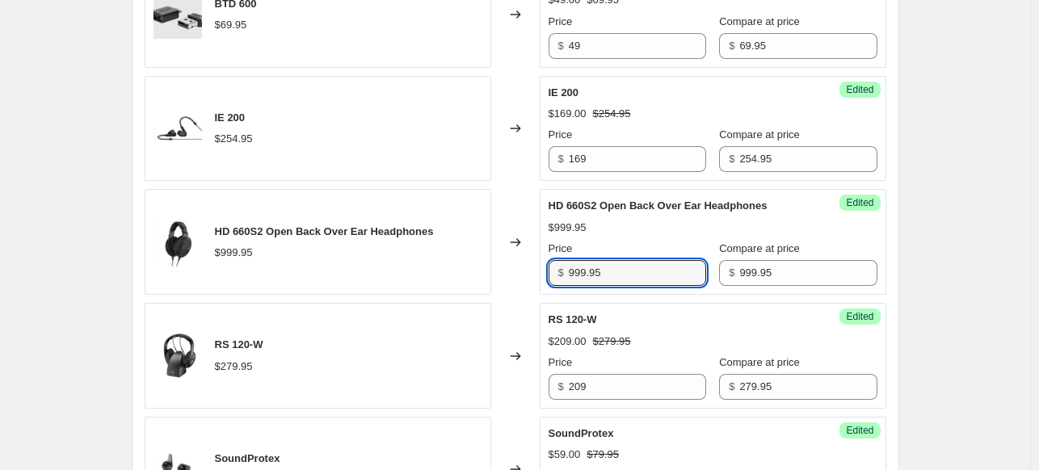
drag, startPoint x: 519, startPoint y: 269, endPoint x: 505, endPoint y: 269, distance: 14.5
click at [506, 269] on div "HD 660S2 Open Back Over Ear Headphones $999.95 Changed to Success Edited HD 660…" at bounding box center [516, 242] width 742 height 106
click at [641, 264] on input "999.95" at bounding box center [637, 273] width 137 height 26
drag, startPoint x: 640, startPoint y: 270, endPoint x: 566, endPoint y: 271, distance: 73.5
click at [566, 271] on div "$ 999.95" at bounding box center [627, 273] width 158 height 26
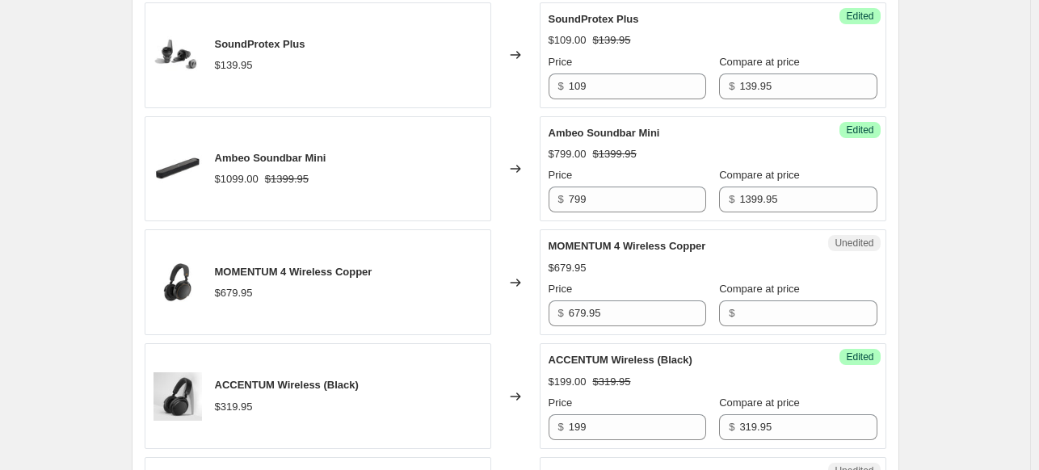
scroll to position [1993, 0]
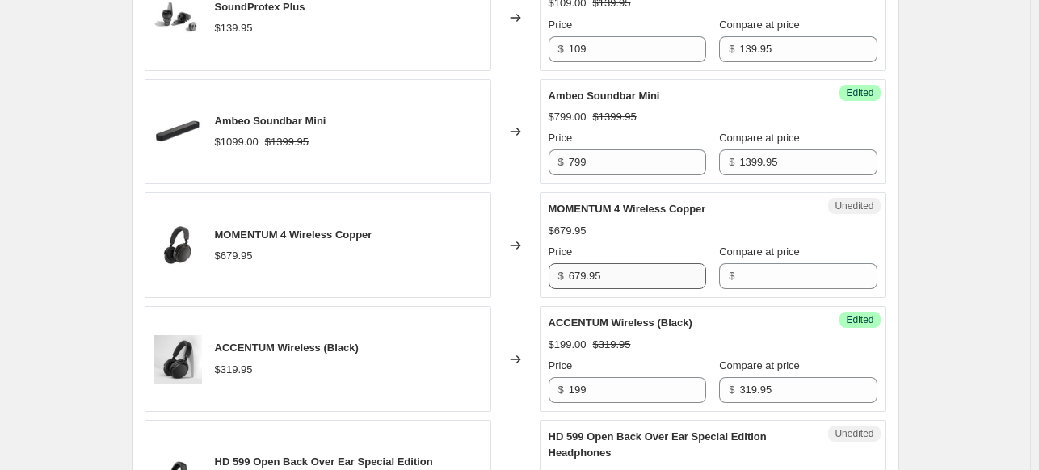
type input "699"
drag, startPoint x: 586, startPoint y: 270, endPoint x: 562, endPoint y: 270, distance: 23.4
click at [562, 270] on div "$ 679.95" at bounding box center [627, 276] width 158 height 26
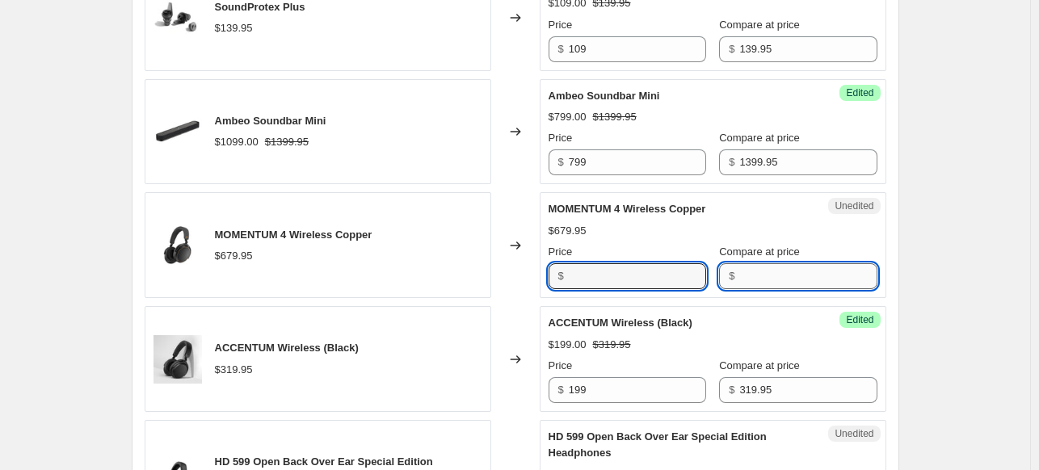
type input "679.95"
click at [739, 266] on input "Compare at price" at bounding box center [807, 276] width 137 height 26
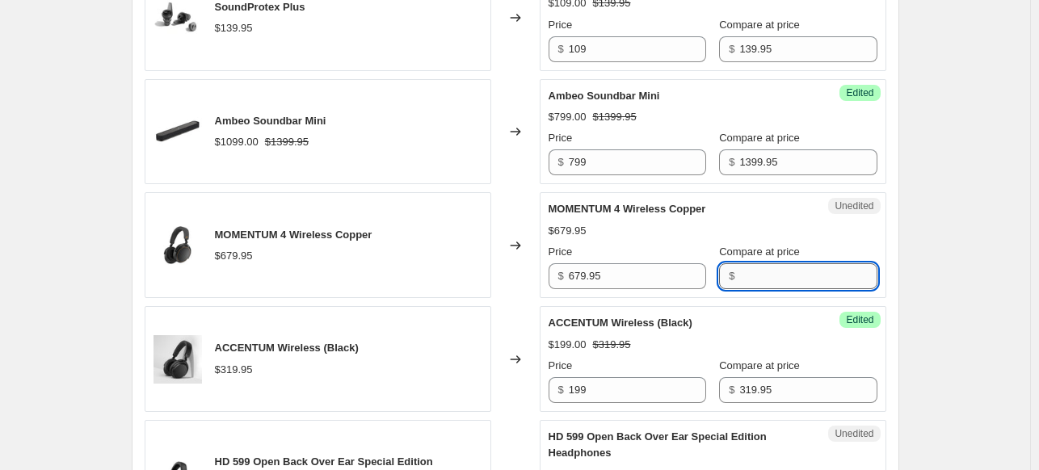
paste input "679.95"
type input "679.95"
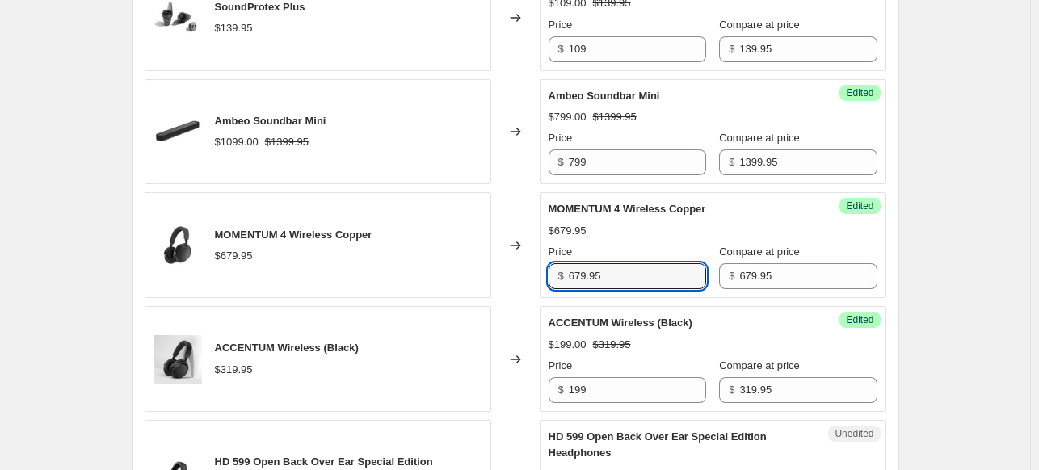
drag, startPoint x: 609, startPoint y: 282, endPoint x: 533, endPoint y: 274, distance: 76.4
click at [534, 274] on div "MOMENTUM 4 Wireless Copper $679.95 Changed to Success Edited MOMENTUM 4 Wireles…" at bounding box center [516, 245] width 742 height 106
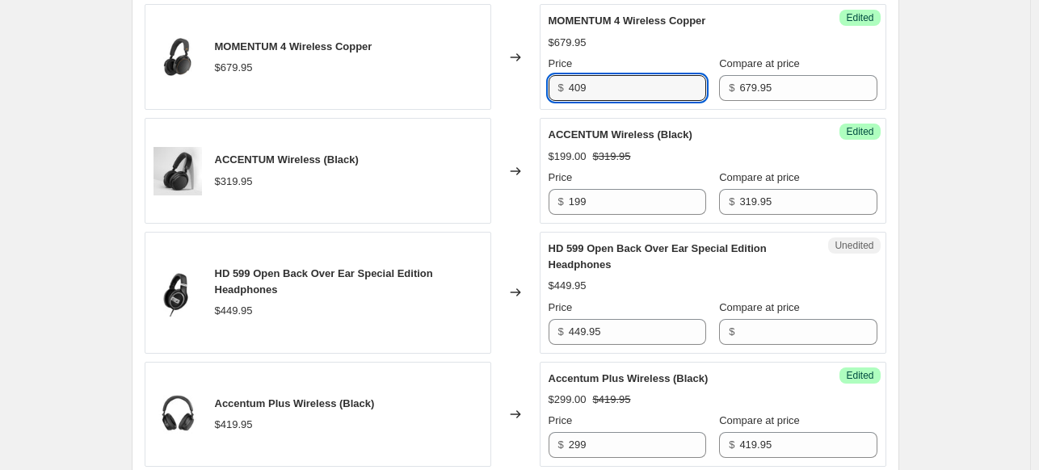
scroll to position [2316, 0]
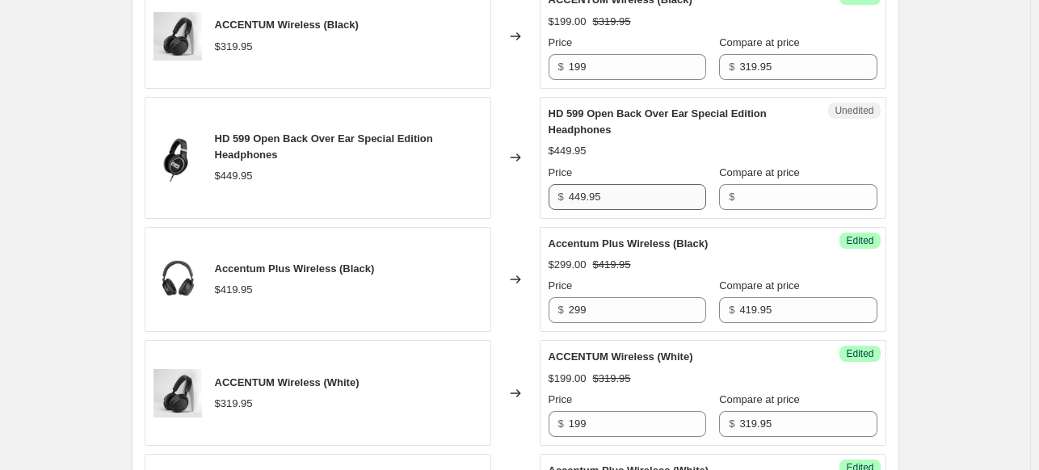
type input "409"
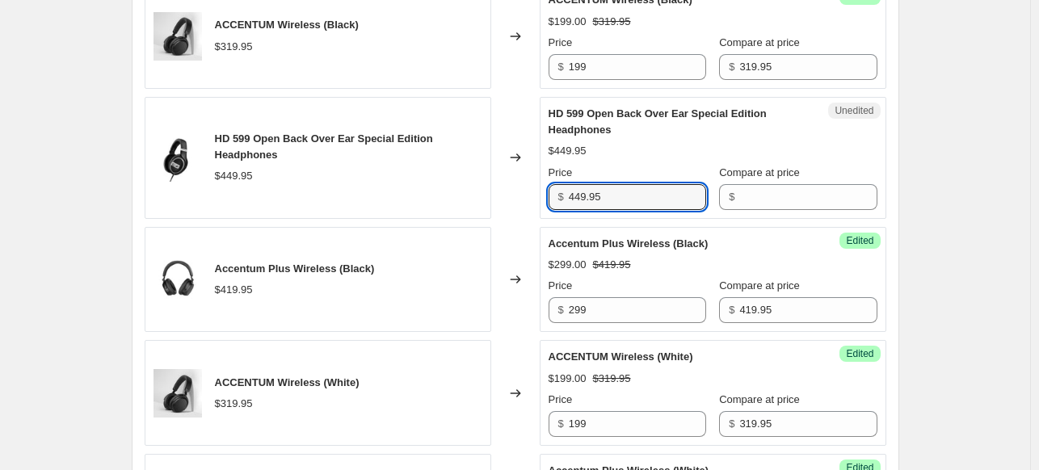
drag, startPoint x: 616, startPoint y: 191, endPoint x: 559, endPoint y: 190, distance: 57.4
click at [547, 191] on div "Unedited HD 599 Open Back Over Ear Special Edition Headphones $449.95 Price $ 4…" at bounding box center [713, 158] width 347 height 122
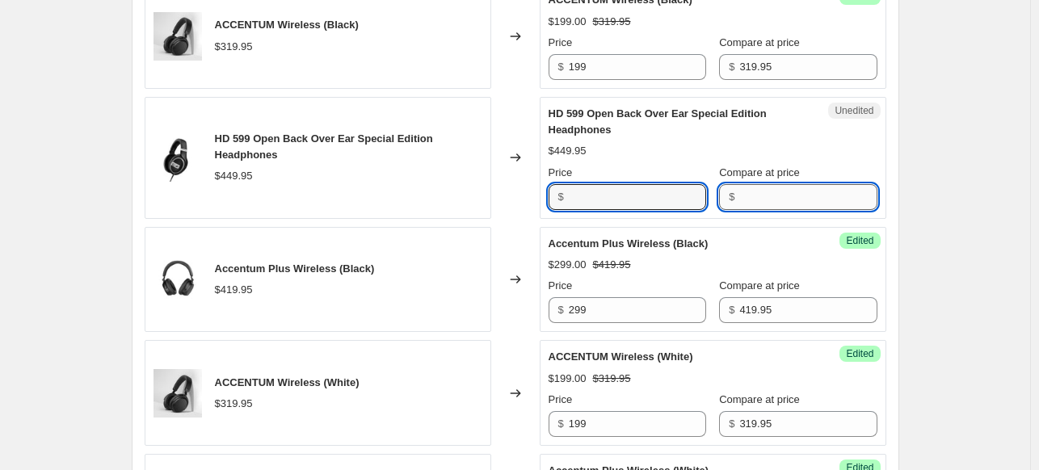
type input "449.95"
click at [739, 193] on input "Compare at price" at bounding box center [807, 197] width 137 height 26
paste input "449.95"
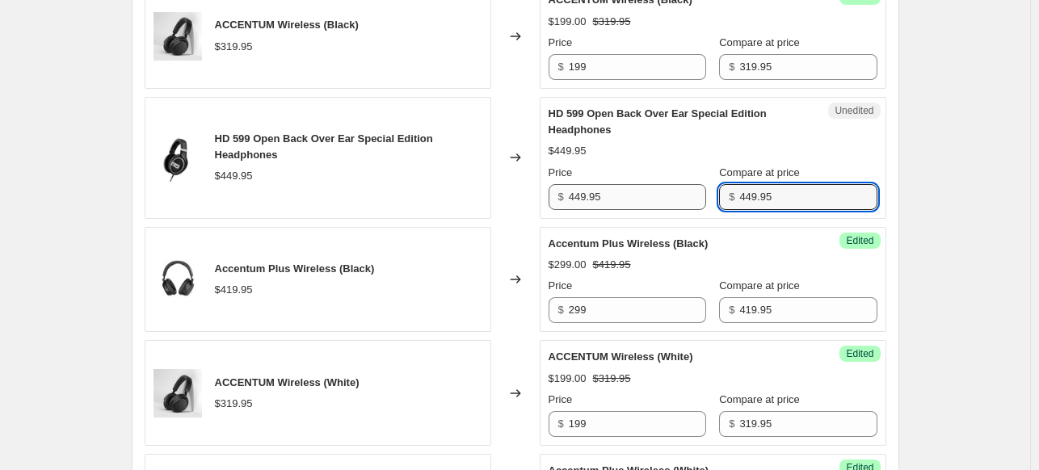
type input "449.95"
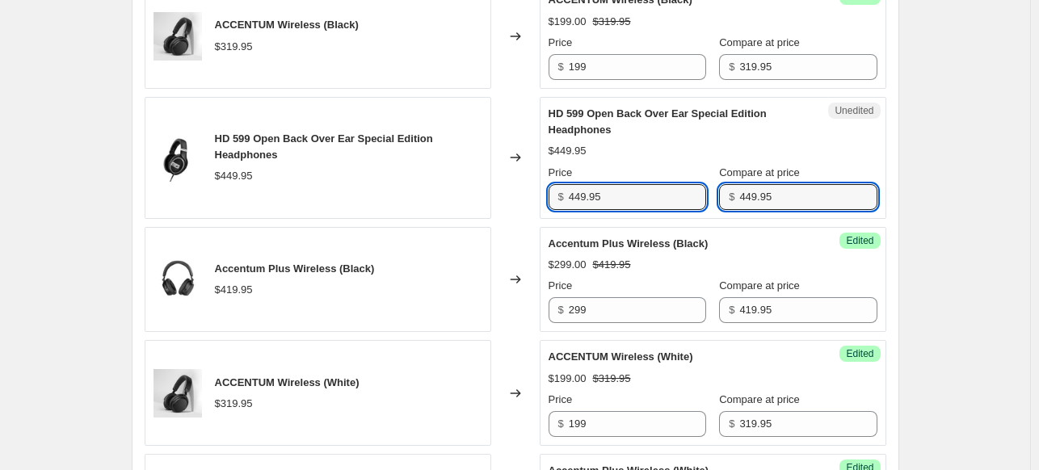
drag, startPoint x: 573, startPoint y: 189, endPoint x: 552, endPoint y: 189, distance: 21.0
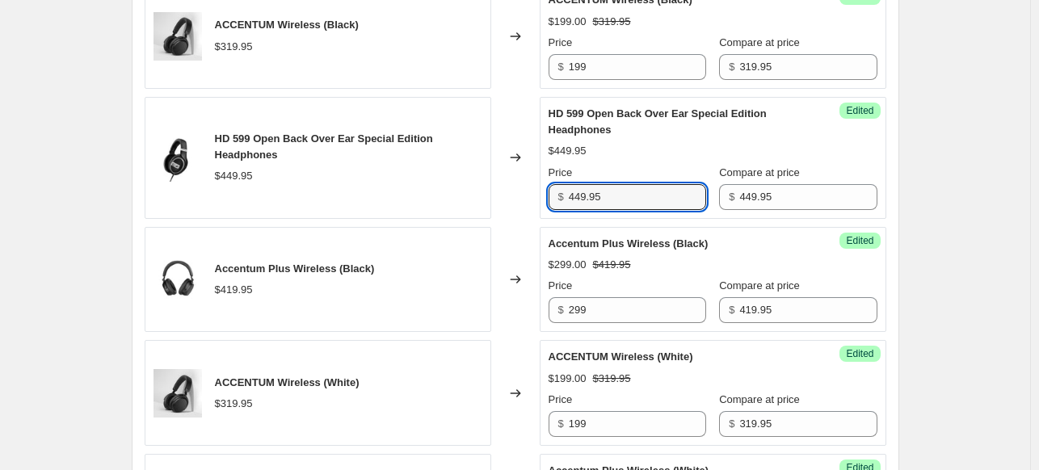
click at [552, 189] on div "$ 449.95" at bounding box center [627, 197] width 158 height 26
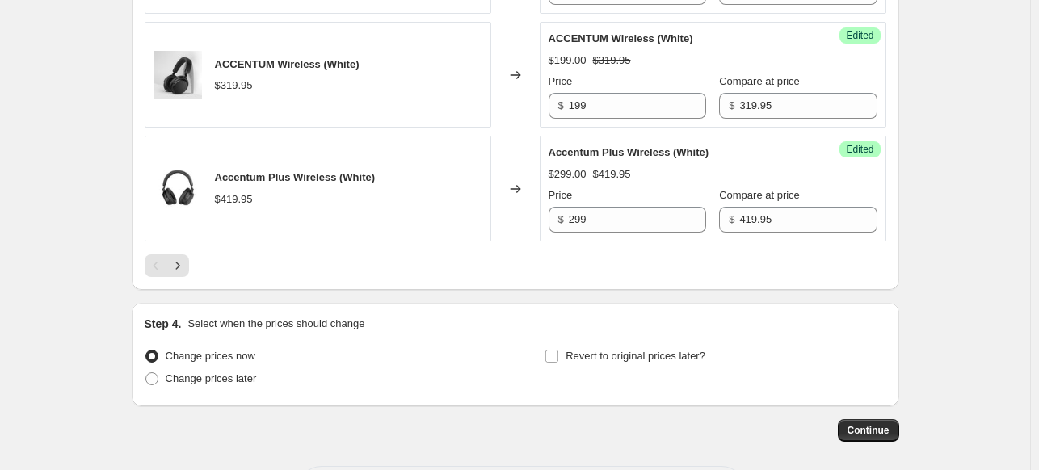
scroll to position [2697, 0]
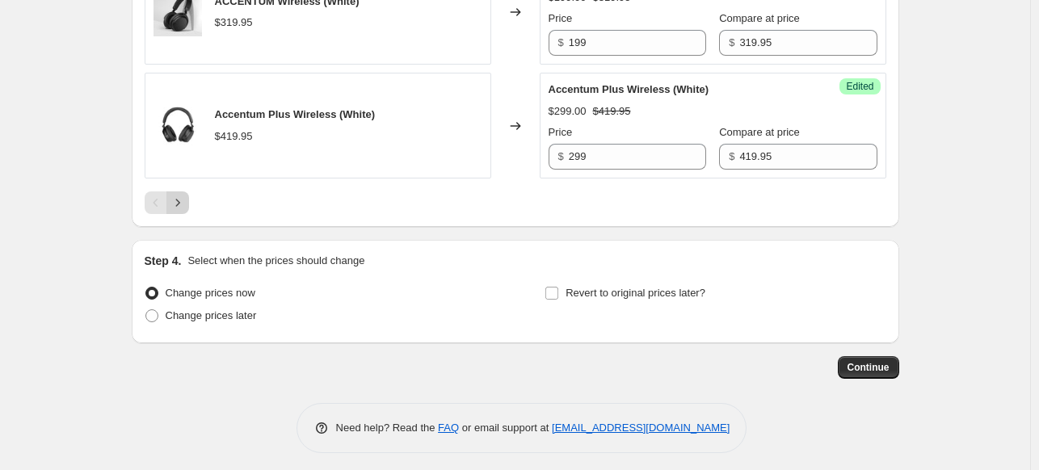
type input "229"
click at [186, 195] on icon "Next" at bounding box center [178, 203] width 16 height 16
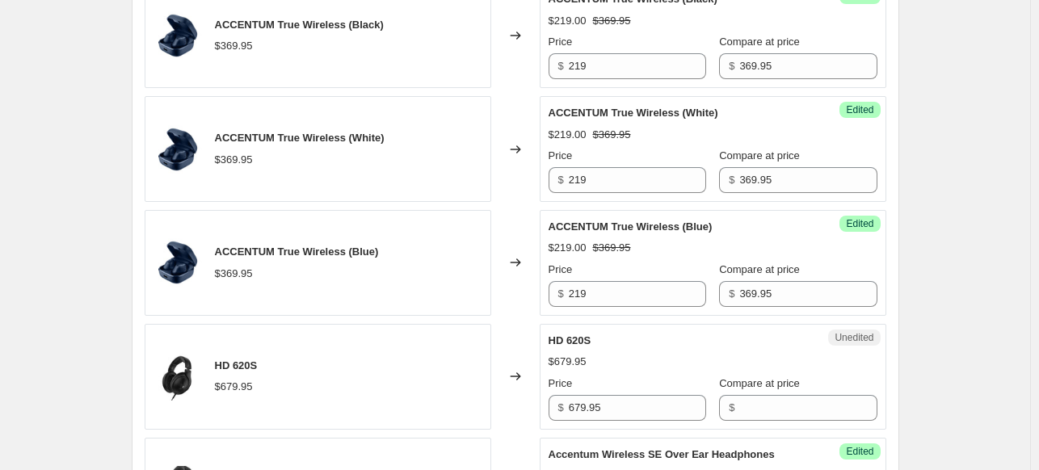
scroll to position [771, 0]
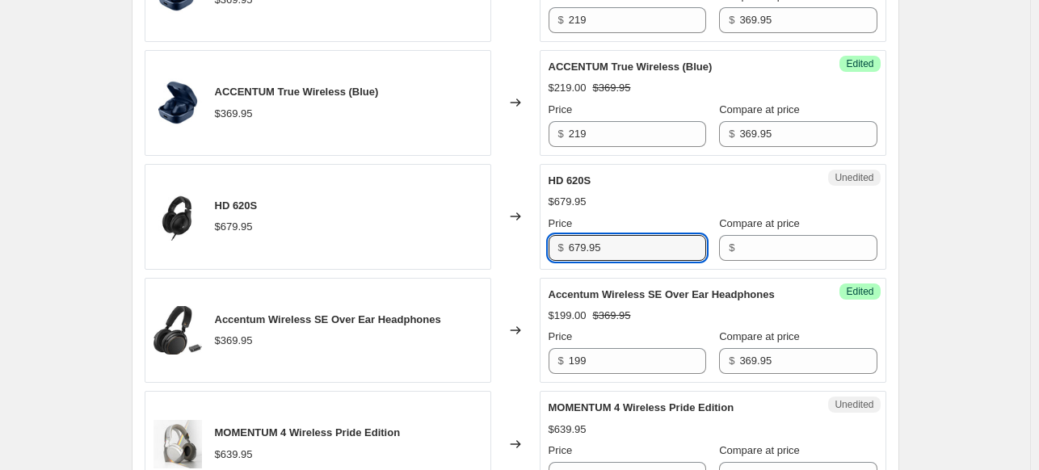
drag, startPoint x: 612, startPoint y: 249, endPoint x: 557, endPoint y: 247, distance: 55.0
click at [557, 247] on div "$ 679.95" at bounding box center [627, 248] width 158 height 26
type input "679.95"
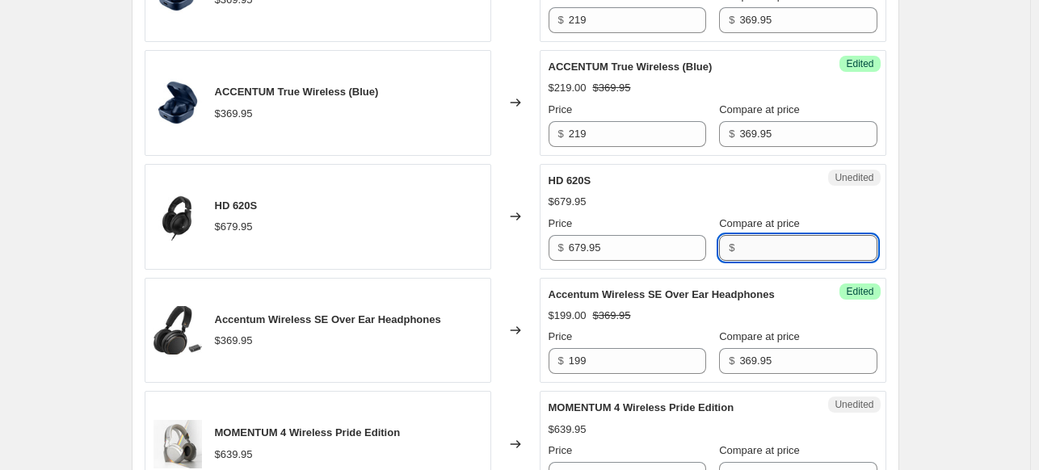
click at [743, 246] on input "Compare at price" at bounding box center [807, 248] width 137 height 26
paste input "679.95"
type input "679.95"
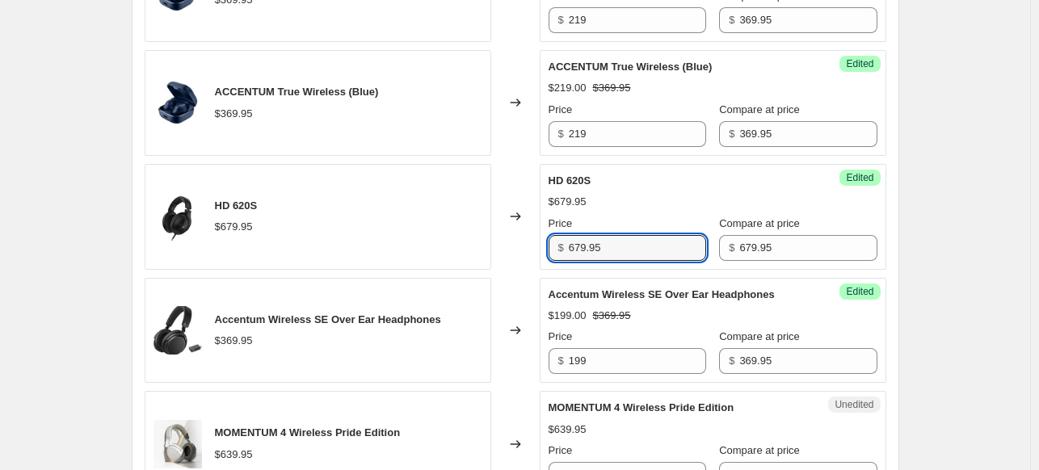
drag, startPoint x: 608, startPoint y: 248, endPoint x: 553, endPoint y: 245, distance: 55.0
click at [553, 245] on div "$ 679.95" at bounding box center [627, 248] width 158 height 26
click at [618, 256] on input "679.95" at bounding box center [637, 248] width 137 height 26
drag, startPoint x: 622, startPoint y: 251, endPoint x: 553, endPoint y: 248, distance: 68.7
click at [553, 248] on div "$ 679.95" at bounding box center [627, 248] width 158 height 26
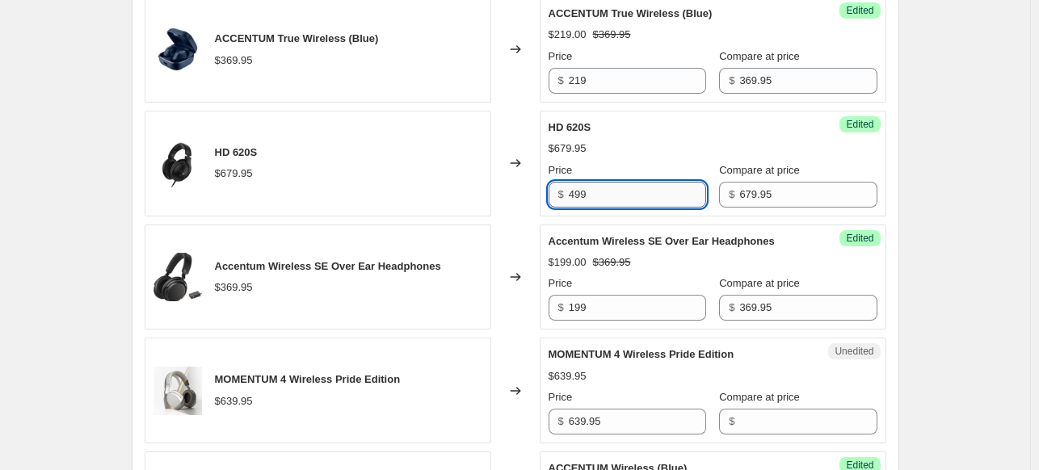
scroll to position [932, 0]
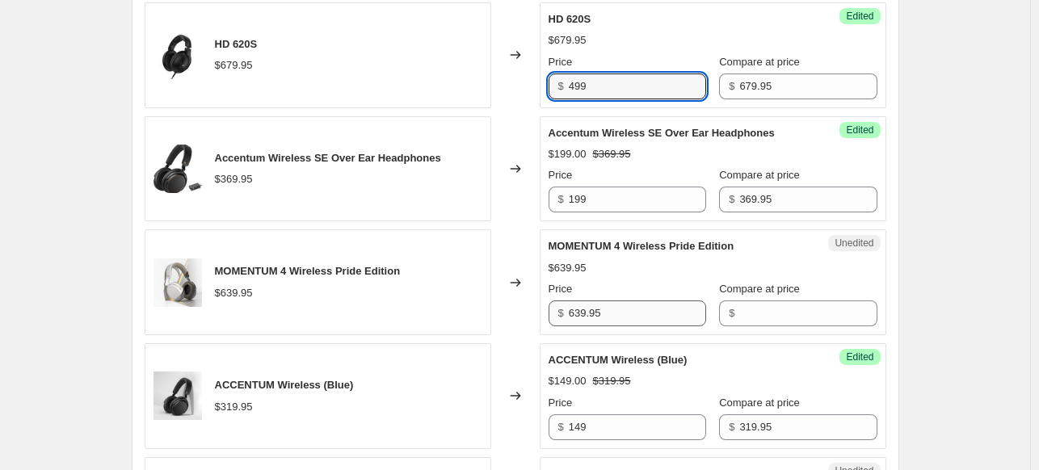
type input "499"
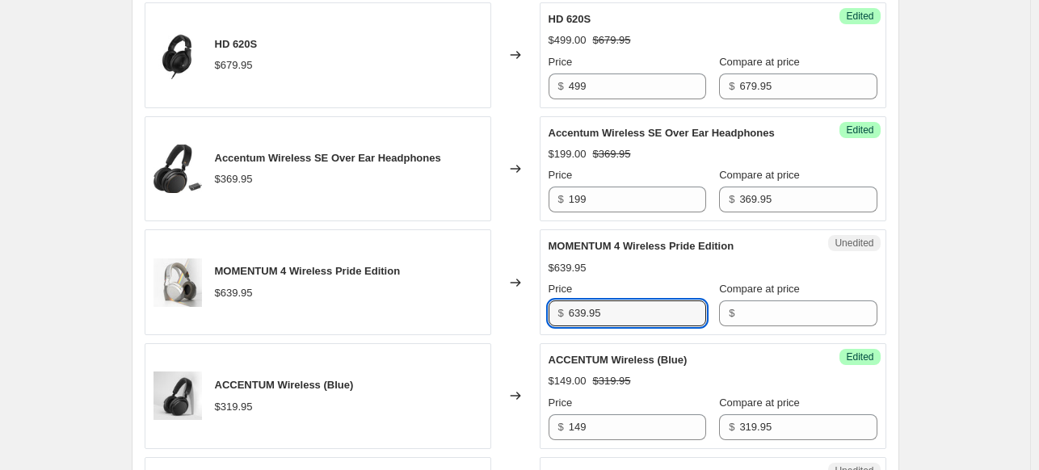
drag, startPoint x: 592, startPoint y: 309, endPoint x: 548, endPoint y: 311, distance: 44.5
click at [548, 311] on div "Unedited MOMENTUM 4 Wireless Pride Edition $639.95 Price $ 639.95 Compare at pr…" at bounding box center [713, 282] width 347 height 106
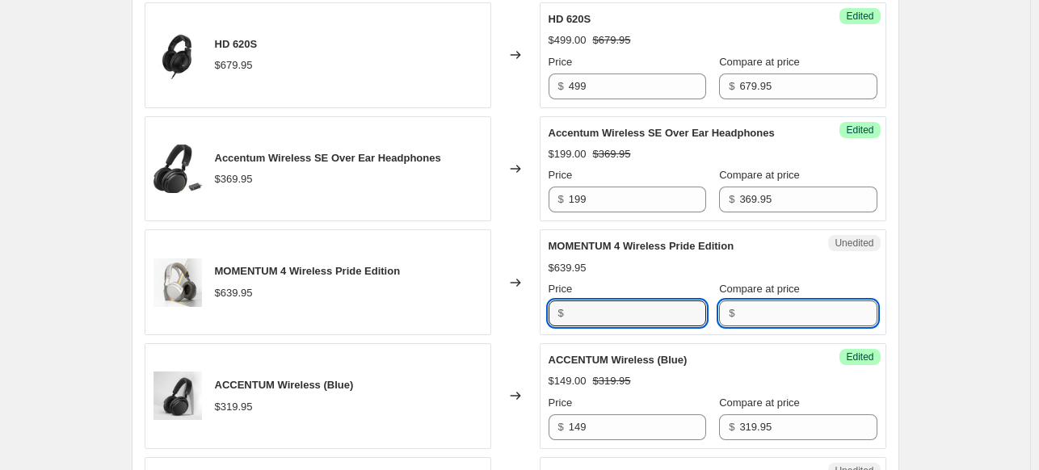
type input "639.95"
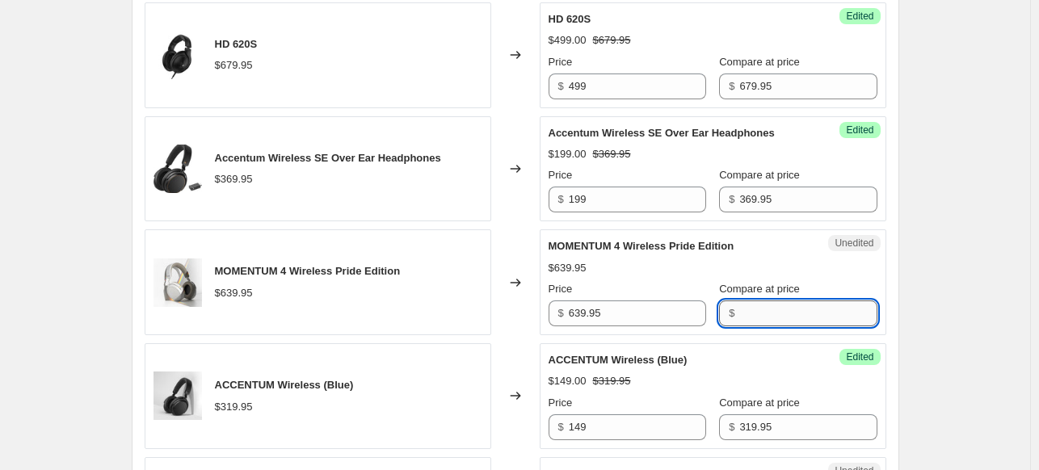
click at [755, 313] on input "Compare at price" at bounding box center [807, 313] width 137 height 26
paste input "639.95"
type input "639.95"
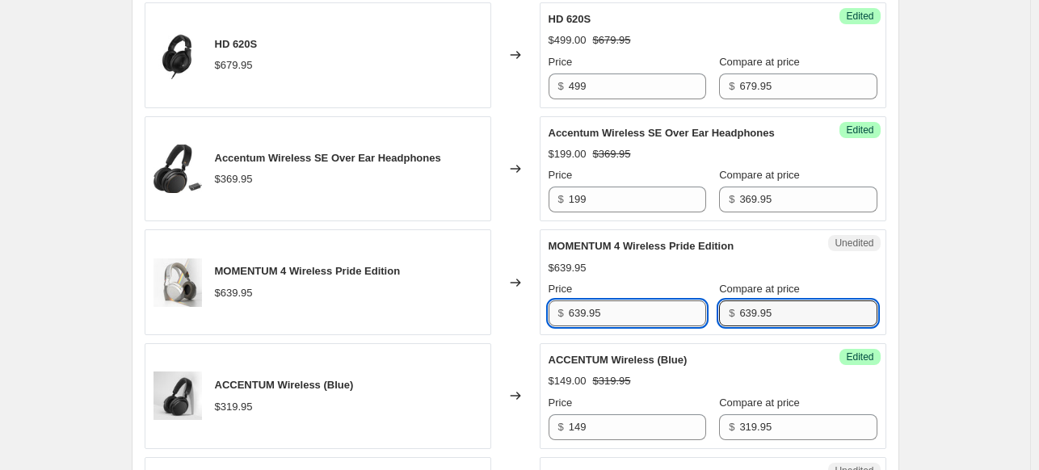
drag, startPoint x: 662, startPoint y: 313, endPoint x: 649, endPoint y: 309, distance: 13.3
click at [659, 313] on input "639.95" at bounding box center [637, 313] width 137 height 26
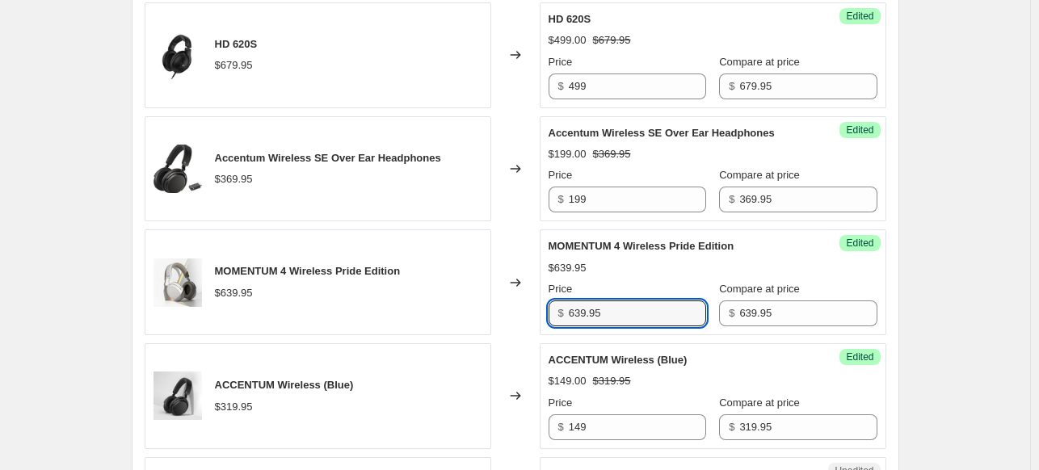
click at [553, 309] on div "$ 639.95" at bounding box center [627, 313] width 158 height 26
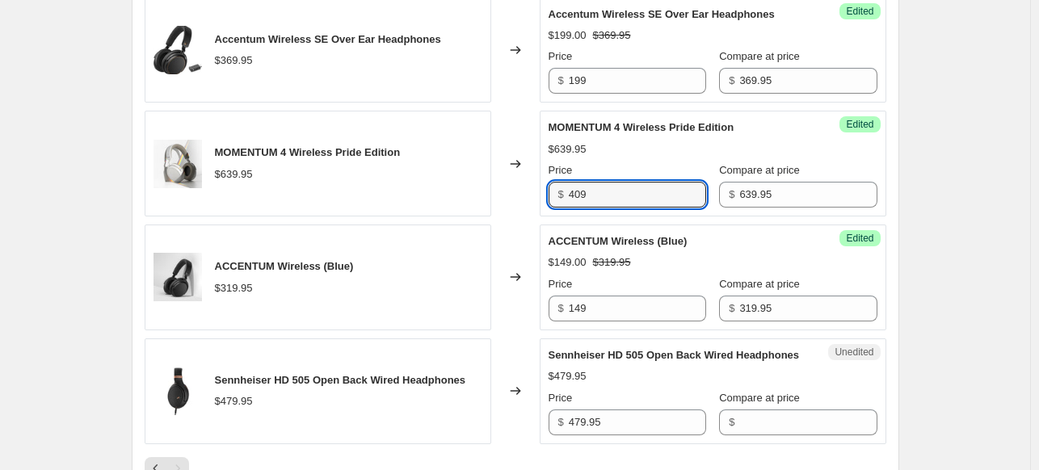
scroll to position [1175, 0]
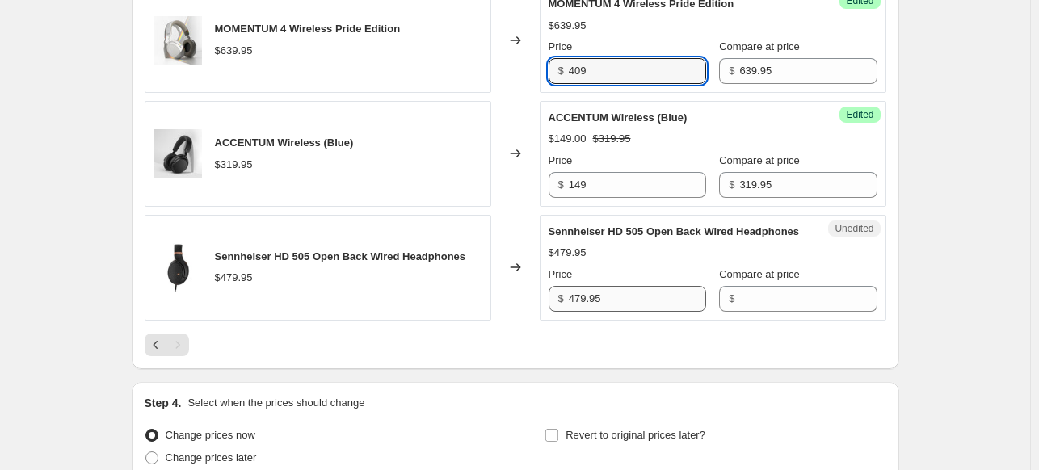
type input "409"
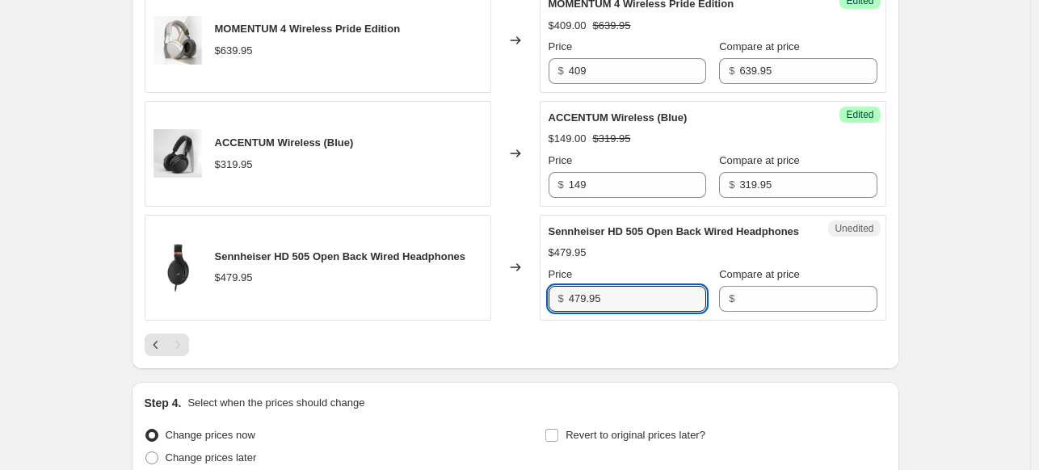
drag, startPoint x: 596, startPoint y: 313, endPoint x: 569, endPoint y: 313, distance: 27.5
click at [547, 316] on div "Unedited Sennheiser HD 505 Open Back Wired Headphones $479.95 Price $ 479.95 Co…" at bounding box center [713, 268] width 347 height 106
type input "479.95"
click at [739, 312] on input "Compare at price" at bounding box center [807, 299] width 137 height 26
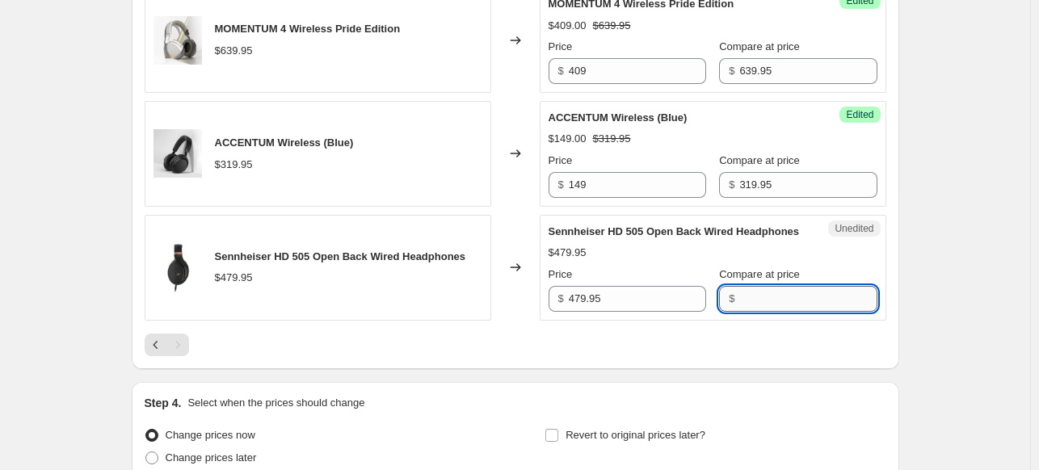
paste input "479.95"
type input "479.95"
click at [599, 296] on div "Price $ 479.95" at bounding box center [627, 289] width 158 height 45
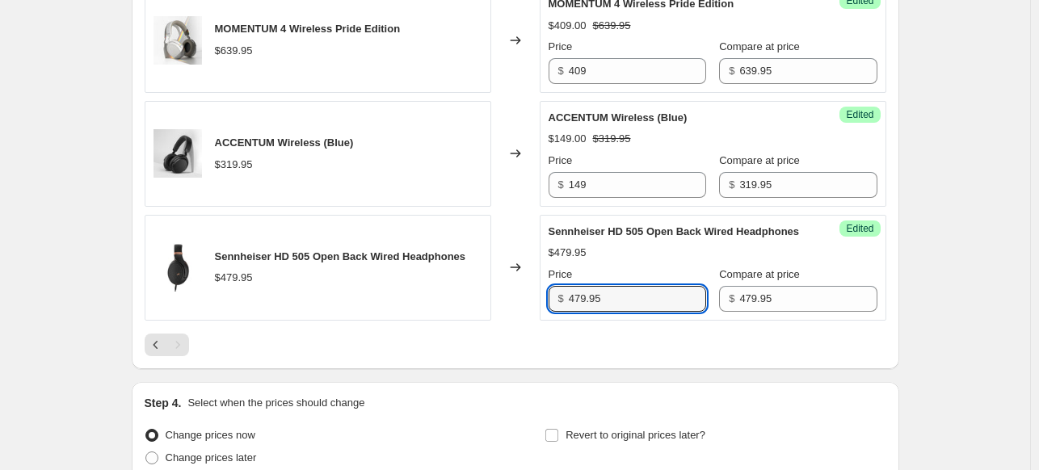
drag, startPoint x: 614, startPoint y: 307, endPoint x: 552, endPoint y: 309, distance: 62.2
click at [555, 309] on div "$ 479.95" at bounding box center [627, 299] width 158 height 26
type input "379"
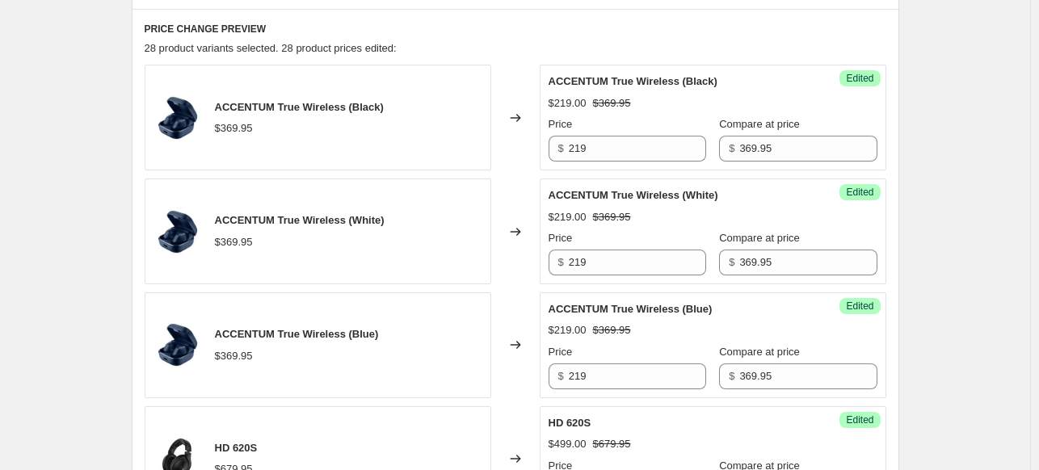
scroll to position [1336, 0]
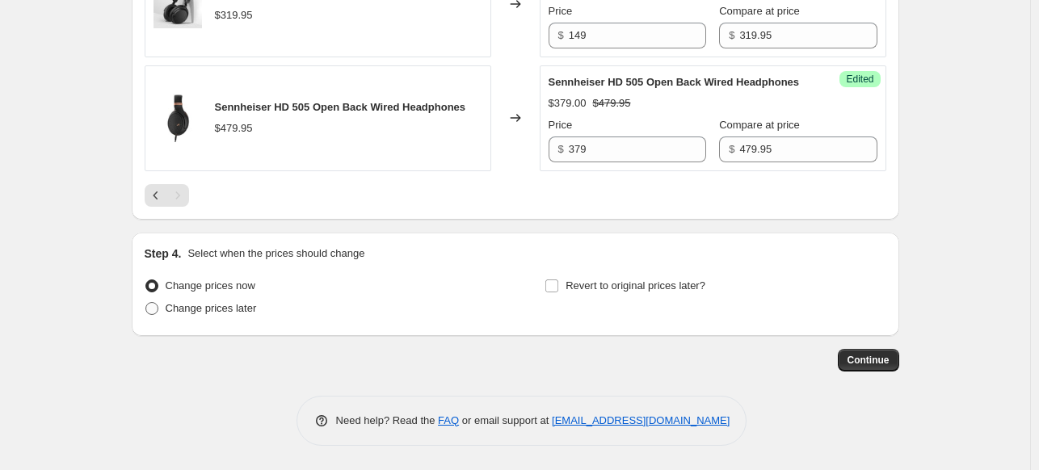
click at [233, 310] on span "Change prices later" at bounding box center [211, 308] width 91 height 12
click at [146, 303] on input "Change prices later" at bounding box center [145, 302] width 1 height 1
radio input "true"
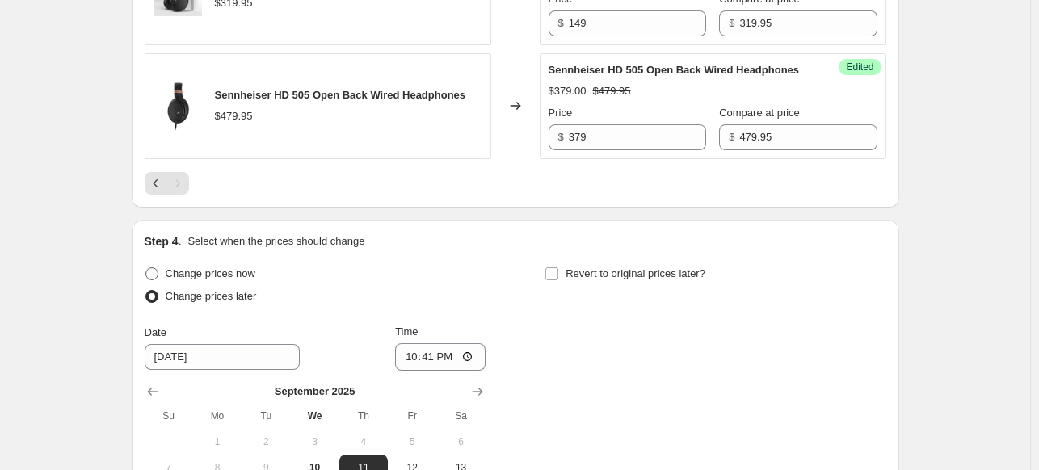
click at [233, 279] on span "Change prices now" at bounding box center [211, 273] width 90 height 12
click at [146, 268] on input "Change prices now" at bounding box center [145, 267] width 1 height 1
radio input "true"
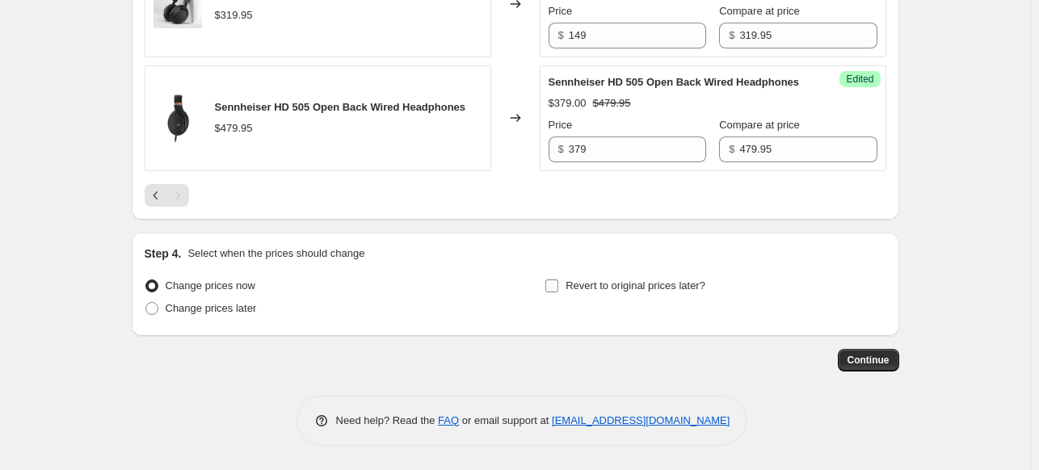
click at [677, 284] on span "Revert to original prices later?" at bounding box center [635, 285] width 140 height 12
click at [558, 284] on input "Revert to original prices later?" at bounding box center [551, 285] width 13 height 13
checkbox input "true"
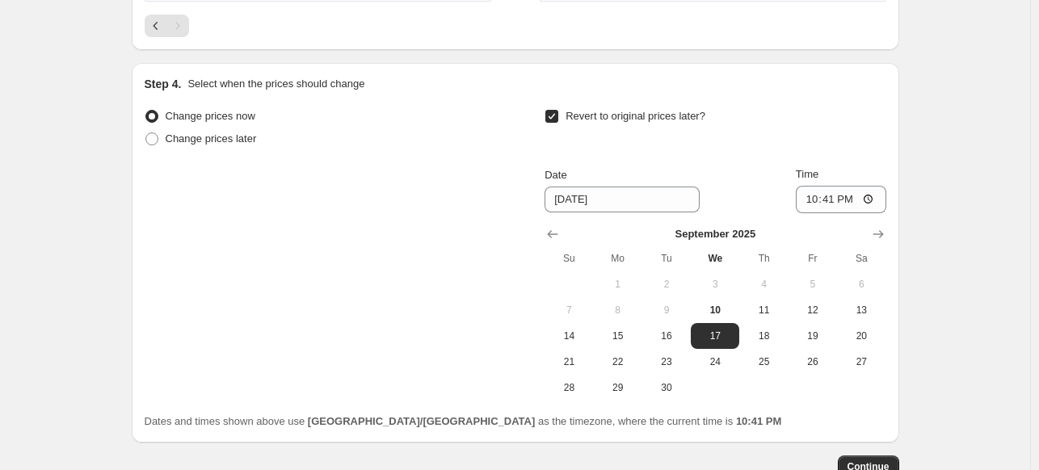
scroll to position [1498, 0]
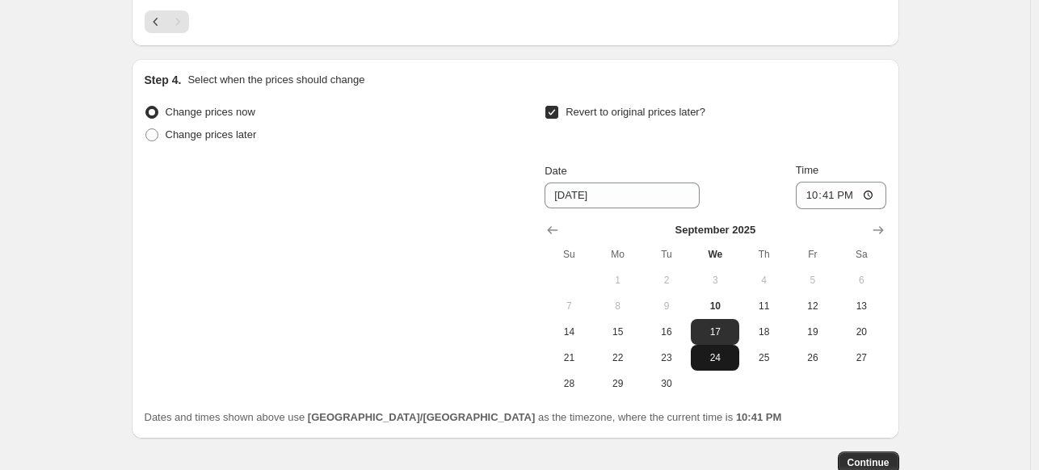
click at [713, 364] on span "24" at bounding box center [715, 357] width 36 height 13
type input "[DATE]"
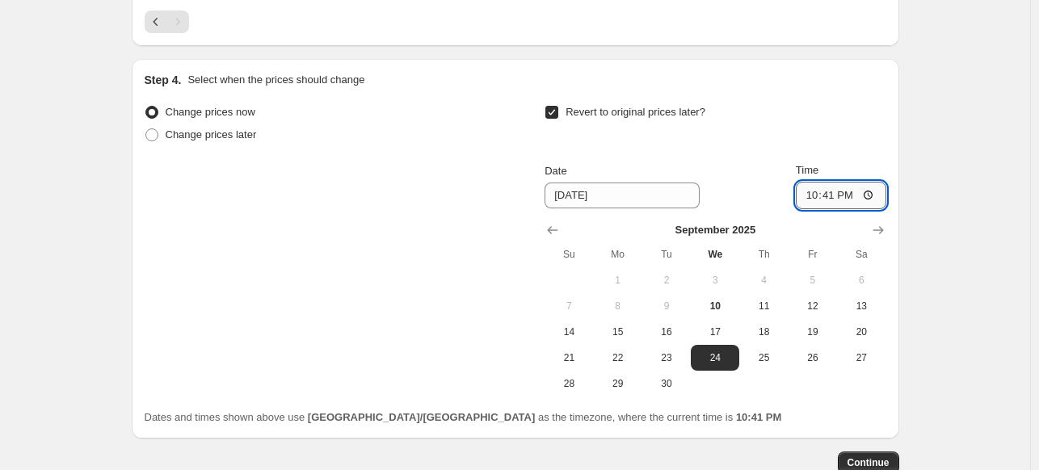
click at [831, 208] on input "22:41" at bounding box center [841, 195] width 90 height 27
click at [819, 209] on input "22:41" at bounding box center [841, 195] width 90 height 27
type input "21:00"
click at [409, 393] on div "Change prices now Change prices later Revert to original prices later? Date [DA…" at bounding box center [516, 249] width 742 height 296
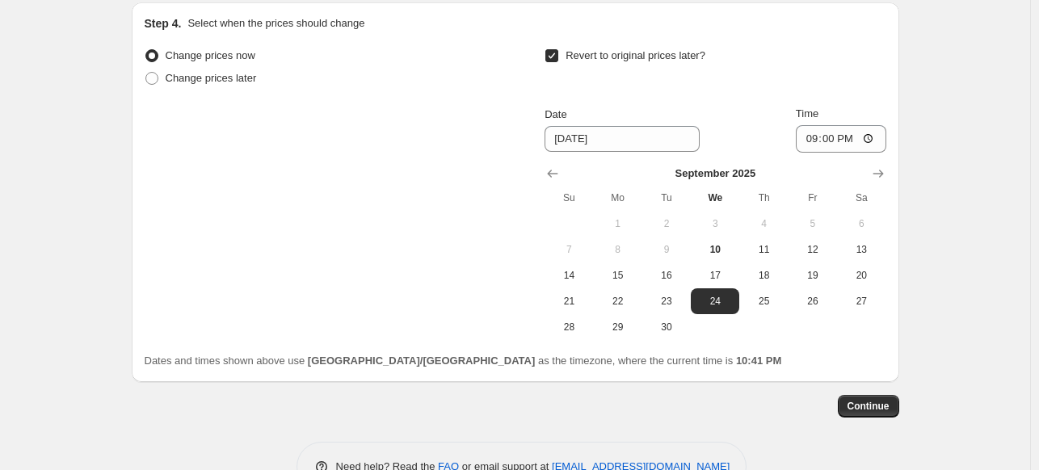
scroll to position [1612, 0]
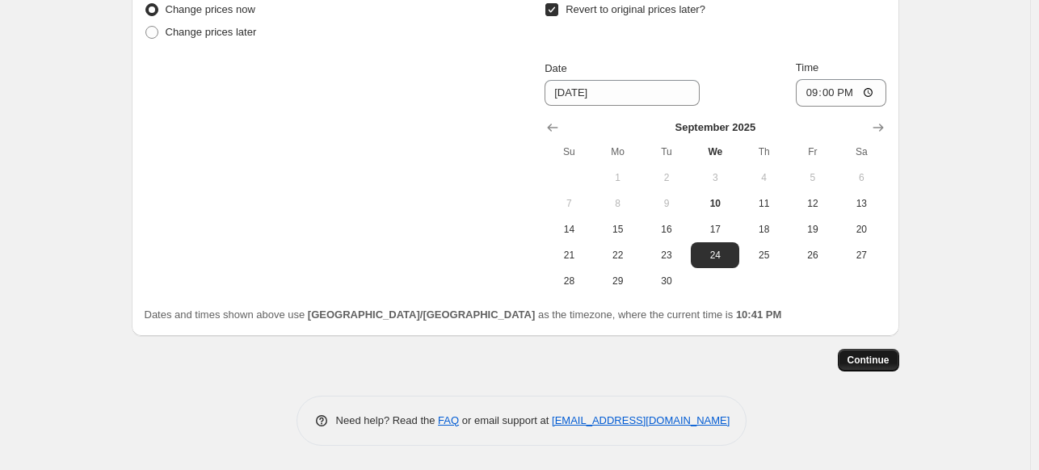
click at [886, 364] on span "Continue" at bounding box center [868, 360] width 42 height 13
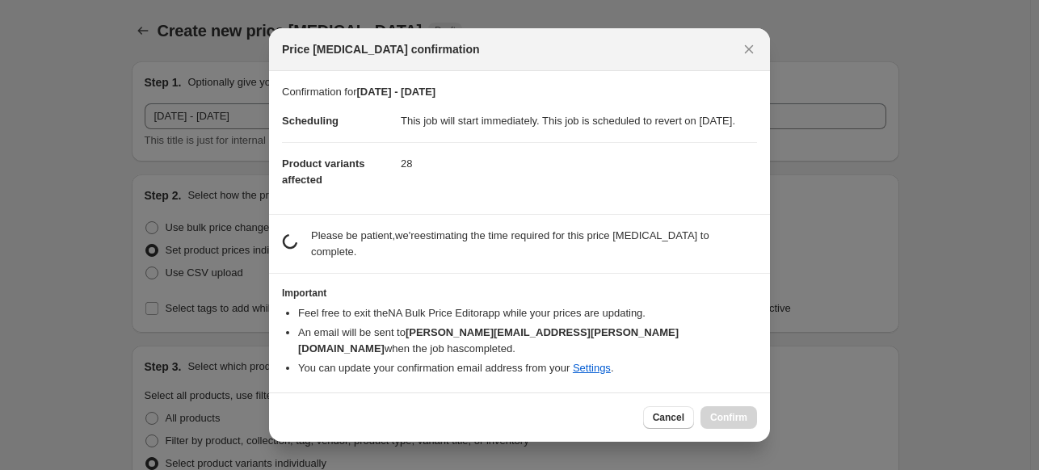
scroll to position [0, 0]
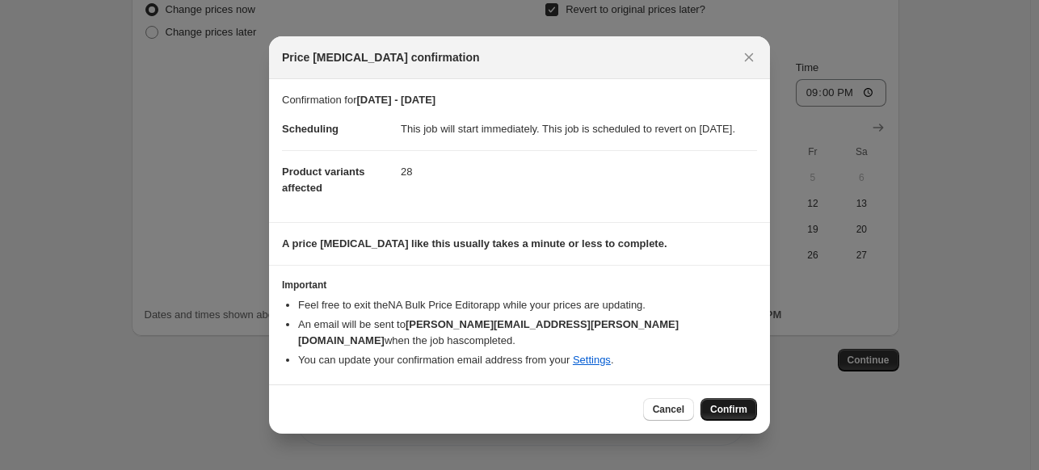
click at [717, 408] on span "Confirm" at bounding box center [728, 409] width 37 height 13
